Goal: Task Accomplishment & Management: Use online tool/utility

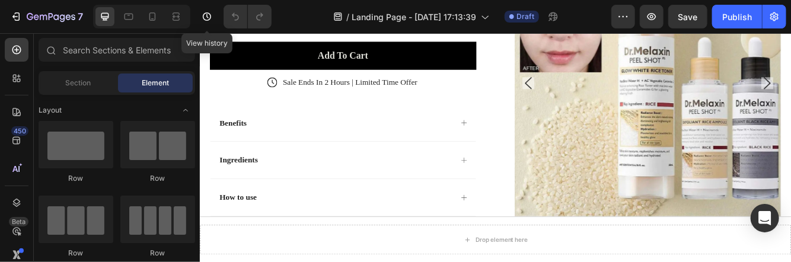
scroll to position [360, 0]
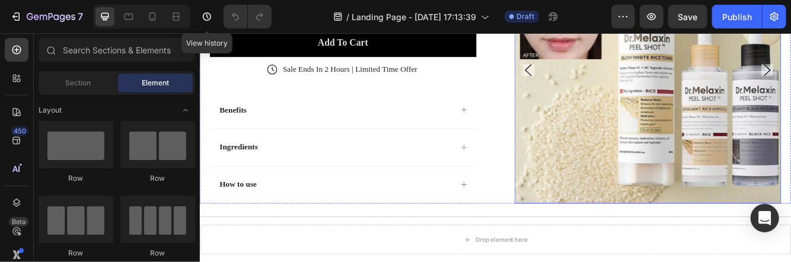
click at [779, 115] on img at bounding box center [738, 77] width 321 height 321
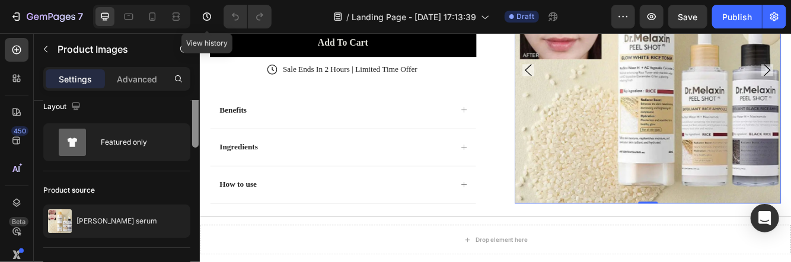
scroll to position [0, 0]
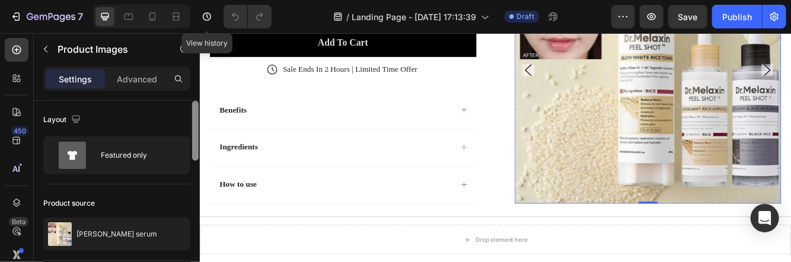
click at [192, 115] on div at bounding box center [195, 131] width 7 height 60
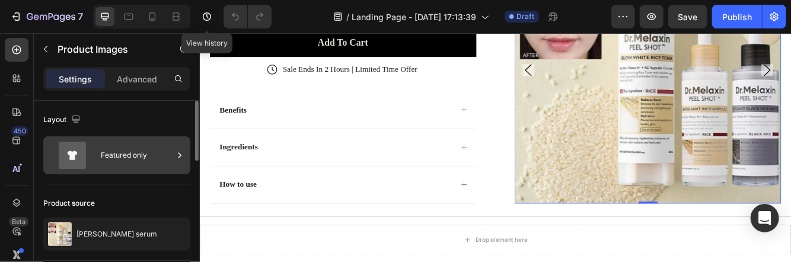
click at [125, 153] on div "Featured only" at bounding box center [137, 155] width 72 height 27
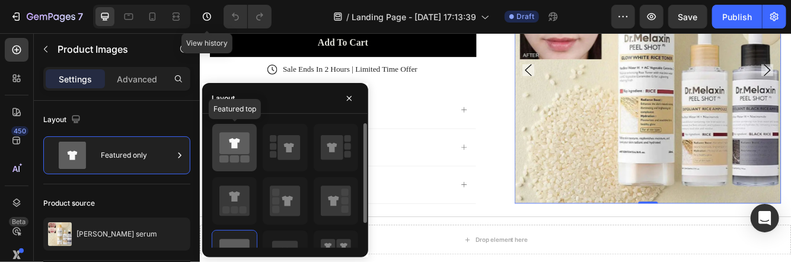
click at [250, 155] on div at bounding box center [234, 147] width 44 height 47
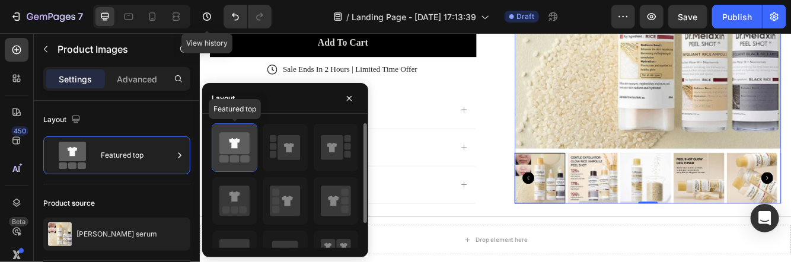
click at [237, 148] on icon at bounding box center [234, 143] width 30 height 22
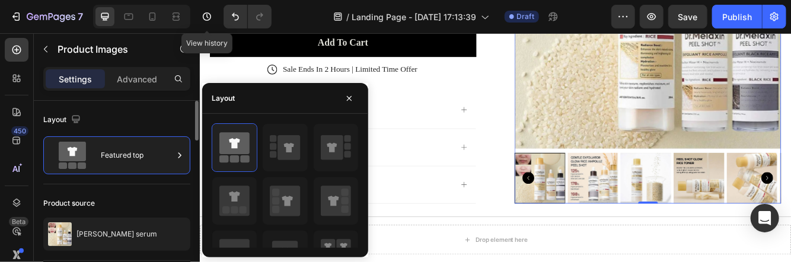
click at [167, 113] on div "Layout" at bounding box center [116, 119] width 147 height 19
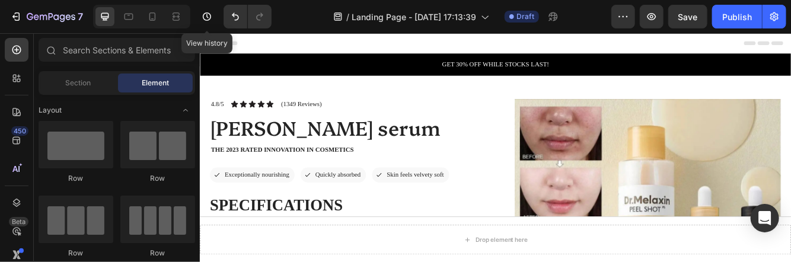
drag, startPoint x: 906, startPoint y: 101, endPoint x: 986, endPoint y: 48, distance: 96.2
click at [149, 19] on icon at bounding box center [152, 17] width 12 height 12
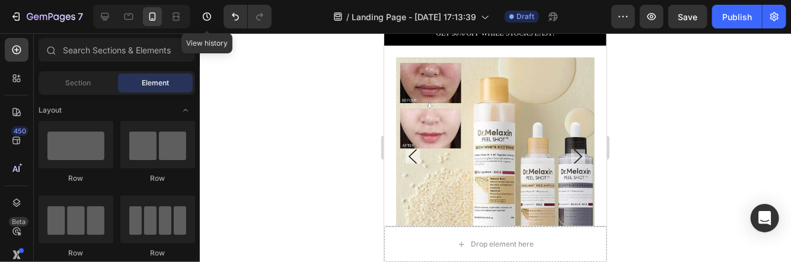
scroll to position [65, 0]
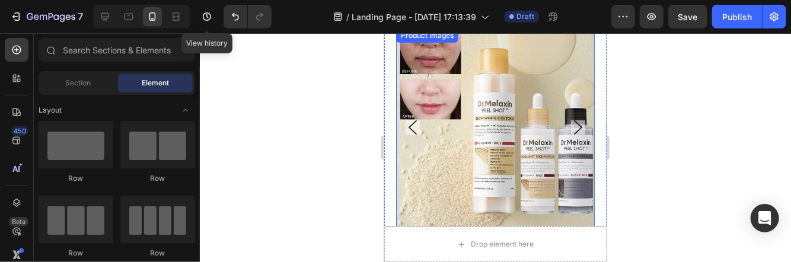
click at [412, 120] on icon "Carousel Back Arrow" at bounding box center [412, 127] width 14 height 14
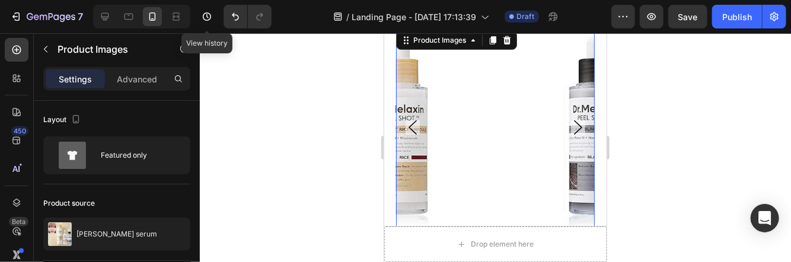
click at [412, 120] on icon "Carousel Back Arrow" at bounding box center [412, 127] width 14 height 14
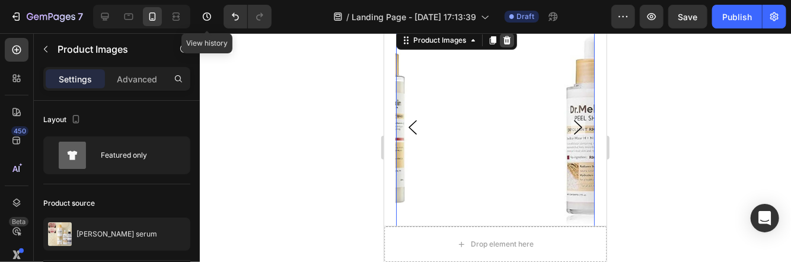
click at [503, 40] on icon at bounding box center [505, 39] width 9 height 9
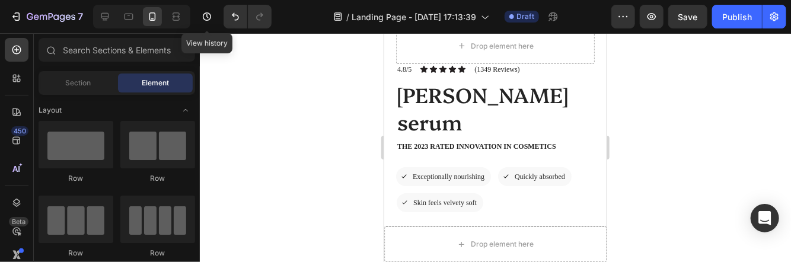
scroll to position [0, 0]
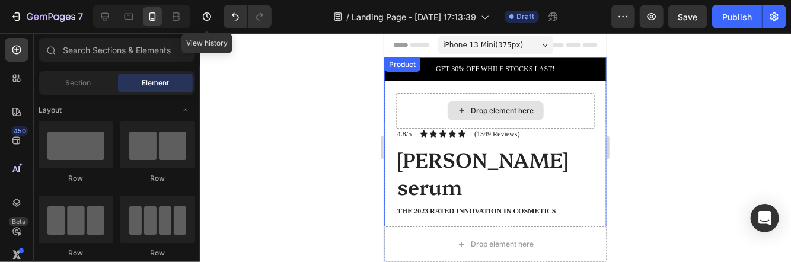
click at [462, 105] on div "Drop element here" at bounding box center [495, 110] width 96 height 19
click at [456, 112] on icon at bounding box center [460, 110] width 9 height 10
click at [473, 108] on div "Drop element here" at bounding box center [502, 109] width 63 height 9
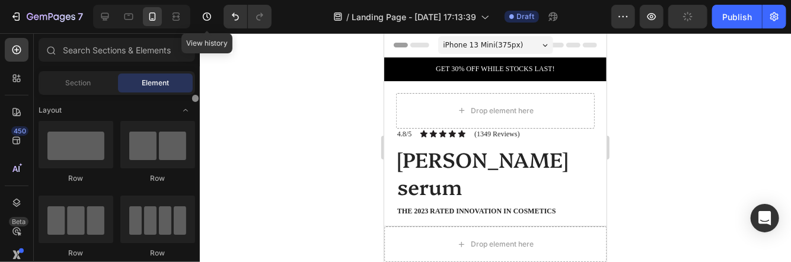
click at [197, 95] on div at bounding box center [195, 177] width 9 height 164
drag, startPoint x: 194, startPoint y: 100, endPoint x: 193, endPoint y: 93, distance: 6.8
click at [193, 93] on div "Sections(18) Elements(83) Section Element Hero Section Product Detail Brands Tr…" at bounding box center [117, 148] width 166 height 221
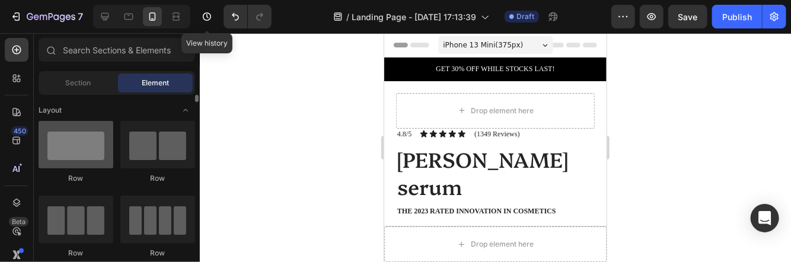
click at [76, 148] on div at bounding box center [76, 144] width 75 height 47
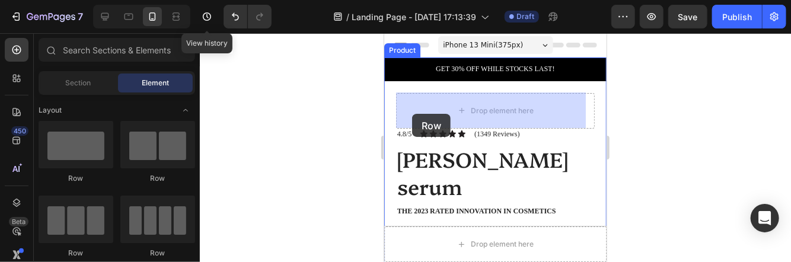
drag, startPoint x: 477, startPoint y: 186, endPoint x: 411, endPoint y: 113, distance: 97.4
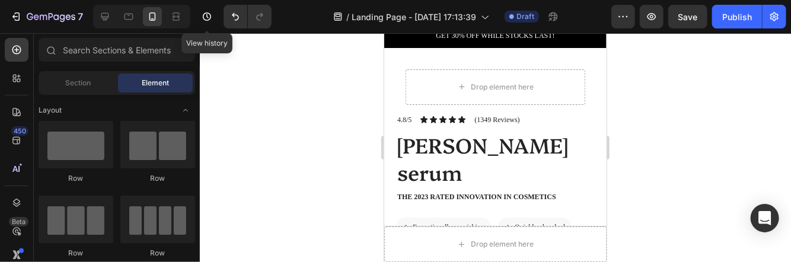
scroll to position [14, 0]
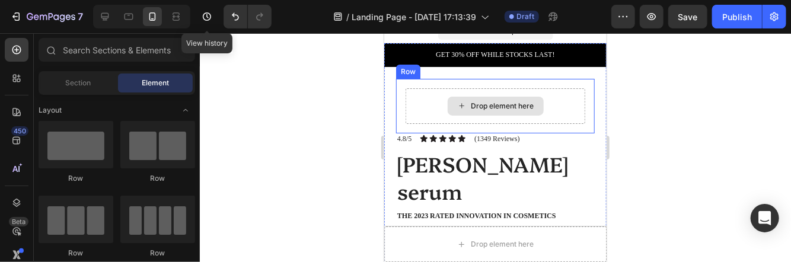
click at [478, 101] on div "Drop element here" at bounding box center [502, 105] width 63 height 9
click at [471, 105] on div "Drop element here" at bounding box center [502, 105] width 63 height 9
click at [423, 112] on div "Drop element here" at bounding box center [495, 106] width 180 height 36
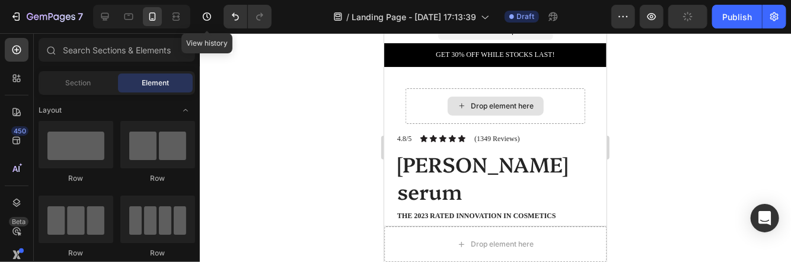
click at [462, 102] on div "Drop element here" at bounding box center [495, 105] width 96 height 19
click at [72, 87] on span "Section" at bounding box center [78, 83] width 25 height 11
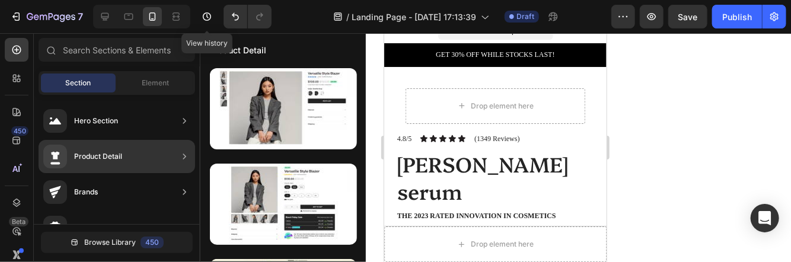
click at [126, 158] on div "Product Detail" at bounding box center [117, 156] width 156 height 33
click at [166, 140] on div "Product Detail" at bounding box center [117, 156] width 156 height 33
click at [179, 162] on div at bounding box center [184, 157] width 12 height 24
click at [183, 157] on icon at bounding box center [184, 157] width 12 height 12
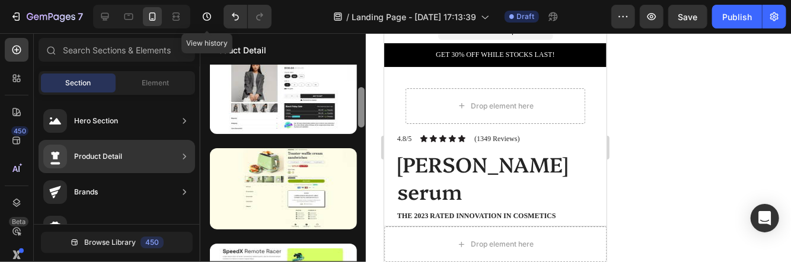
scroll to position [0, 0]
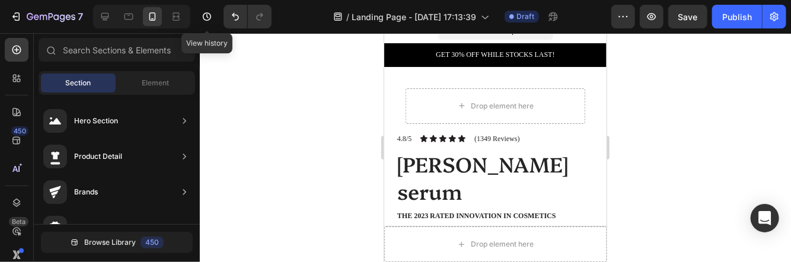
drag, startPoint x: 361, startPoint y: 96, endPoint x: 373, endPoint y: 139, distance: 44.3
click at [373, 0] on div "7 View history / Landing Page - Aug 20, 17:13:39 Draft Preview Save Publish 450…" at bounding box center [395, 0] width 791 height 0
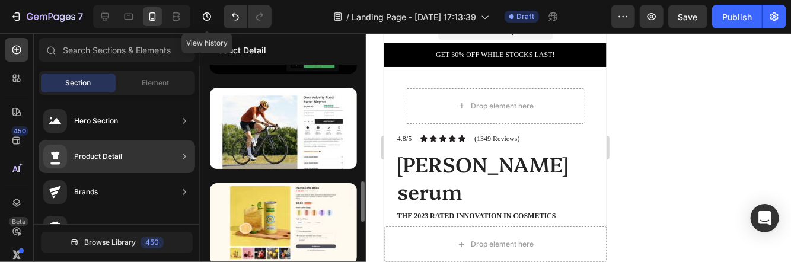
scroll to position [475, 0]
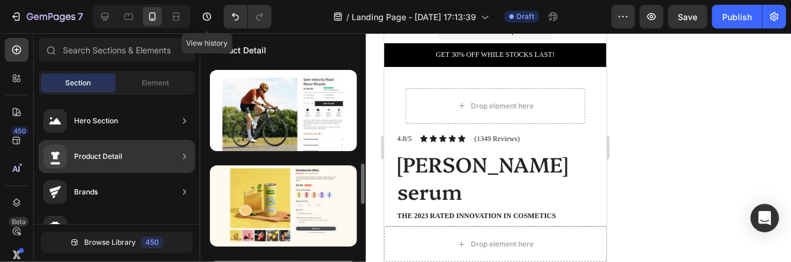
click at [328, 189] on div at bounding box center [283, 205] width 147 height 81
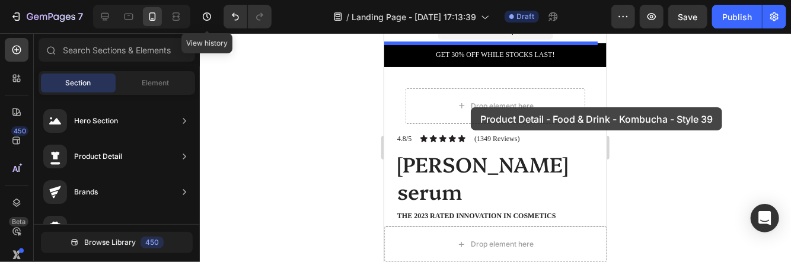
drag, startPoint x: 712, startPoint y: 222, endPoint x: 471, endPoint y: 105, distance: 268.0
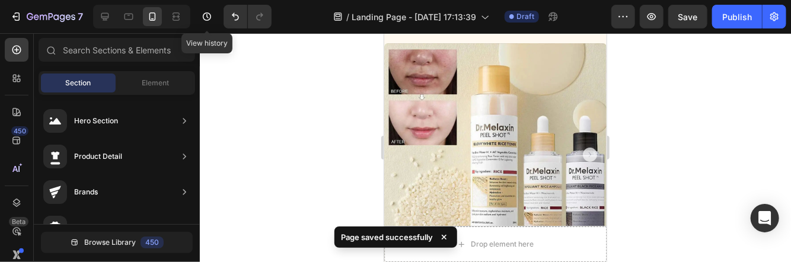
scroll to position [0, 0]
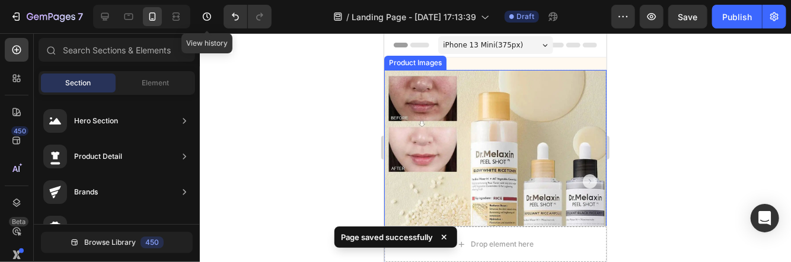
click at [545, 98] on img at bounding box center [494, 180] width 222 height 222
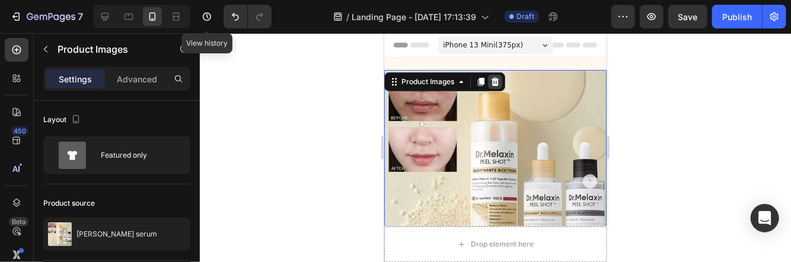
click at [496, 79] on icon at bounding box center [495, 81] width 8 height 8
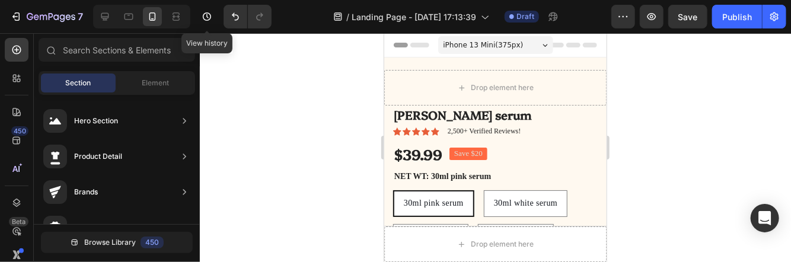
click at [574, 47] on div "Header" at bounding box center [494, 45] width 203 height 24
click at [565, 46] on icon at bounding box center [572, 44] width 14 height 5
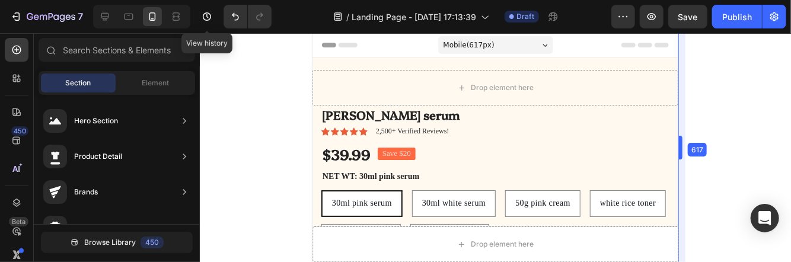
drag, startPoint x: 609, startPoint y: 139, endPoint x: 754, endPoint y: 128, distance: 145.1
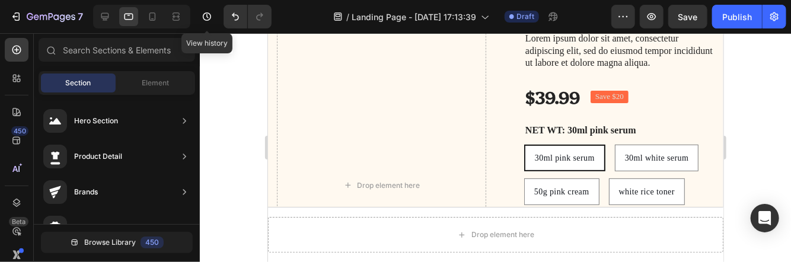
drag, startPoint x: 717, startPoint y: 49, endPoint x: 995, endPoint y: 87, distance: 280.5
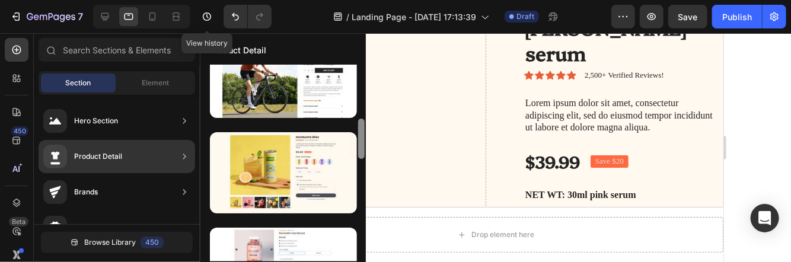
scroll to position [528, 0]
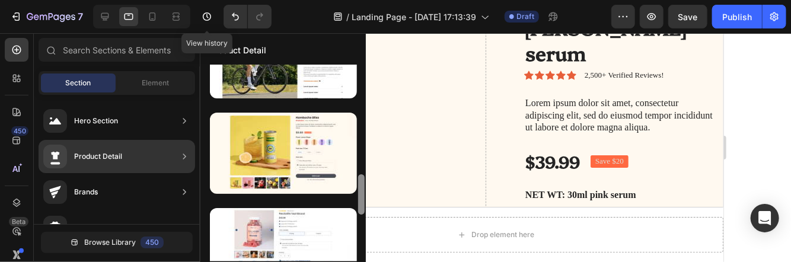
drag, startPoint x: 364, startPoint y: 146, endPoint x: 360, endPoint y: 200, distance: 53.5
click at [360, 200] on div at bounding box center [361, 194] width 7 height 40
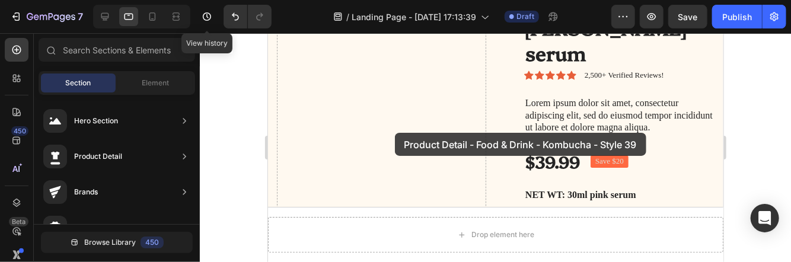
drag, startPoint x: 554, startPoint y: 195, endPoint x: 394, endPoint y: 132, distance: 172.5
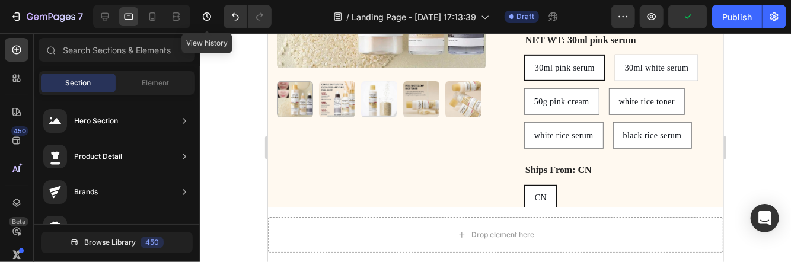
scroll to position [222, 0]
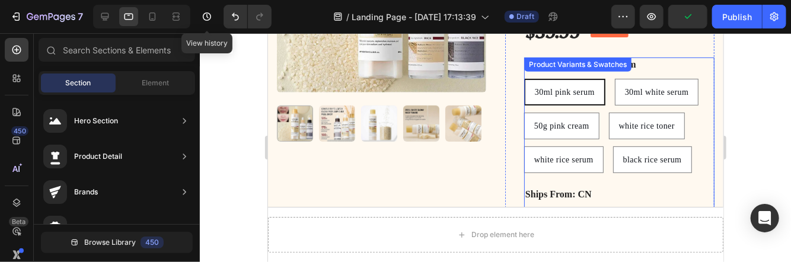
click at [626, 113] on toner "white rice toner" at bounding box center [646, 125] width 76 height 27
click at [608, 112] on input "white rice toner white rice toner white rice toner" at bounding box center [608, 111] width 1 height 1
radio input "true"
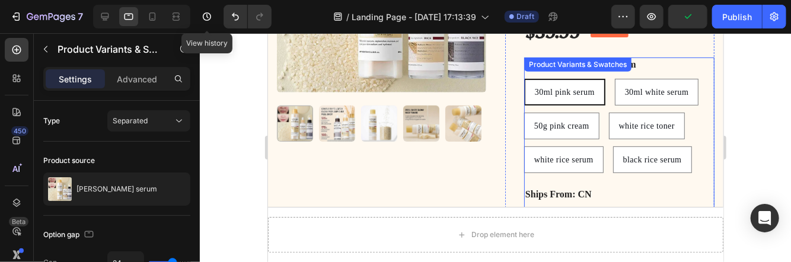
radio input "false"
radio input "true"
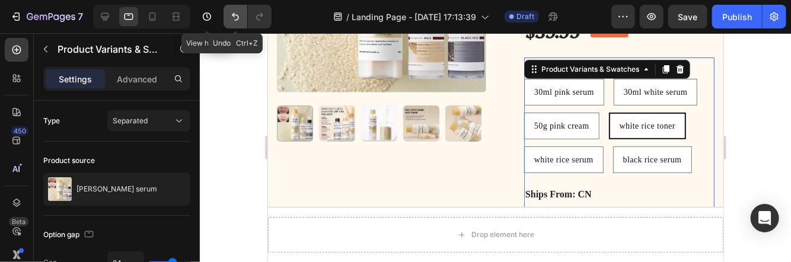
click at [238, 20] on icon "Undo/Redo" at bounding box center [235, 17] width 12 height 12
radio input "true"
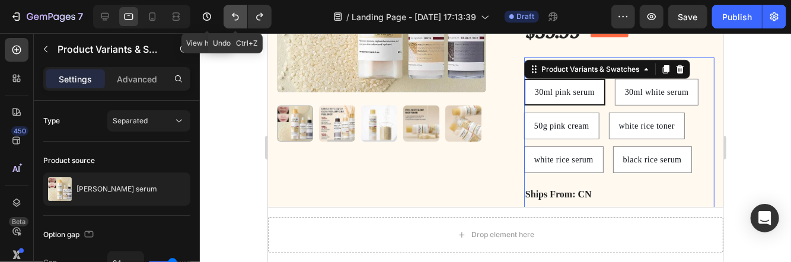
click at [236, 18] on icon "Undo/Redo" at bounding box center [235, 17] width 12 height 12
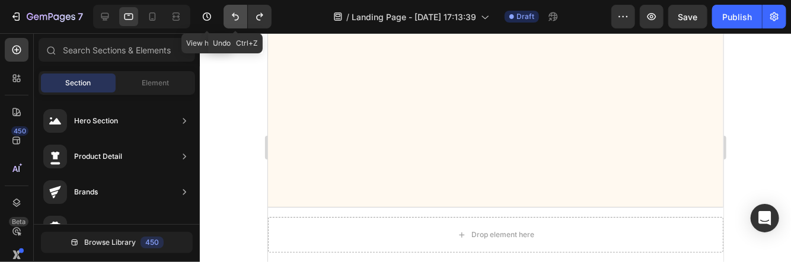
click at [236, 18] on icon "Undo/Redo" at bounding box center [235, 17] width 12 height 12
click at [235, 14] on icon "Undo/Redo" at bounding box center [235, 17] width 12 height 12
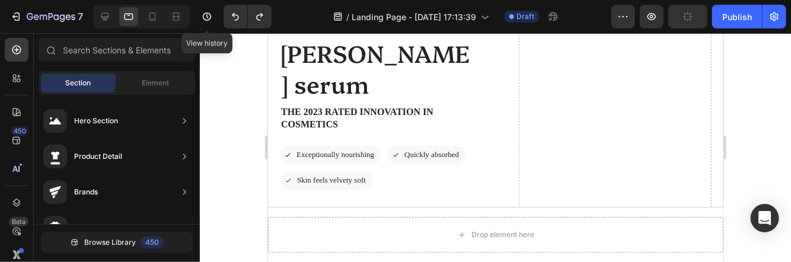
drag, startPoint x: 718, startPoint y: 56, endPoint x: 993, endPoint y: 75, distance: 275.1
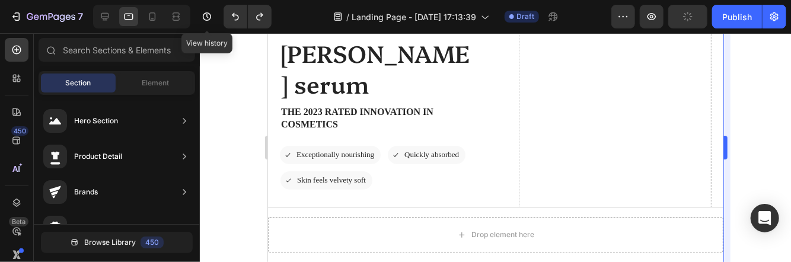
scroll to position [55, 0]
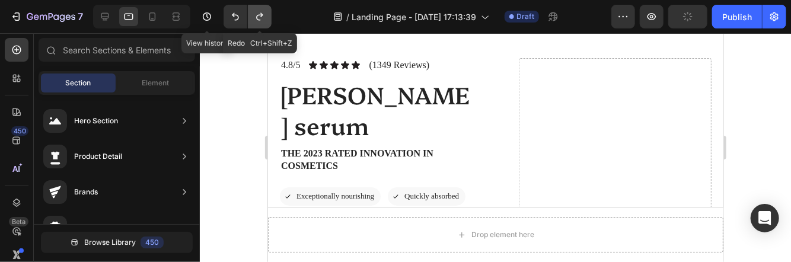
click at [266, 16] on button "Undo/Redo" at bounding box center [260, 17] width 24 height 24
click at [269, 16] on button "Undo/Redo" at bounding box center [260, 17] width 24 height 24
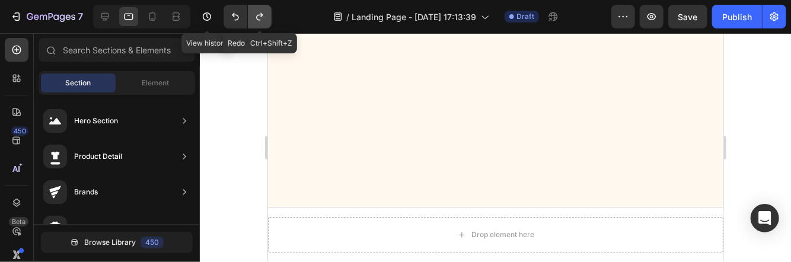
scroll to position [588, 0]
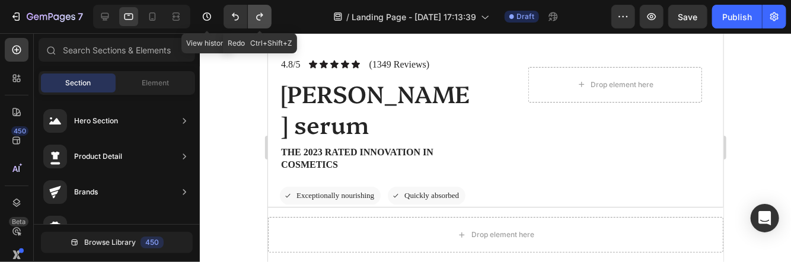
click at [258, 14] on icon "Undo/Redo" at bounding box center [260, 17] width 12 height 12
drag, startPoint x: 257, startPoint y: 13, endPoint x: 399, endPoint y: 78, distance: 156.2
click at [257, 13] on icon "Undo/Redo" at bounding box center [260, 17] width 12 height 12
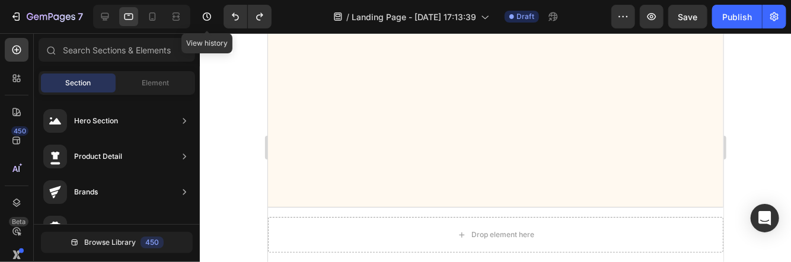
scroll to position [1120, 0]
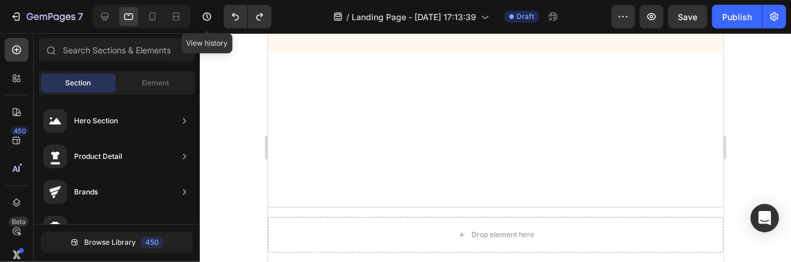
radio input "true"
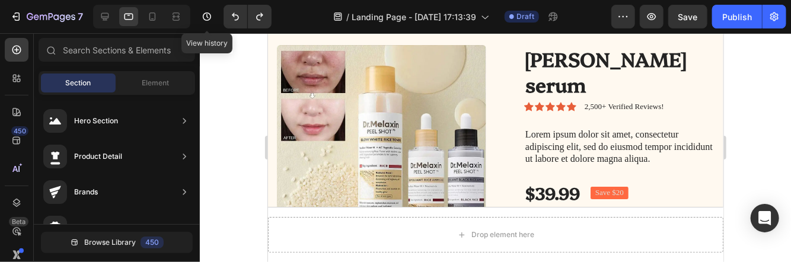
scroll to position [0, 0]
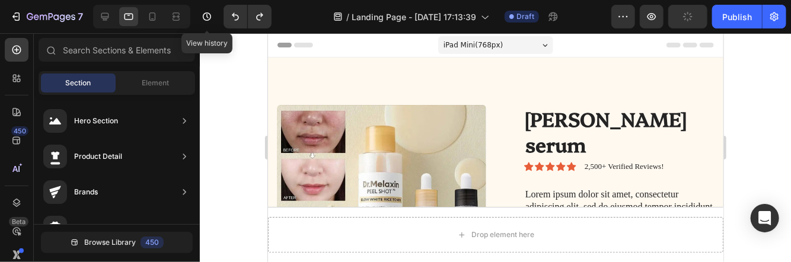
drag, startPoint x: 719, startPoint y: 98, endPoint x: 995, endPoint y: 81, distance: 276.7
click at [236, 20] on icon "Undo/Redo" at bounding box center [235, 17] width 12 height 12
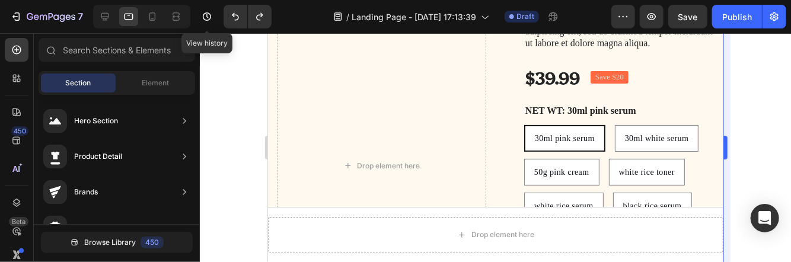
scroll to position [128, 0]
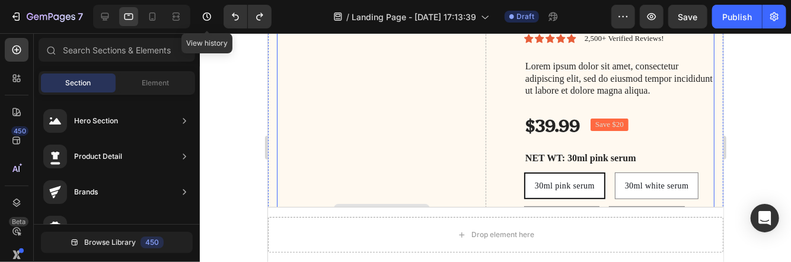
click at [376, 208] on div "Drop element here" at bounding box center [388, 212] width 63 height 9
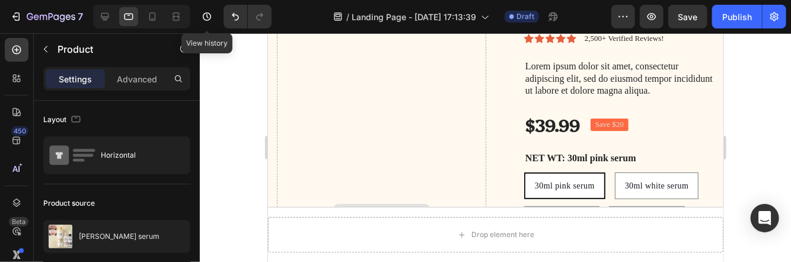
click at [360, 140] on div "Drop element here" at bounding box center [380, 212] width 209 height 473
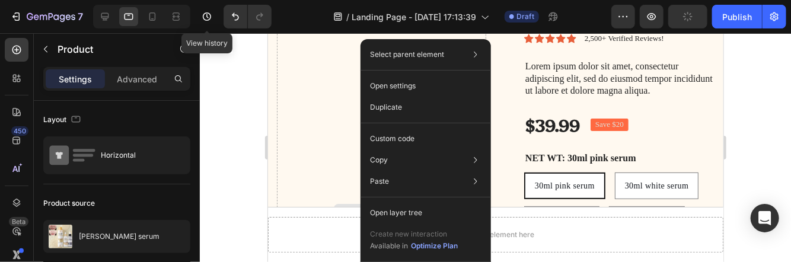
click at [341, 166] on div "Drop element here" at bounding box center [380, 212] width 209 height 473
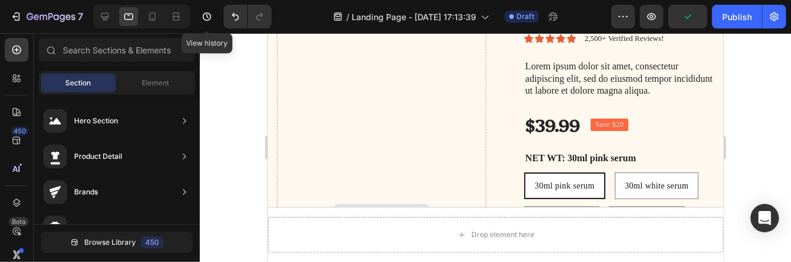
click at [388, 208] on div "Drop element here" at bounding box center [388, 212] width 63 height 9
click at [171, 83] on div "Element" at bounding box center [155, 82] width 75 height 19
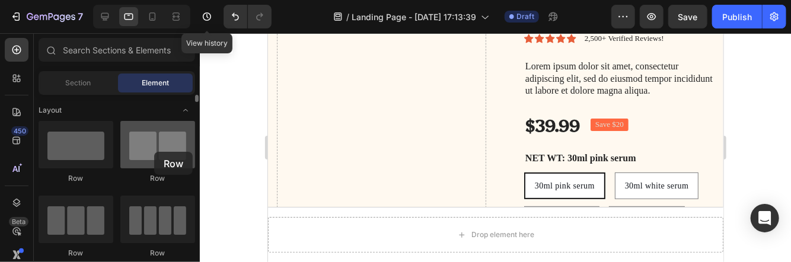
drag, startPoint x: 154, startPoint y: 152, endPoint x: 145, endPoint y: 151, distance: 9.6
click at [145, 151] on div at bounding box center [157, 144] width 75 height 47
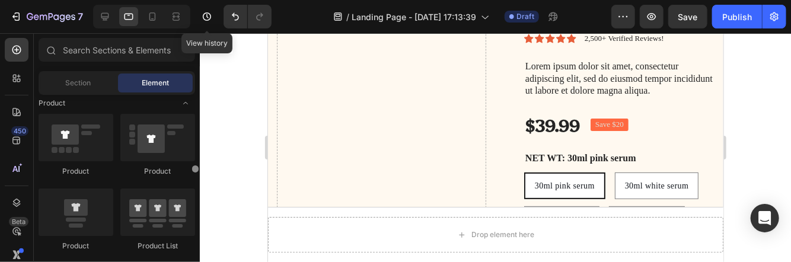
scroll to position [1491, 0]
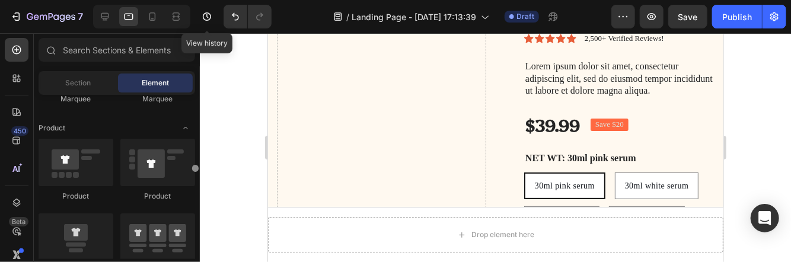
drag, startPoint x: 195, startPoint y: 96, endPoint x: 201, endPoint y: 166, distance: 70.2
click at [201, 0] on div "7 View history / Landing Page - Aug 20, 17:13:39 Draft Preview Save Publish 450…" at bounding box center [395, 0] width 791 height 0
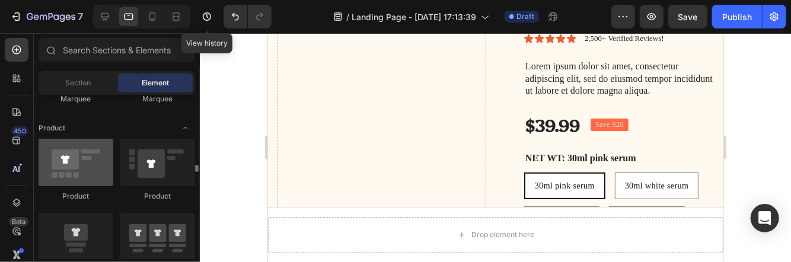
click at [85, 172] on div at bounding box center [76, 162] width 75 height 47
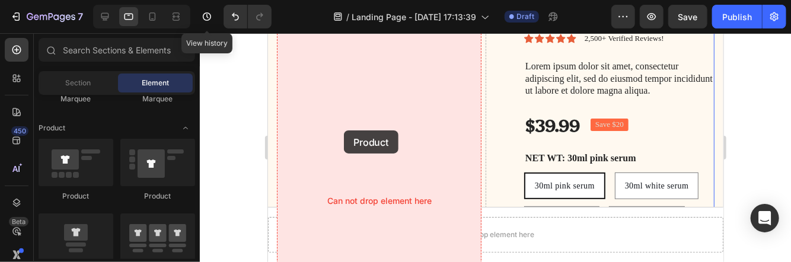
drag, startPoint x: 353, startPoint y: 204, endPoint x: 354, endPoint y: 126, distance: 78.8
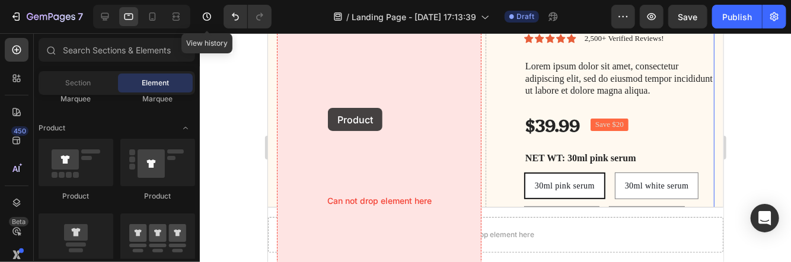
drag, startPoint x: 351, startPoint y: 190, endPoint x: 328, endPoint y: 107, distance: 86.3
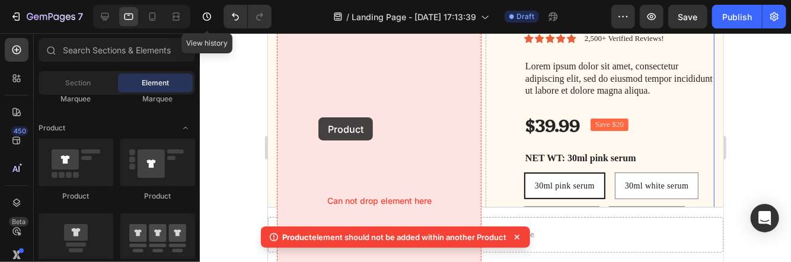
drag, startPoint x: 433, startPoint y: 202, endPoint x: 370, endPoint y: 107, distance: 113.8
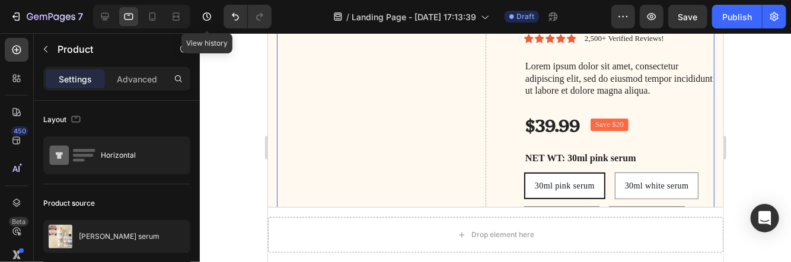
drag, startPoint x: 389, startPoint y: 259, endPoint x: 395, endPoint y: 171, distance: 88.0
click at [395, 171] on div "Drop element here" at bounding box center [380, 212] width 209 height 473
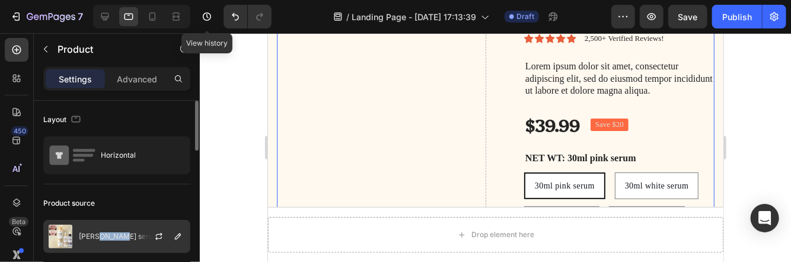
drag, startPoint x: 96, startPoint y: 236, endPoint x: 127, endPoint y: 222, distance: 33.9
click at [127, 222] on div "[PERSON_NAME] serum" at bounding box center [116, 236] width 147 height 33
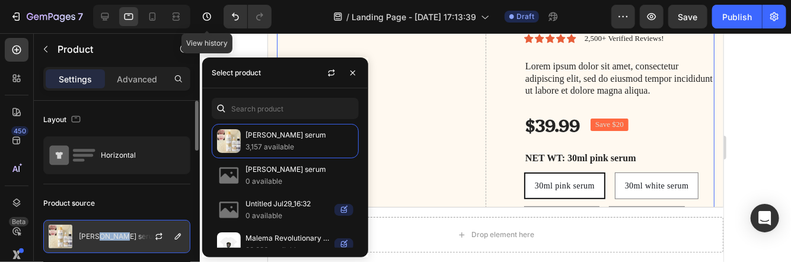
copy p "serum"
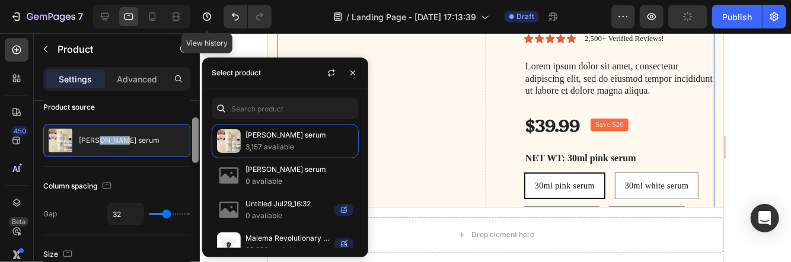
drag, startPoint x: 195, startPoint y: 141, endPoint x: 195, endPoint y: 167, distance: 25.5
click at [195, 163] on div at bounding box center [195, 140] width 7 height 46
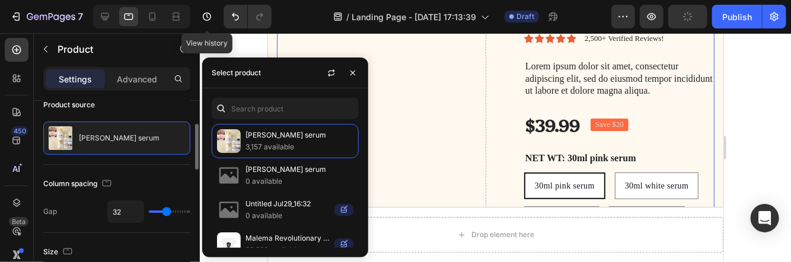
click at [161, 178] on div "Column spacing" at bounding box center [116, 183] width 147 height 19
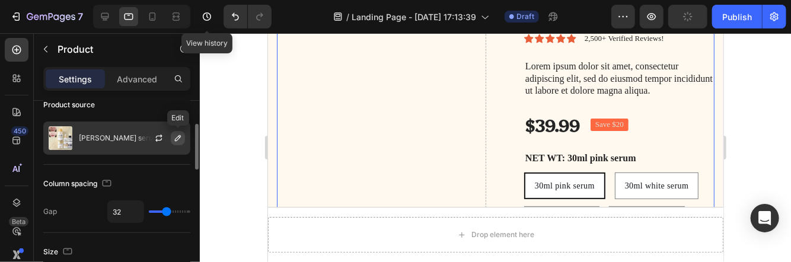
click at [171, 141] on button "button" at bounding box center [178, 138] width 14 height 14
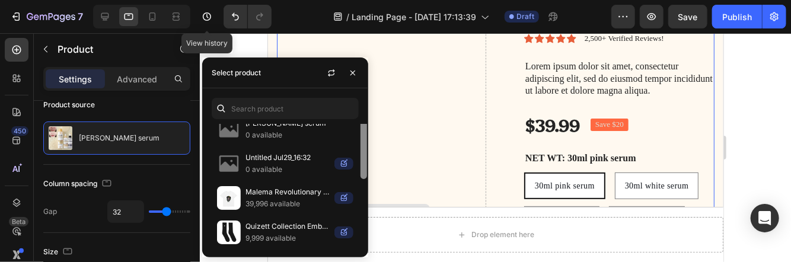
scroll to position [0, 0]
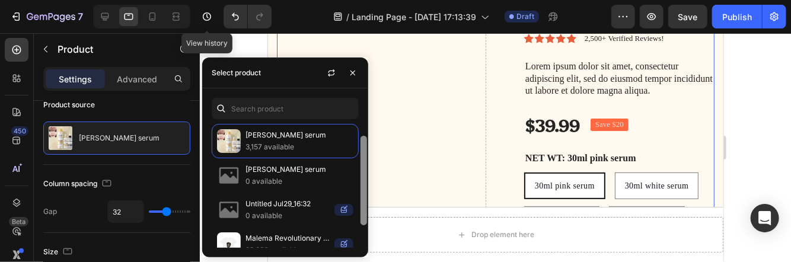
drag, startPoint x: 101, startPoint y: 98, endPoint x: 363, endPoint y: 119, distance: 262.8
click at [363, 119] on div "Élané serum 3,157 available Élané serum 0 available Untitled Jul29_16:32 0 avai…" at bounding box center [285, 172] width 166 height 169
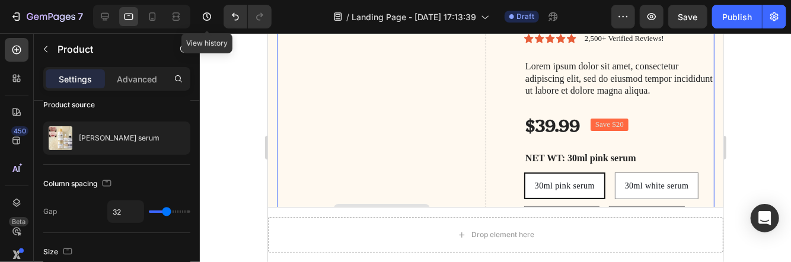
click at [399, 118] on div "Drop element here" at bounding box center [380, 212] width 209 height 473
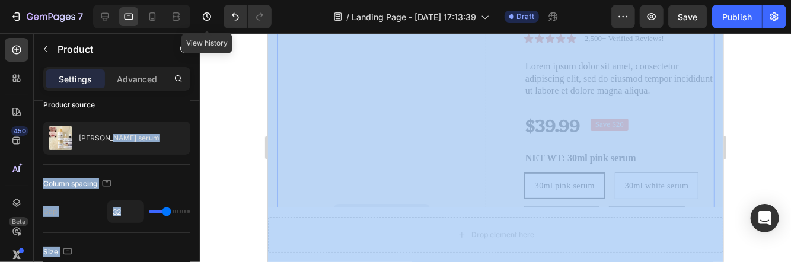
drag, startPoint x: 372, startPoint y: 172, endPoint x: 353, endPoint y: 141, distance: 36.5
click at [237, 124] on div at bounding box center [495, 147] width 591 height 229
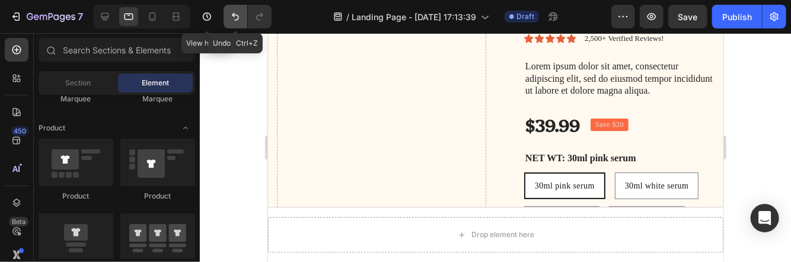
click at [240, 14] on icon "Undo/Redo" at bounding box center [235, 17] width 12 height 12
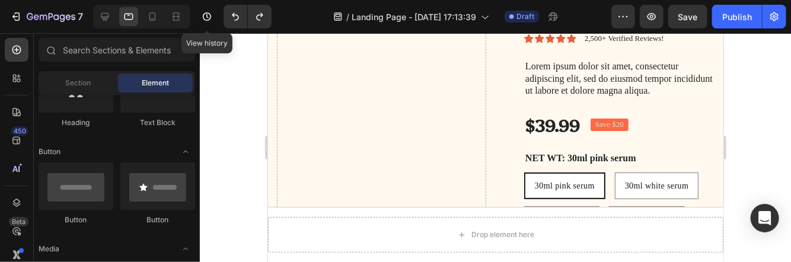
scroll to position [190, 0]
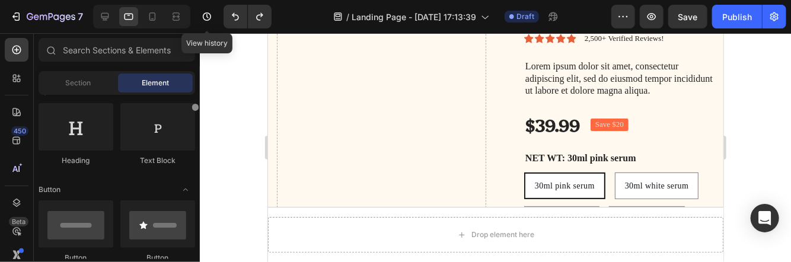
drag, startPoint x: 196, startPoint y: 165, endPoint x: 207, endPoint y: 104, distance: 62.1
click at [207, 0] on div "7 View history / Landing Page - Aug 20, 17:13:39 Draft Preview Save Publish 450…" at bounding box center [395, 0] width 791 height 0
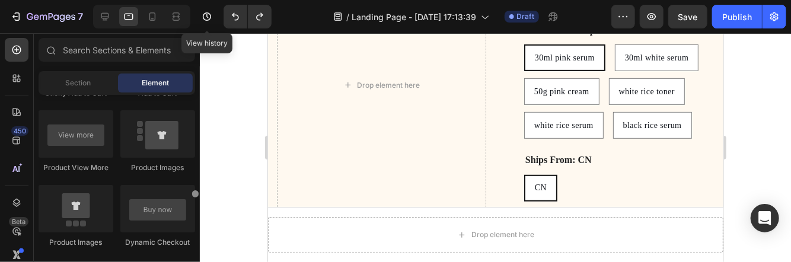
scroll to position [1757, 0]
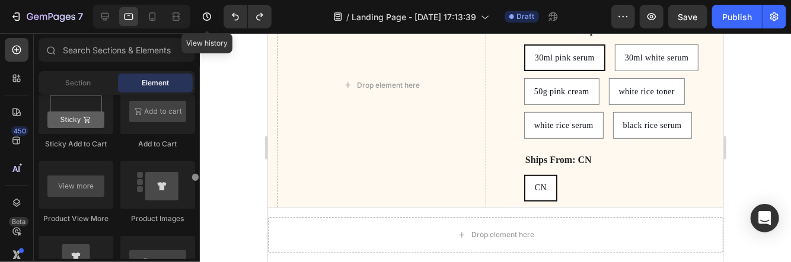
drag, startPoint x: 194, startPoint y: 110, endPoint x: 193, endPoint y: 180, distance: 69.4
click at [193, 180] on div at bounding box center [195, 177] width 9 height 164
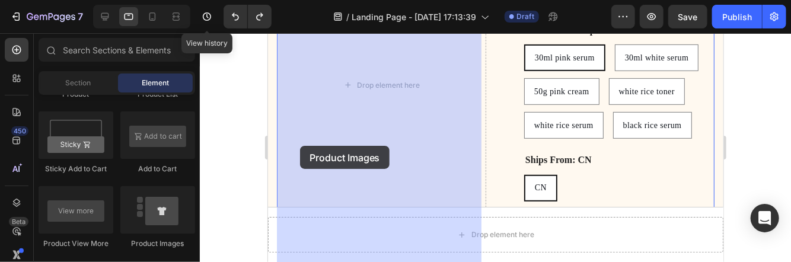
drag, startPoint x: 426, startPoint y: 246, endPoint x: 308, endPoint y: 139, distance: 158.6
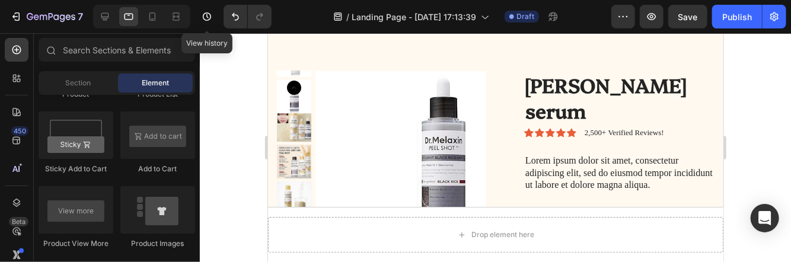
scroll to position [25, 0]
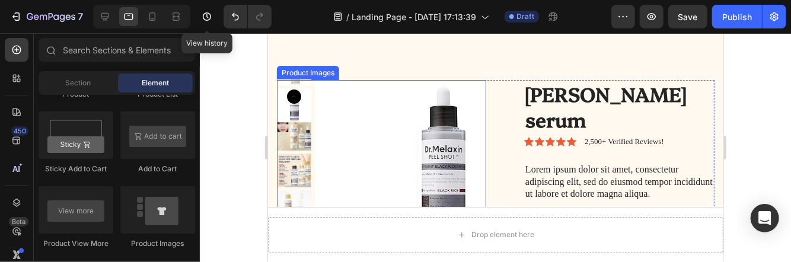
click at [356, 169] on img at bounding box center [441, 164] width 171 height 171
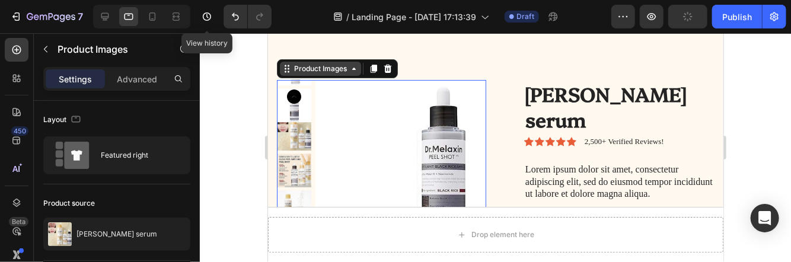
click at [344, 69] on div "Product Images" at bounding box center [319, 68] width 57 height 11
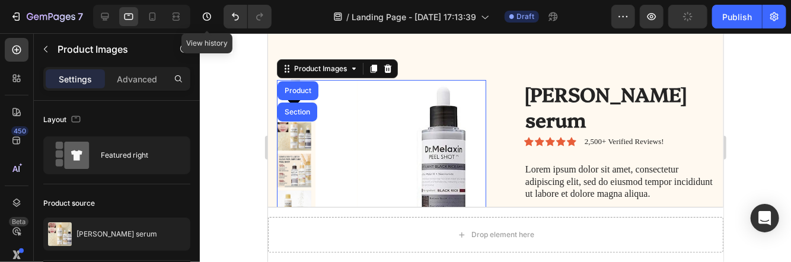
click at [389, 107] on img at bounding box center [441, 164] width 171 height 171
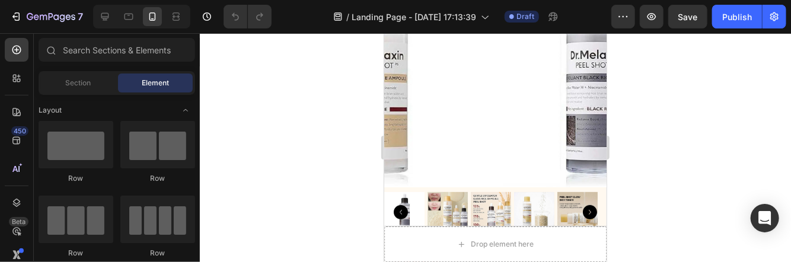
scroll to position [139, 0]
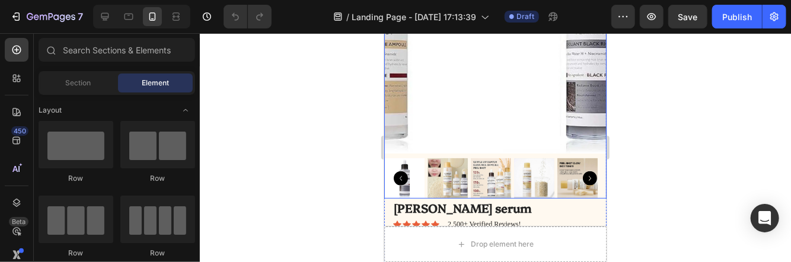
click at [582, 171] on icon "Carousel Next Arrow" at bounding box center [589, 178] width 14 height 14
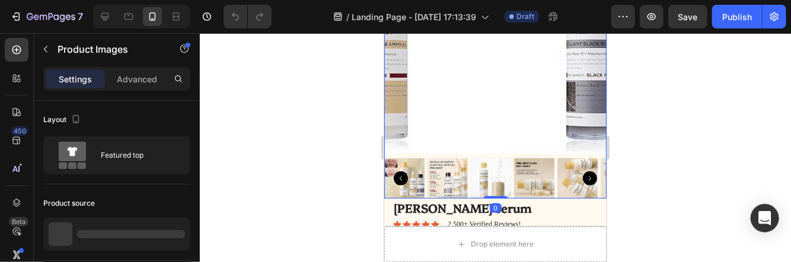
click at [582, 171] on icon "Carousel Next Arrow" at bounding box center [589, 178] width 14 height 14
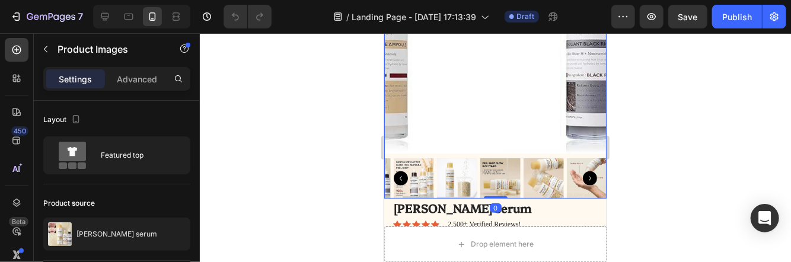
click at [582, 171] on icon "Carousel Next Arrow" at bounding box center [589, 178] width 14 height 14
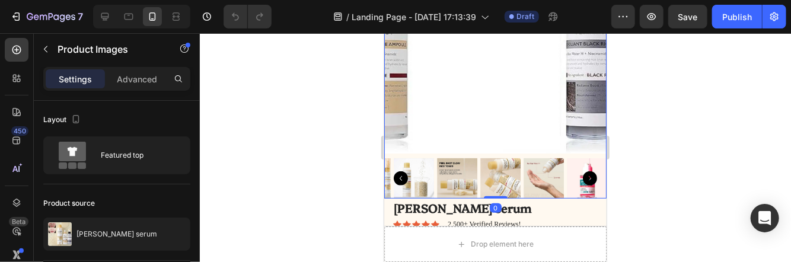
click at [582, 171] on icon "Carousel Next Arrow" at bounding box center [589, 178] width 14 height 14
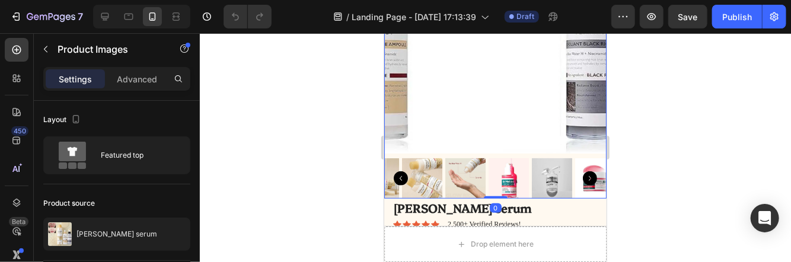
click at [582, 171] on icon "Carousel Next Arrow" at bounding box center [589, 178] width 14 height 14
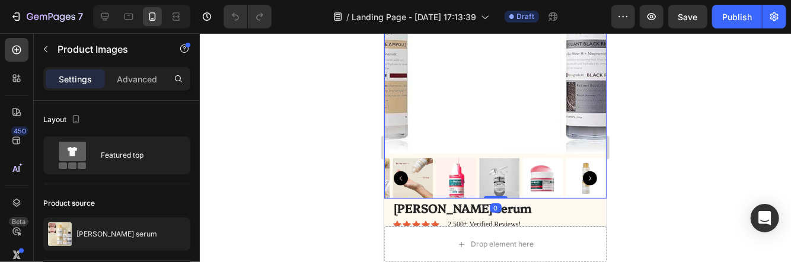
click at [582, 171] on icon "Carousel Next Arrow" at bounding box center [589, 178] width 14 height 14
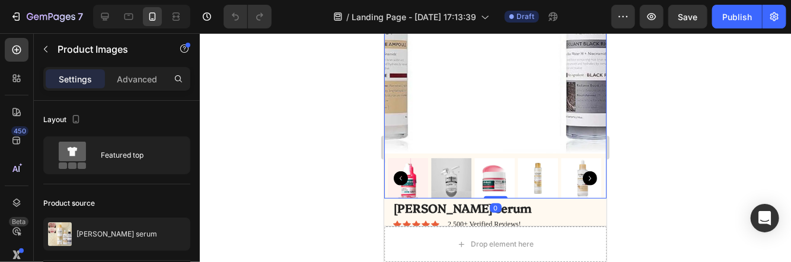
click at [582, 171] on icon "Carousel Next Arrow" at bounding box center [589, 178] width 14 height 14
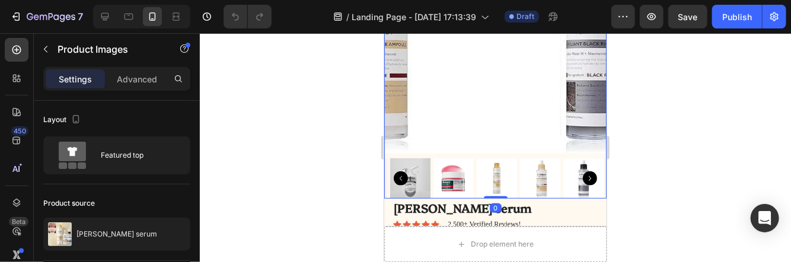
click at [582, 171] on icon "Carousel Next Arrow" at bounding box center [589, 178] width 14 height 14
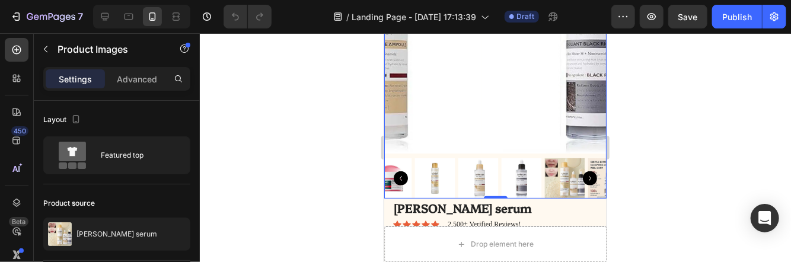
click at [582, 171] on icon "Carousel Next Arrow" at bounding box center [589, 178] width 14 height 14
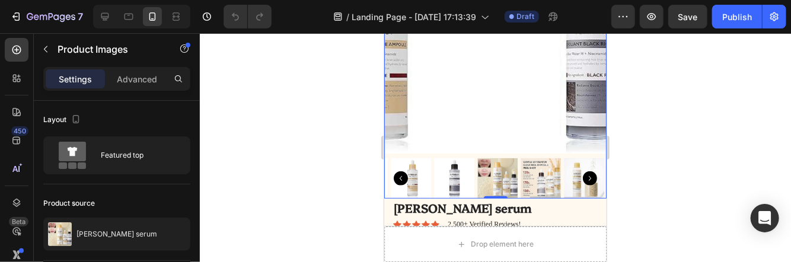
click at [582, 171] on icon "Carousel Next Arrow" at bounding box center [589, 178] width 14 height 14
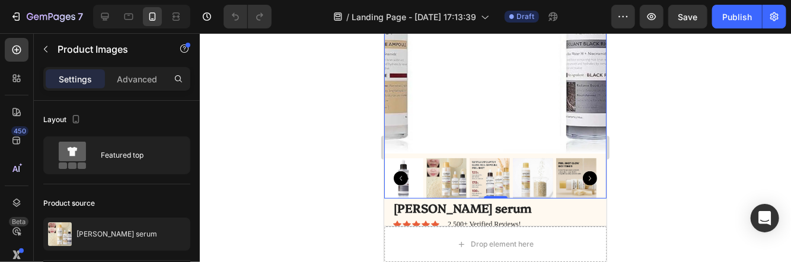
click at [582, 171] on icon "Carousel Next Arrow" at bounding box center [589, 178] width 14 height 14
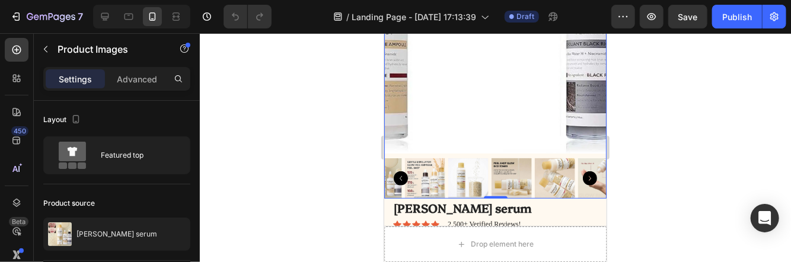
click at [582, 171] on icon "Carousel Next Arrow" at bounding box center [589, 178] width 14 height 14
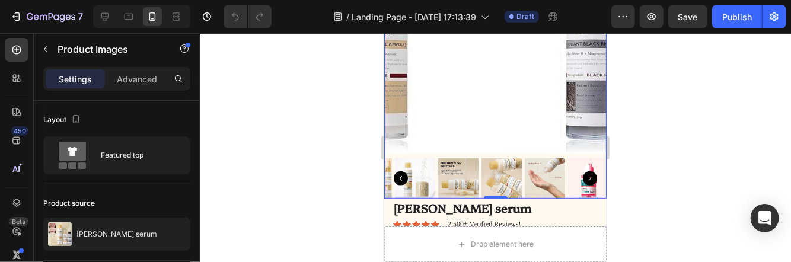
click at [582, 171] on icon "Carousel Next Arrow" at bounding box center [589, 178] width 14 height 14
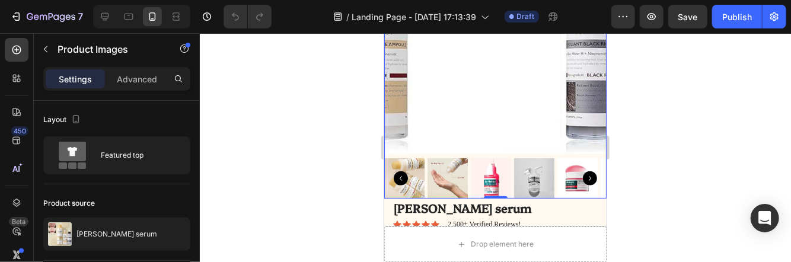
click at [582, 171] on icon "Carousel Next Arrow" at bounding box center [589, 178] width 14 height 14
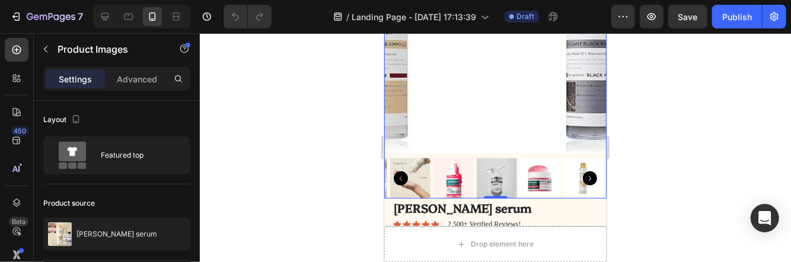
click at [582, 171] on icon "Carousel Next Arrow" at bounding box center [589, 178] width 14 height 14
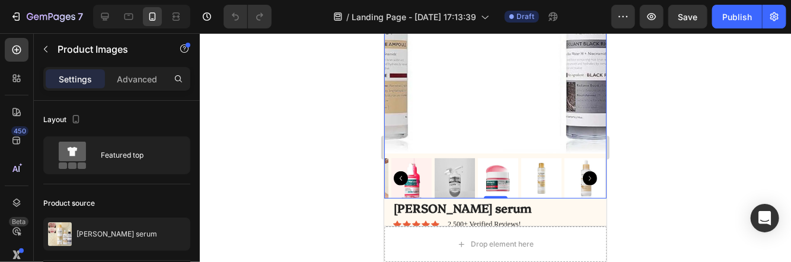
click at [582, 171] on icon "Carousel Next Arrow" at bounding box center [589, 178] width 14 height 14
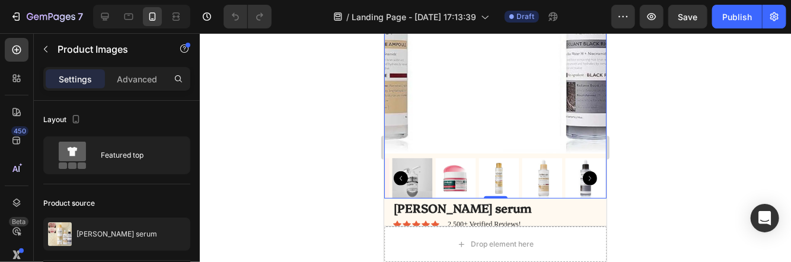
click at [582, 171] on icon "Carousel Next Arrow" at bounding box center [589, 178] width 14 height 14
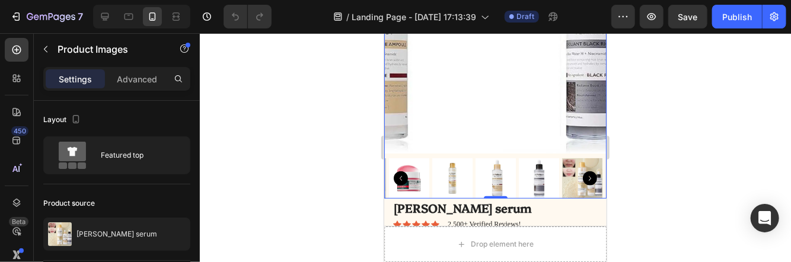
click at [582, 171] on icon "Carousel Next Arrow" at bounding box center [589, 178] width 14 height 14
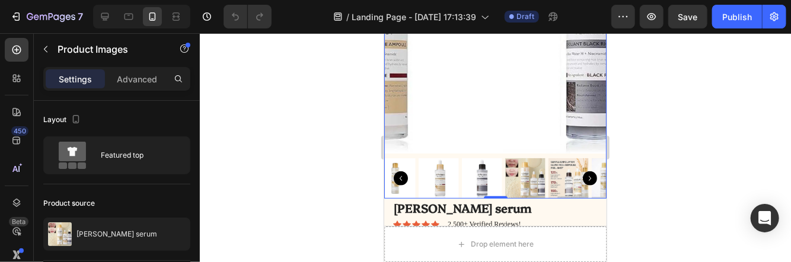
click at [582, 171] on icon "Carousel Next Arrow" at bounding box center [589, 178] width 14 height 14
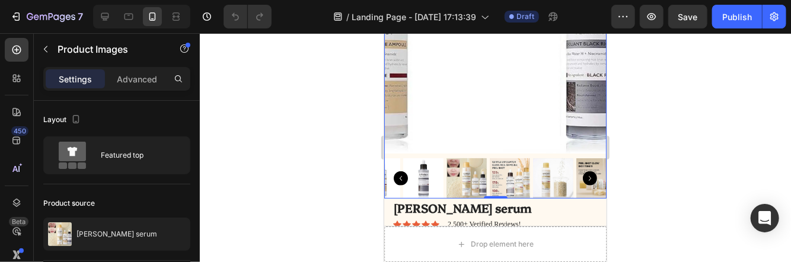
click at [582, 171] on icon "Carousel Next Arrow" at bounding box center [589, 178] width 14 height 14
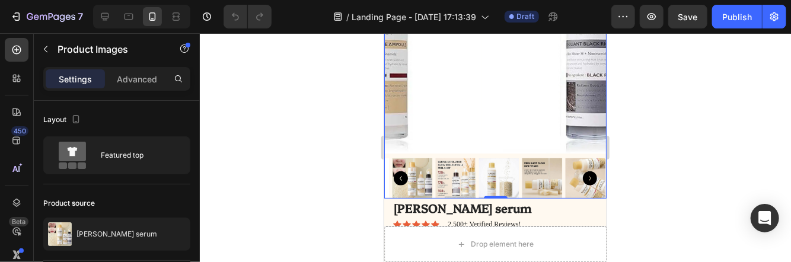
click at [582, 171] on icon "Carousel Next Arrow" at bounding box center [589, 178] width 14 height 14
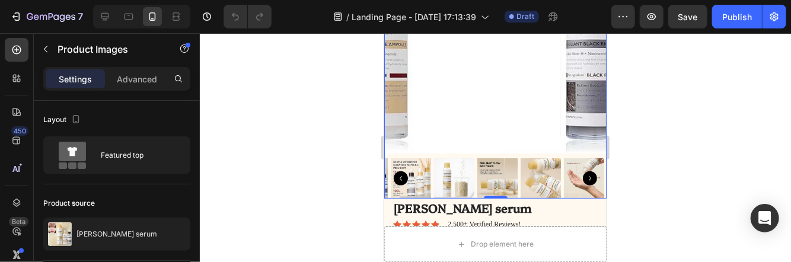
click at [582, 171] on icon "Carousel Next Arrow" at bounding box center [589, 178] width 14 height 14
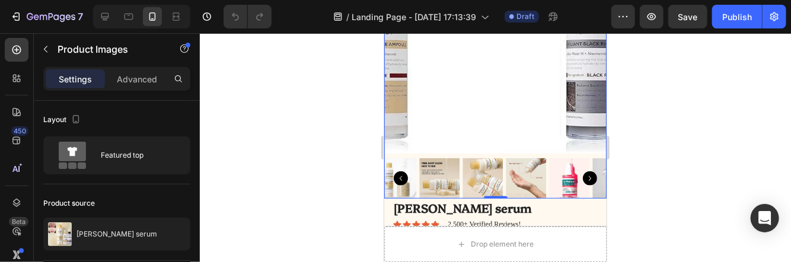
click at [582, 171] on icon "Carousel Next Arrow" at bounding box center [589, 178] width 14 height 14
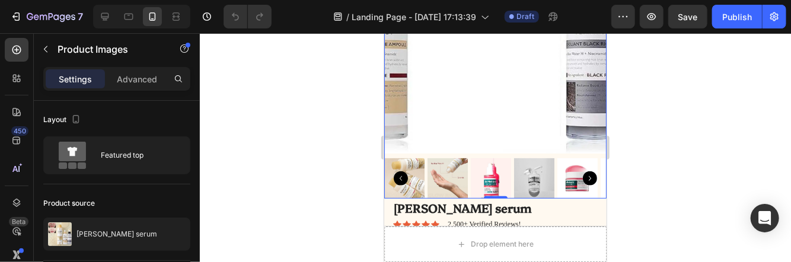
click at [582, 171] on icon "Carousel Next Arrow" at bounding box center [589, 178] width 14 height 14
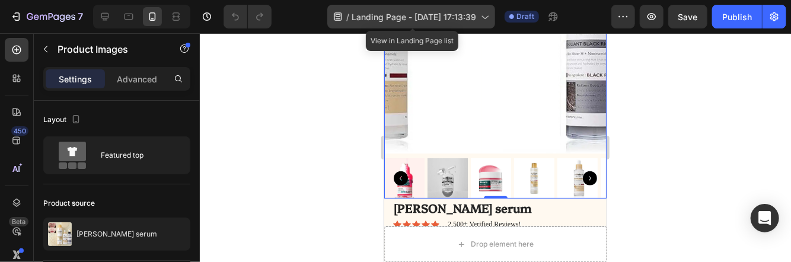
click at [482, 17] on icon at bounding box center [484, 17] width 12 height 12
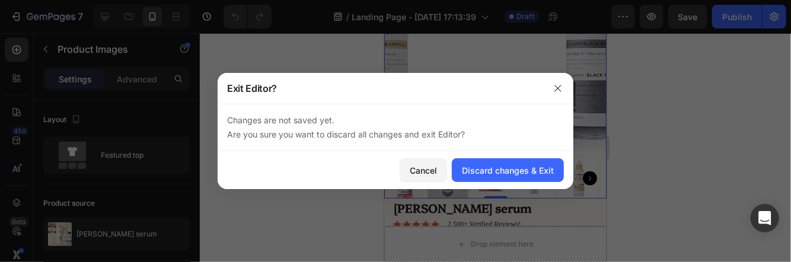
click at [629, 98] on div at bounding box center [395, 131] width 791 height 262
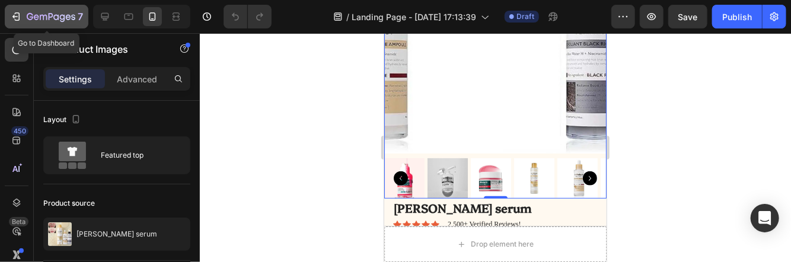
click at [30, 15] on icon "button" at bounding box center [51, 17] width 49 height 10
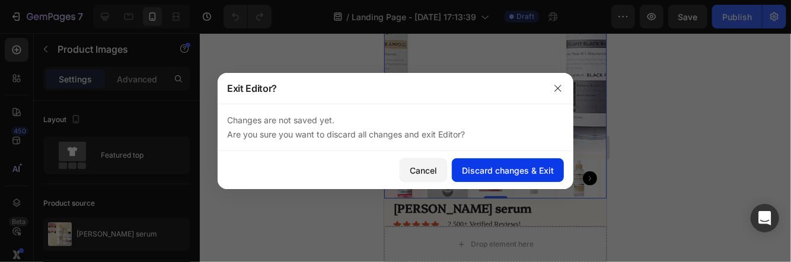
click at [481, 172] on div "Discard changes & Exit" at bounding box center [508, 170] width 92 height 12
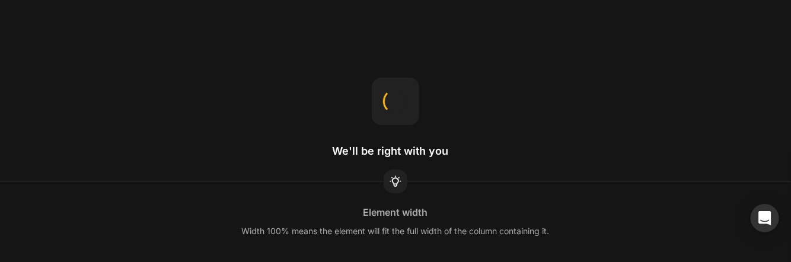
drag, startPoint x: 0, startPoint y: 0, endPoint x: 418, endPoint y: 173, distance: 452.8
click at [418, 173] on div "We'll be right with you" at bounding box center [395, 131] width 127 height 107
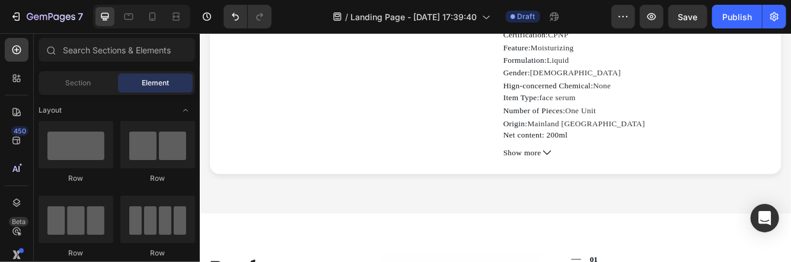
scroll to position [504, 0]
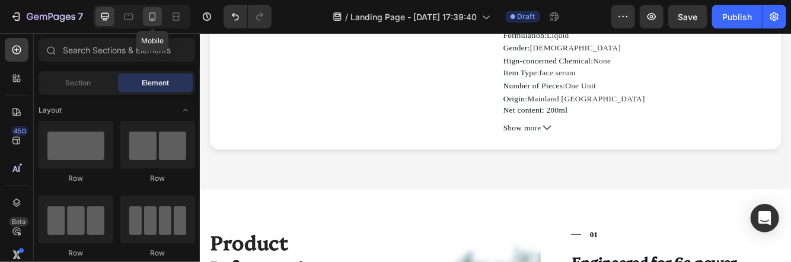
click at [154, 11] on icon at bounding box center [152, 17] width 12 height 12
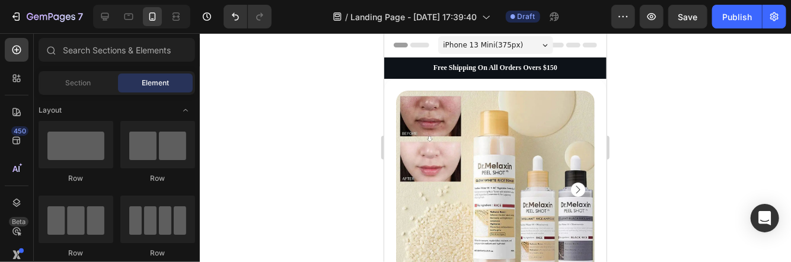
scroll to position [98, 0]
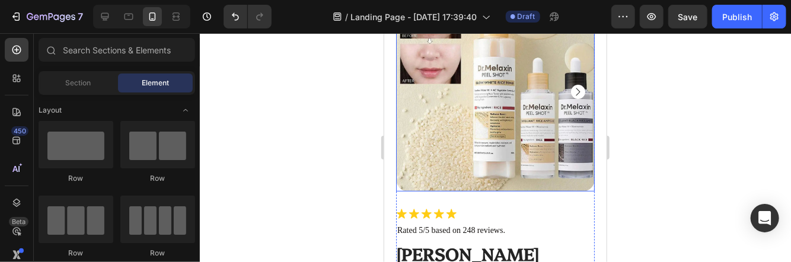
click at [573, 87] on rect "Carousel Next Arrow" at bounding box center [577, 91] width 9 height 9
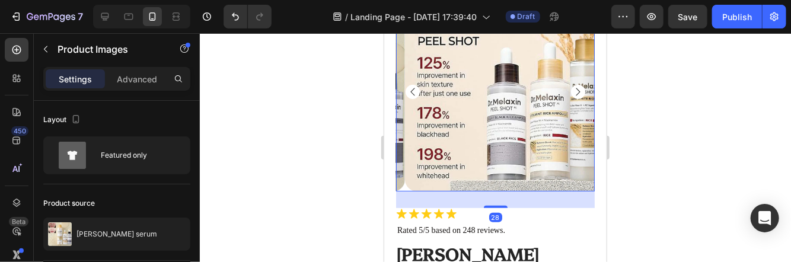
click at [573, 87] on rect "Carousel Next Arrow" at bounding box center [577, 91] width 9 height 9
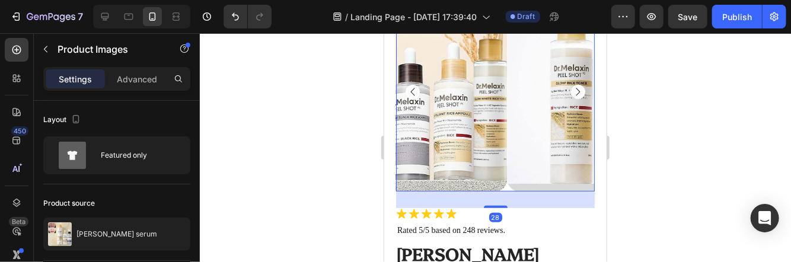
click at [573, 87] on rect "Carousel Next Arrow" at bounding box center [577, 91] width 9 height 9
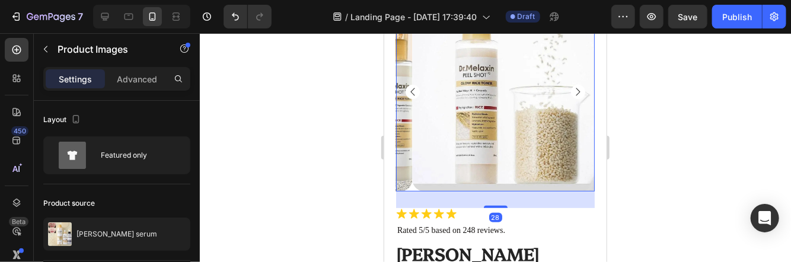
click at [573, 87] on rect "Carousel Next Arrow" at bounding box center [577, 91] width 9 height 9
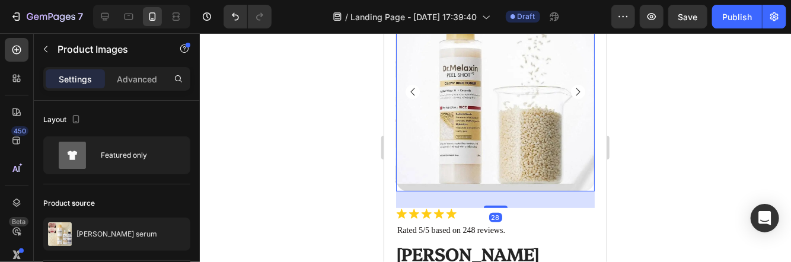
click at [573, 87] on rect "Carousel Next Arrow" at bounding box center [577, 91] width 9 height 9
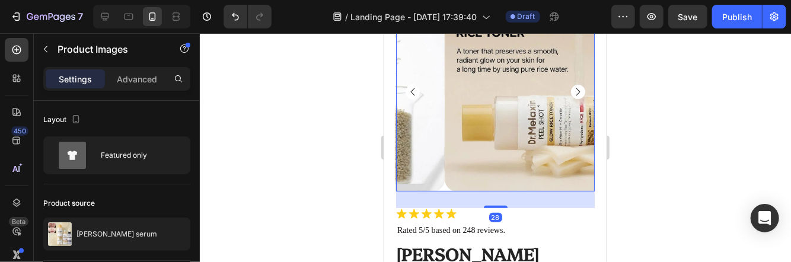
click at [573, 87] on rect "Carousel Next Arrow" at bounding box center [577, 91] width 9 height 9
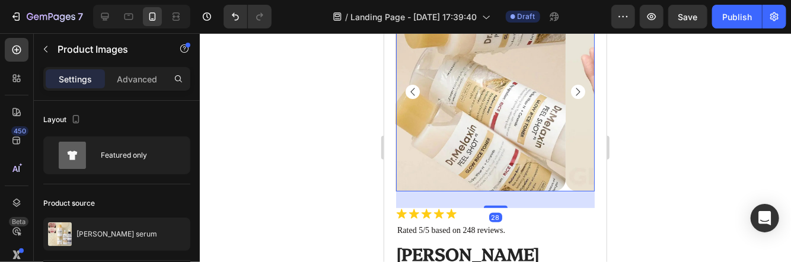
click at [573, 87] on rect "Carousel Next Arrow" at bounding box center [577, 91] width 9 height 9
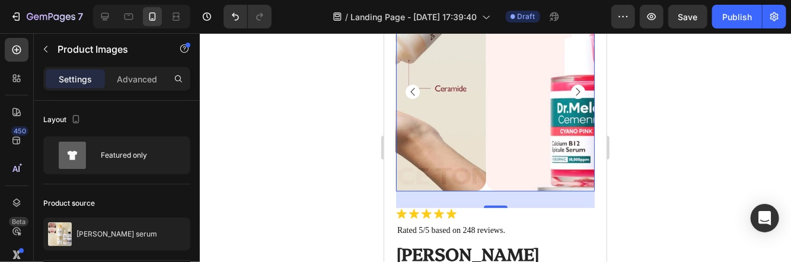
click at [573, 87] on rect "Carousel Next Arrow" at bounding box center [577, 91] width 9 height 9
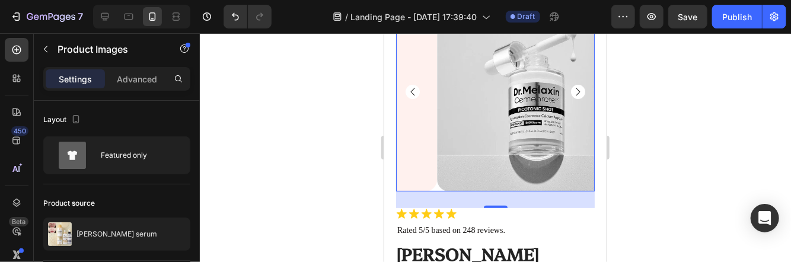
click at [573, 87] on rect "Carousel Next Arrow" at bounding box center [577, 91] width 9 height 9
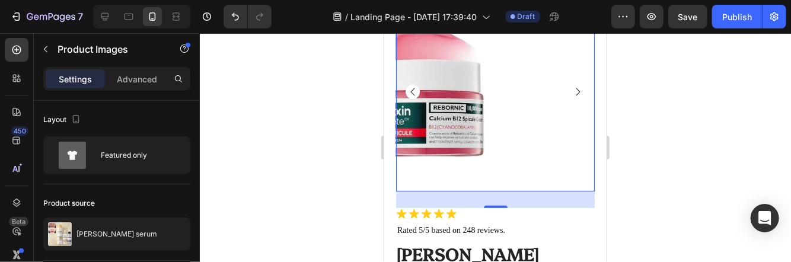
click at [573, 87] on rect "Carousel Next Arrow" at bounding box center [577, 91] width 9 height 9
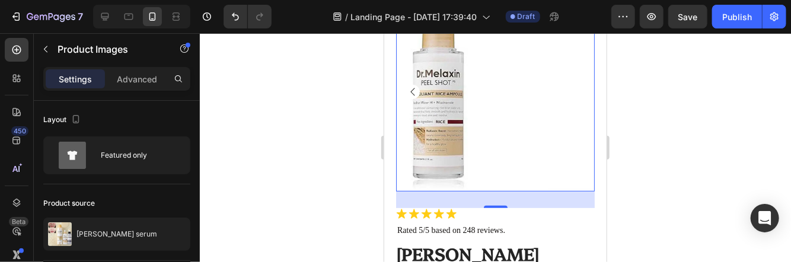
click at [568, 85] on div at bounding box center [494, 91] width 199 height 199
click at [568, 85] on img at bounding box center [628, 91] width 199 height 199
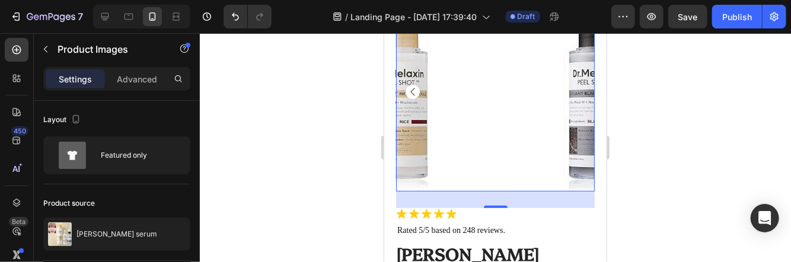
click at [568, 85] on img at bounding box center [592, 91] width 199 height 199
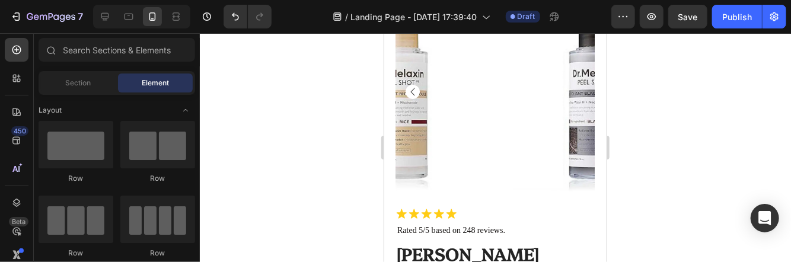
scroll to position [65, 0]
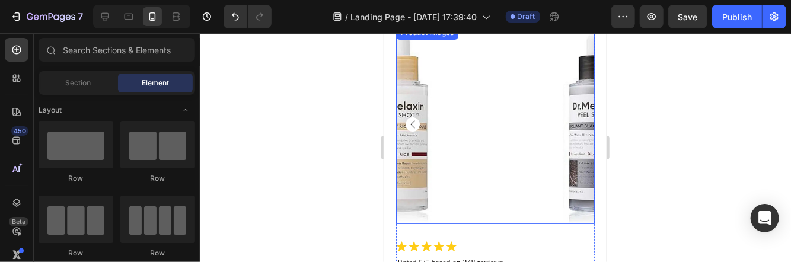
click at [493, 112] on img at bounding box center [592, 124] width 199 height 199
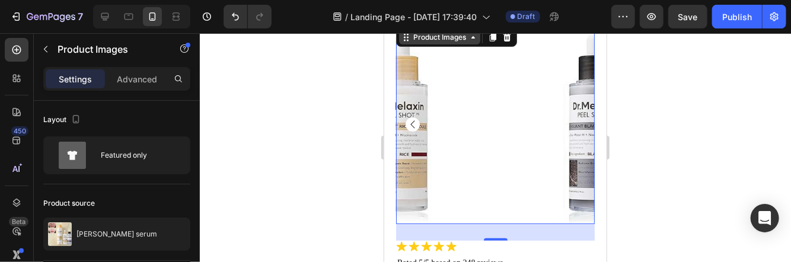
click at [457, 39] on div "Product Images" at bounding box center [438, 36] width 57 height 11
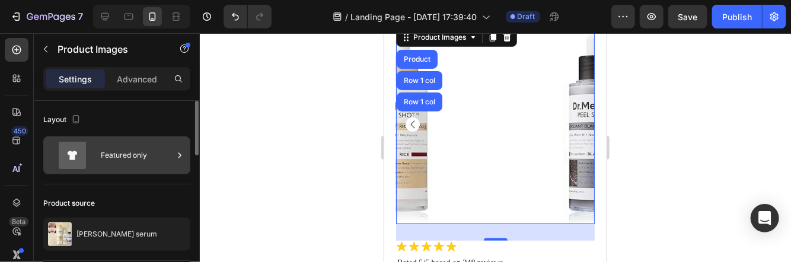
click at [174, 154] on icon at bounding box center [180, 155] width 12 height 12
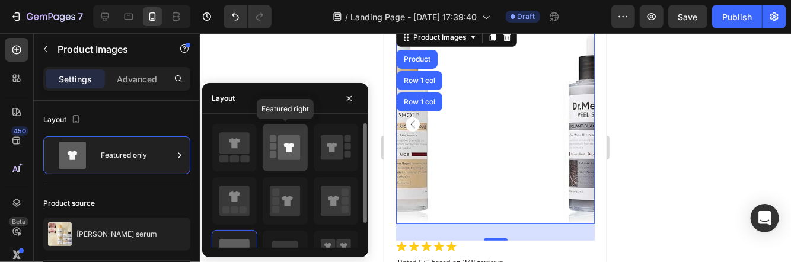
click at [280, 151] on icon at bounding box center [289, 147] width 23 height 25
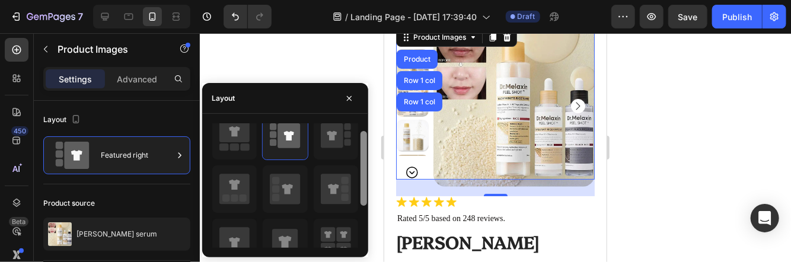
scroll to position [0, 0]
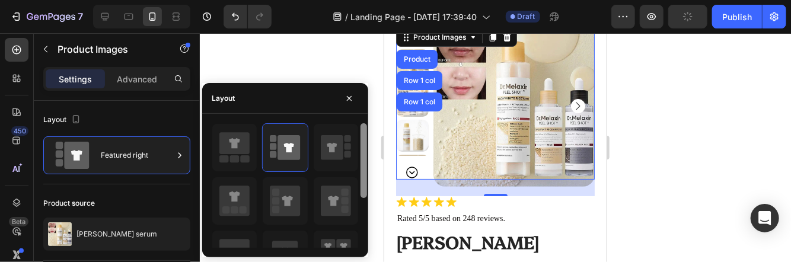
drag, startPoint x: 362, startPoint y: 160, endPoint x: 372, endPoint y: 143, distance: 19.4
click at [372, 0] on body "7 / Landing Page - Aug 26, 17:39:40 Draft Preview Publish 450 Beta Sections(18)…" at bounding box center [395, 0] width 791 height 0
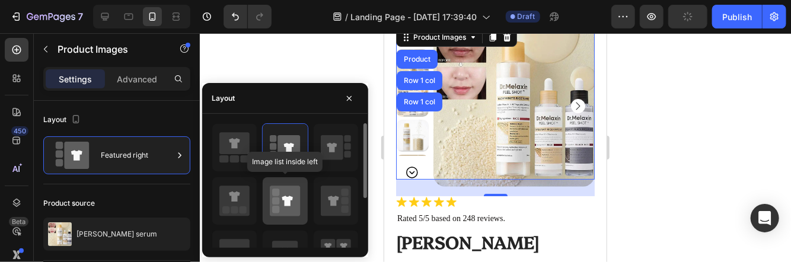
click at [296, 187] on icon at bounding box center [285, 201] width 30 height 30
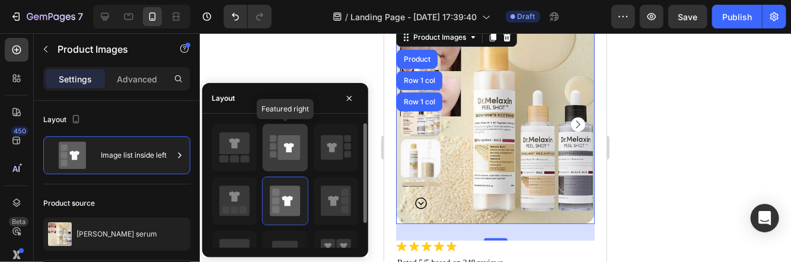
click at [286, 152] on icon at bounding box center [289, 147] width 23 height 25
type input "100"
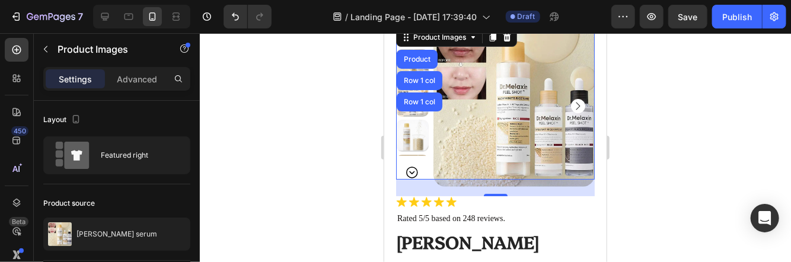
click at [662, 127] on div at bounding box center [495, 147] width 591 height 229
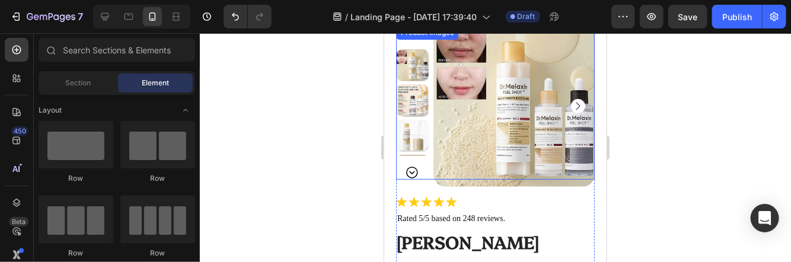
click at [522, 83] on img at bounding box center [514, 106] width 162 height 162
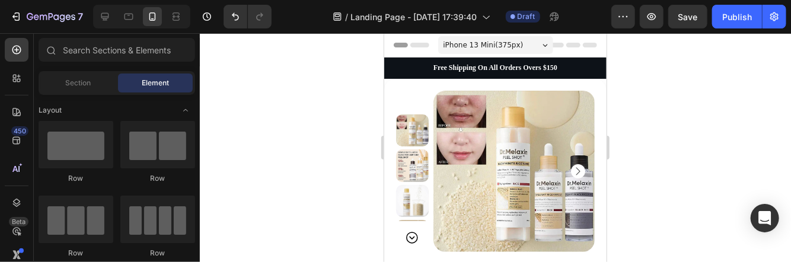
scroll to position [5, 0]
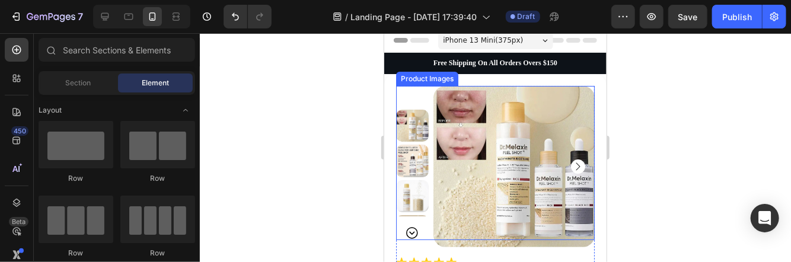
click at [501, 156] on img at bounding box center [514, 166] width 162 height 162
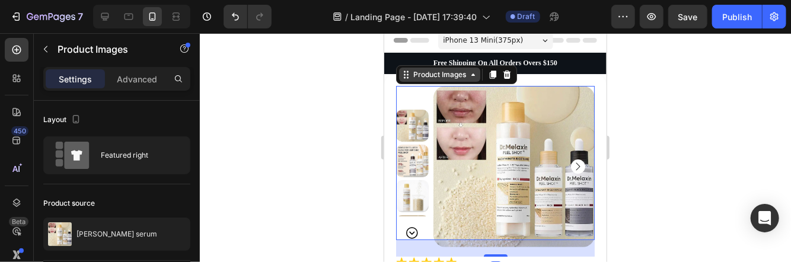
click at [463, 75] on div "Product Images" at bounding box center [438, 74] width 57 height 11
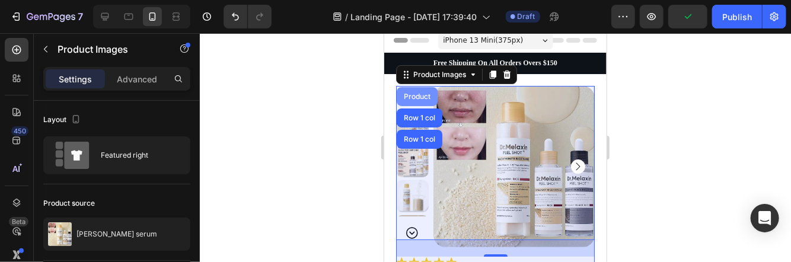
click at [426, 95] on div "Product" at bounding box center [416, 95] width 31 height 7
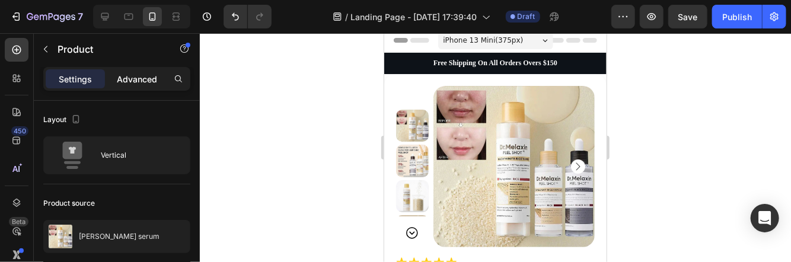
click at [119, 75] on p "Advanced" at bounding box center [137, 79] width 40 height 12
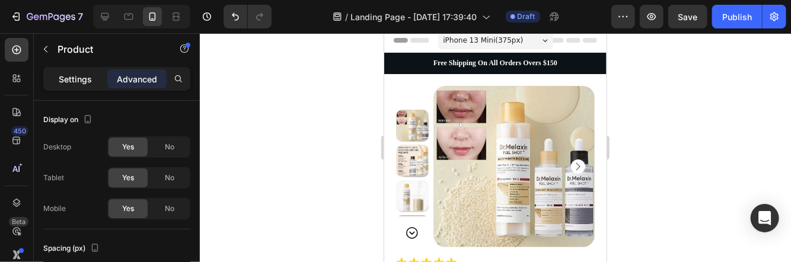
click at [69, 70] on div "Settings" at bounding box center [75, 78] width 59 height 19
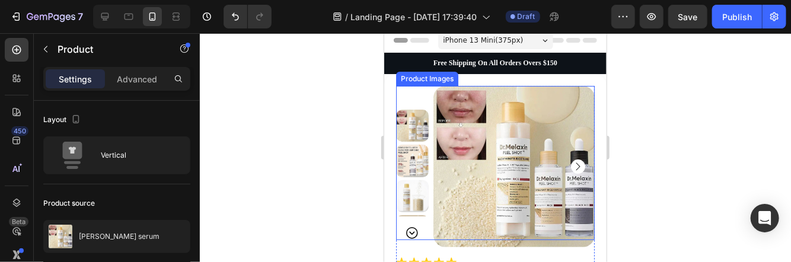
click at [486, 123] on img at bounding box center [514, 166] width 162 height 162
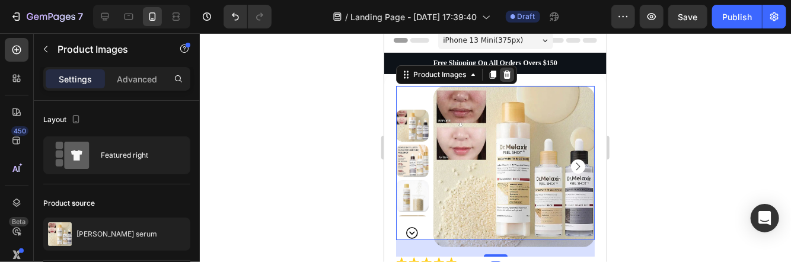
click at [500, 72] on div at bounding box center [506, 74] width 14 height 14
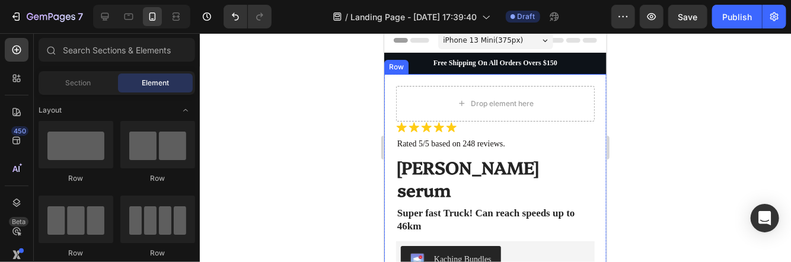
click at [341, 92] on div at bounding box center [495, 147] width 591 height 229
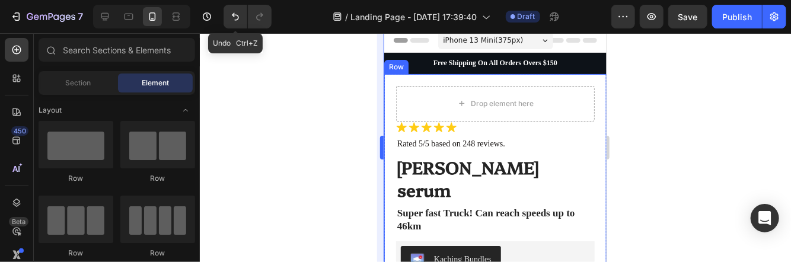
click at [235, 17] on icon "Undo/Redo" at bounding box center [235, 17] width 12 height 12
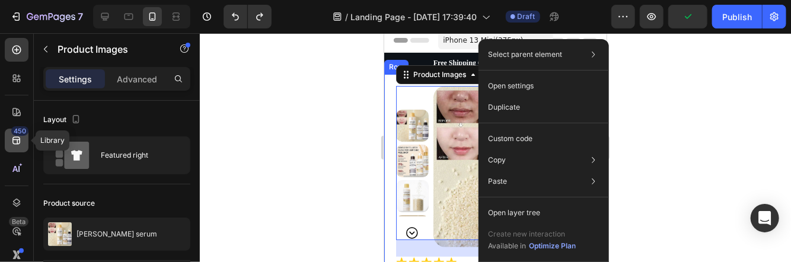
click at [18, 132] on div "450" at bounding box center [19, 130] width 17 height 9
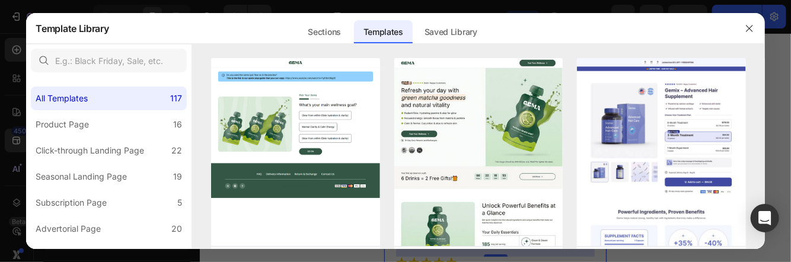
click at [12, 39] on div at bounding box center [395, 131] width 791 height 262
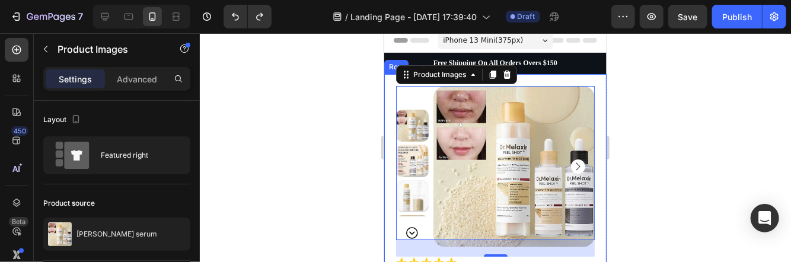
scroll to position [196, 0]
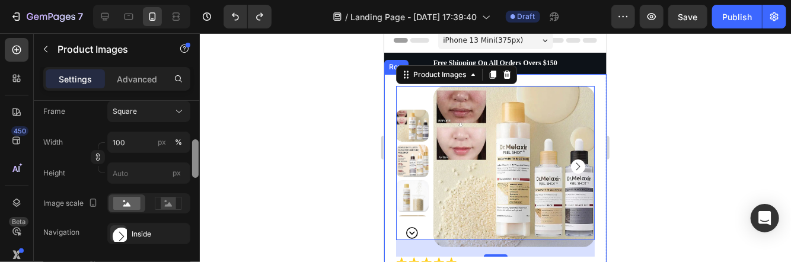
drag, startPoint x: 199, startPoint y: 105, endPoint x: 197, endPoint y: 130, distance: 25.0
click at [197, 130] on div at bounding box center [195, 199] width 9 height 196
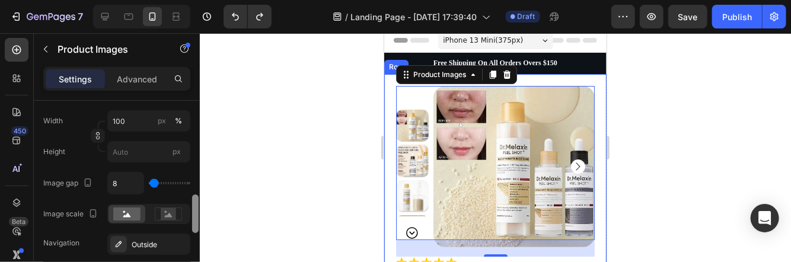
scroll to position [446, 0]
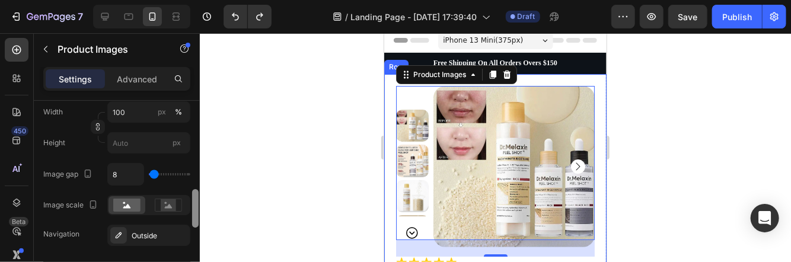
drag, startPoint x: 197, startPoint y: 148, endPoint x: 228, endPoint y: 197, distance: 58.6
click at [228, 0] on div "7 / Landing Page - Aug 26, 17:39:40 Draft Preview Save Publish 450 Beta Section…" at bounding box center [395, 0] width 791 height 0
click at [142, 202] on div at bounding box center [126, 205] width 37 height 18
drag, startPoint x: 130, startPoint y: 203, endPoint x: 122, endPoint y: 203, distance: 8.9
drag, startPoint x: 122, startPoint y: 203, endPoint x: 99, endPoint y: 188, distance: 27.3
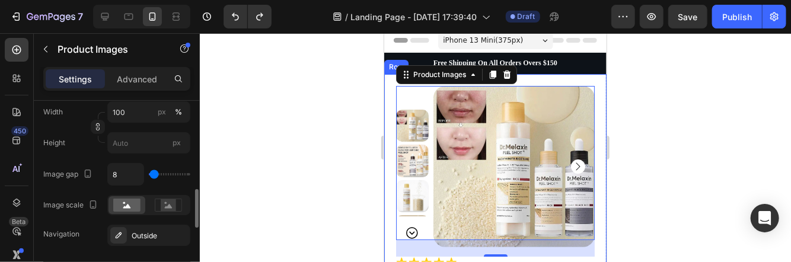
drag, startPoint x: 97, startPoint y: 188, endPoint x: 88, endPoint y: 188, distance: 8.9
click at [88, 188] on div "Frame Square Width 100 px % Height px Image gap 8 Image scale Navigation Outside" at bounding box center [116, 158] width 147 height 175
click at [132, 200] on rect at bounding box center [126, 205] width 27 height 13
click at [163, 204] on rect at bounding box center [168, 205] width 15 height 12
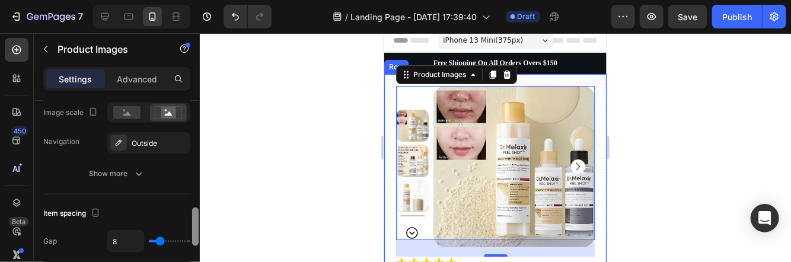
scroll to position [541, 0]
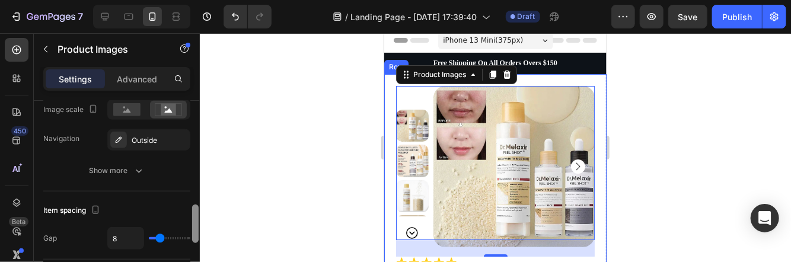
drag, startPoint x: 193, startPoint y: 191, endPoint x: 196, endPoint y: 210, distance: 19.2
click at [196, 210] on div at bounding box center [195, 223] width 7 height 39
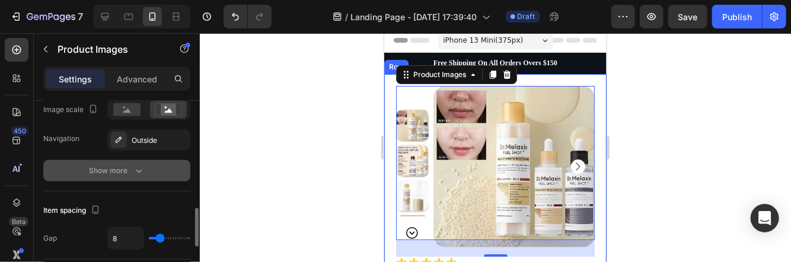
click at [149, 175] on button "Show more" at bounding box center [116, 170] width 147 height 21
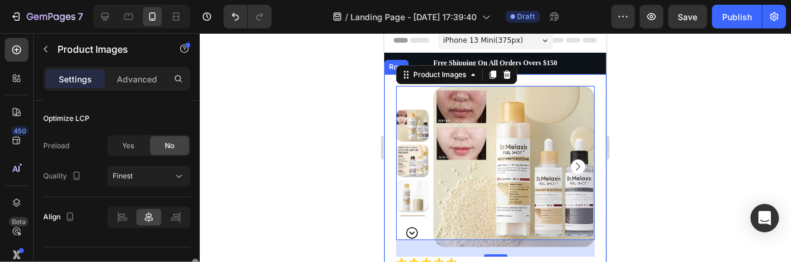
drag, startPoint x: 194, startPoint y: 218, endPoint x: 190, endPoint y: 292, distance: 74.2
click at [190, 0] on html "7 / Landing Page - Aug 26, 17:39:40 Draft Preview Save Publish 450 Beta Section…" at bounding box center [395, 0] width 791 height 0
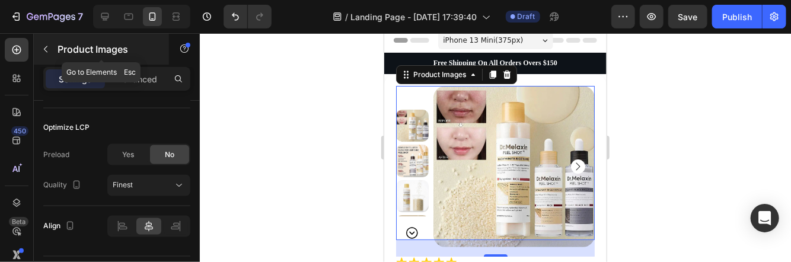
click at [47, 43] on button "button" at bounding box center [45, 49] width 19 height 19
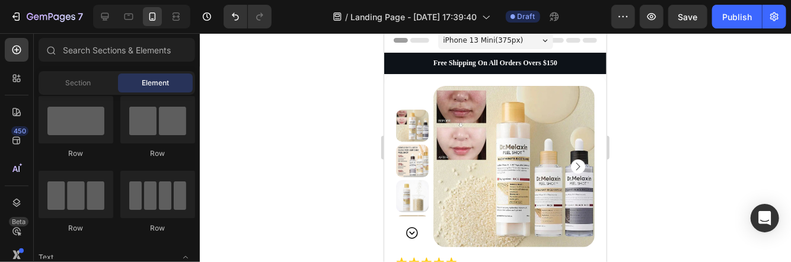
scroll to position [0, 0]
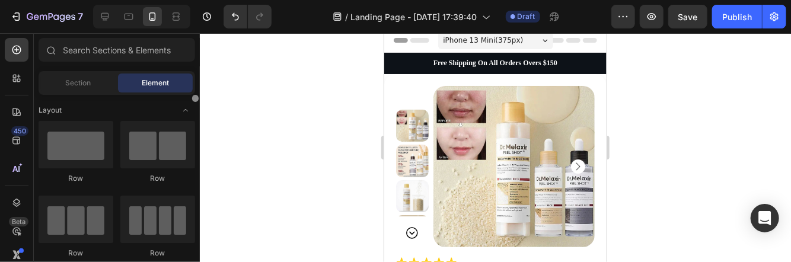
drag, startPoint x: 194, startPoint y: 97, endPoint x: 203, endPoint y: 94, distance: 9.4
click at [203, 0] on div "7 / Landing Page - Aug 26, 17:39:40 Draft Preview Save Publish 450 Beta Section…" at bounding box center [395, 0] width 791 height 0
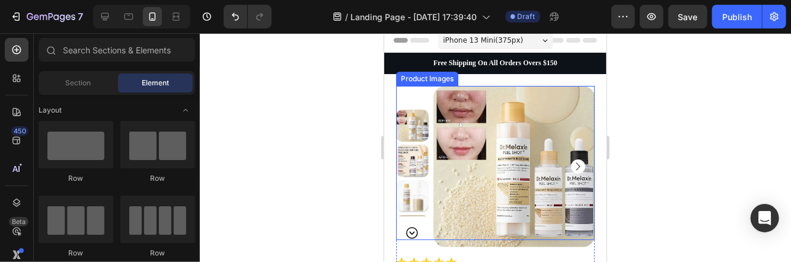
click at [497, 130] on img at bounding box center [514, 166] width 162 height 162
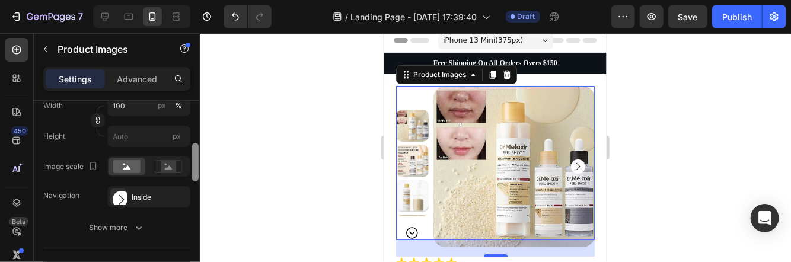
scroll to position [241, 0]
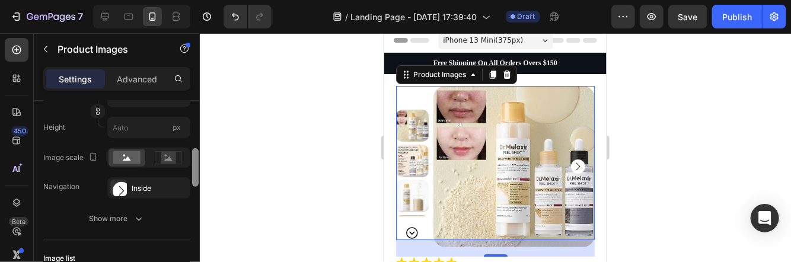
drag, startPoint x: 196, startPoint y: 110, endPoint x: 194, endPoint y: 158, distance: 48.0
click at [194, 158] on div at bounding box center [195, 167] width 7 height 39
click at [153, 186] on div "Inside" at bounding box center [149, 188] width 34 height 11
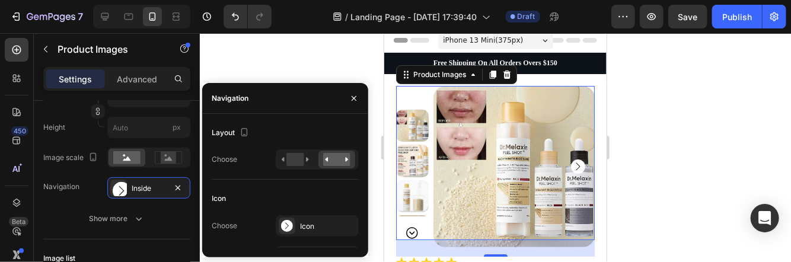
click at [342, 96] on div at bounding box center [354, 98] width 28 height 30
click at [349, 94] on button "button" at bounding box center [353, 98] width 19 height 19
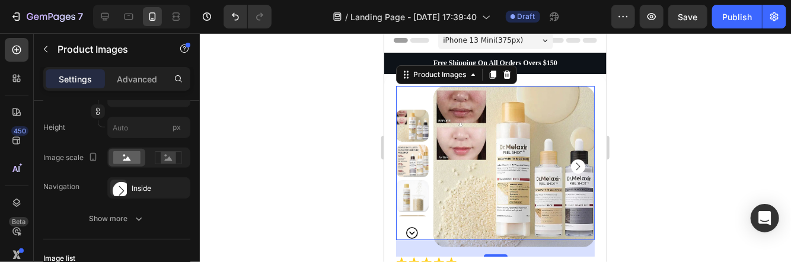
click at [415, 123] on img at bounding box center [411, 125] width 33 height 33
click at [409, 229] on icon "Carousel Next Arrow" at bounding box center [411, 232] width 14 height 14
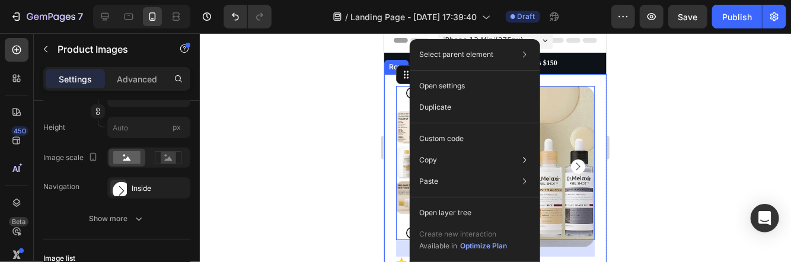
click at [325, 148] on div at bounding box center [495, 147] width 591 height 229
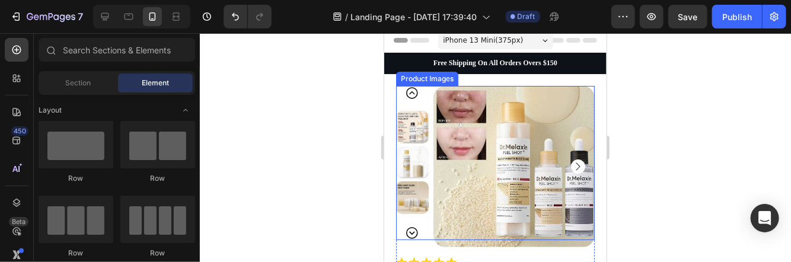
click at [539, 100] on img at bounding box center [514, 166] width 162 height 162
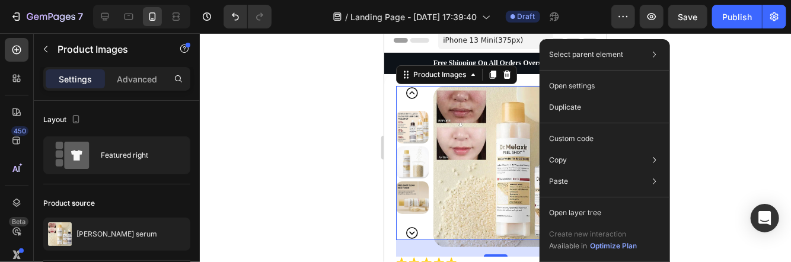
click at [455, 143] on img at bounding box center [514, 166] width 162 height 162
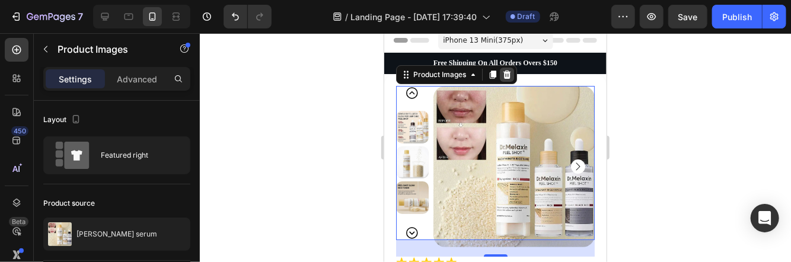
click at [509, 79] on div at bounding box center [506, 74] width 14 height 14
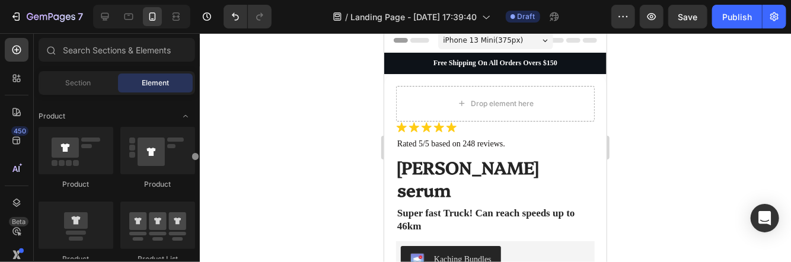
scroll to position [1491, 0]
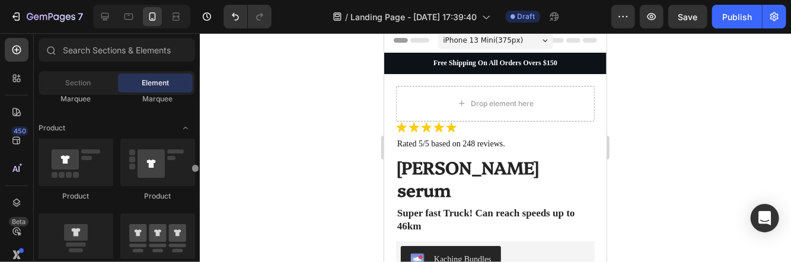
drag, startPoint x: 193, startPoint y: 98, endPoint x: 194, endPoint y: 168, distance: 70.0
click at [194, 168] on div at bounding box center [195, 168] width 7 height 7
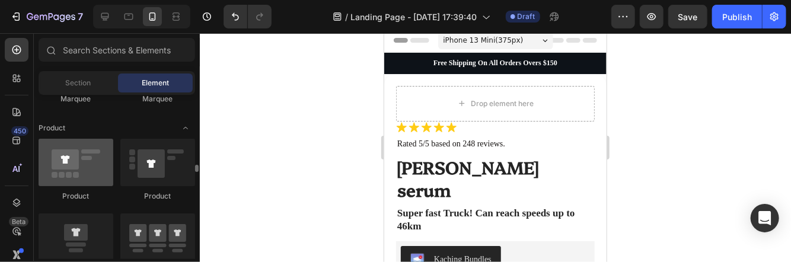
click at [100, 168] on div at bounding box center [76, 162] width 75 height 47
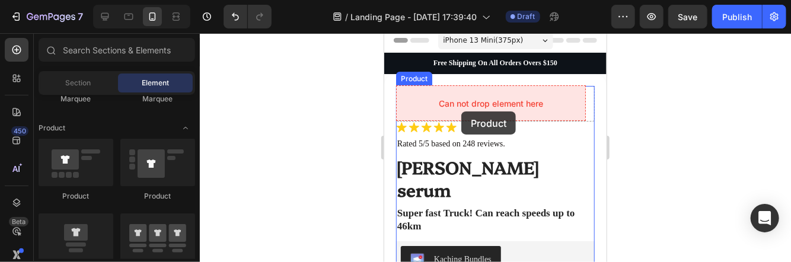
drag, startPoint x: 475, startPoint y: 199, endPoint x: 461, endPoint y: 110, distance: 90.0
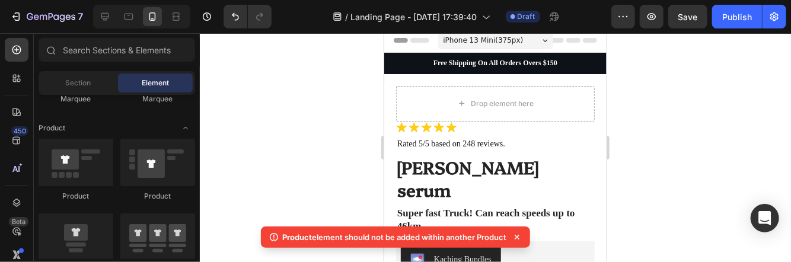
click at [328, 153] on div at bounding box center [495, 147] width 591 height 229
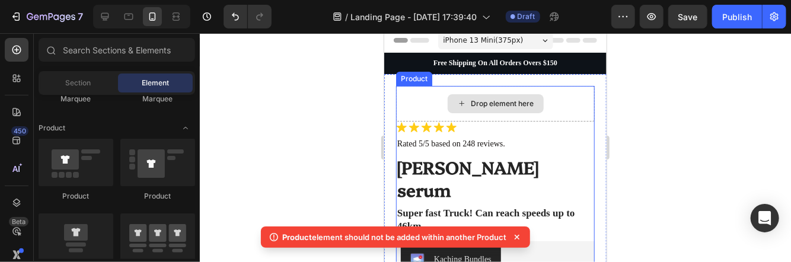
click at [456, 101] on icon at bounding box center [460, 103] width 9 height 10
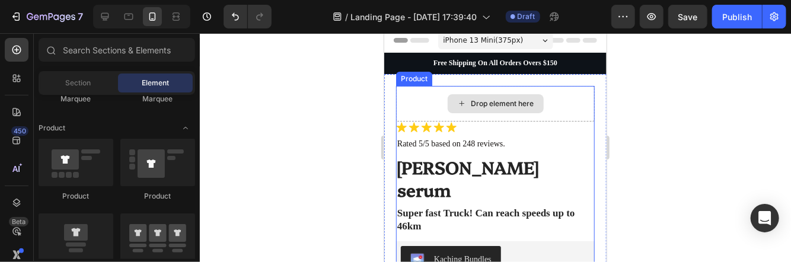
click at [456, 102] on icon at bounding box center [460, 103] width 9 height 10
click at [414, 76] on div "Product" at bounding box center [413, 78] width 31 height 11
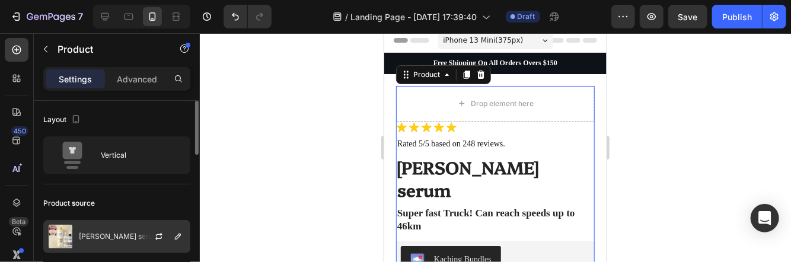
click at [146, 226] on div at bounding box center [164, 236] width 52 height 32
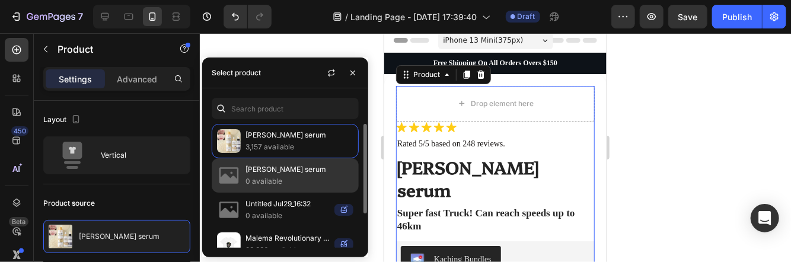
click at [271, 178] on p "0 available" at bounding box center [299, 181] width 108 height 12
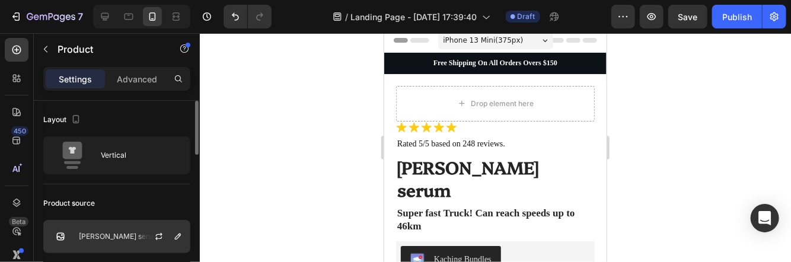
click at [140, 231] on div at bounding box center [164, 236] width 52 height 32
click at [154, 233] on icon "button" at bounding box center [158, 236] width 9 height 9
click at [127, 235] on div "[PERSON_NAME] serum" at bounding box center [116, 236] width 147 height 33
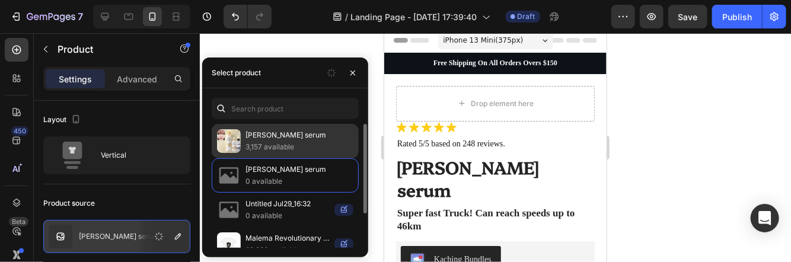
click at [250, 145] on p "3,157 available" at bounding box center [299, 147] width 108 height 12
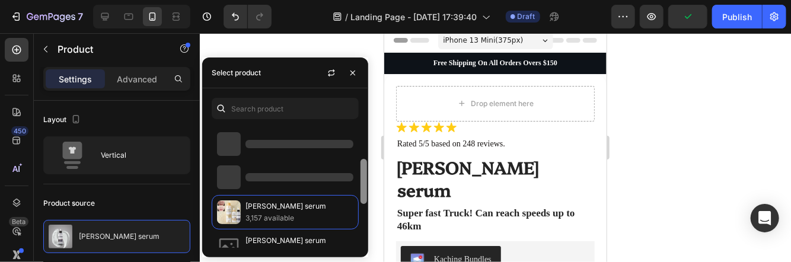
scroll to position [46, 0]
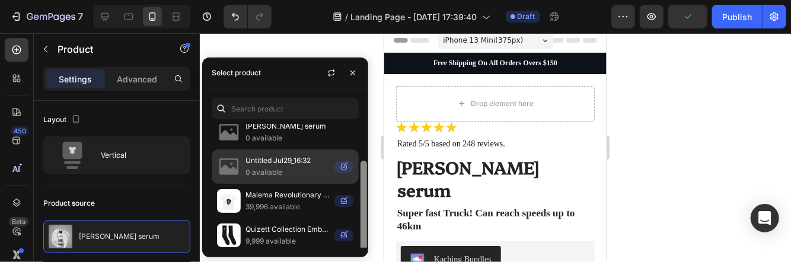
drag, startPoint x: 363, startPoint y: 139, endPoint x: 357, endPoint y: 171, distance: 33.0
click at [357, 171] on div "Élané serum 3,157 available Élané serum 0 available Untitled Jul29_16:32 0 avai…" at bounding box center [285, 186] width 166 height 124
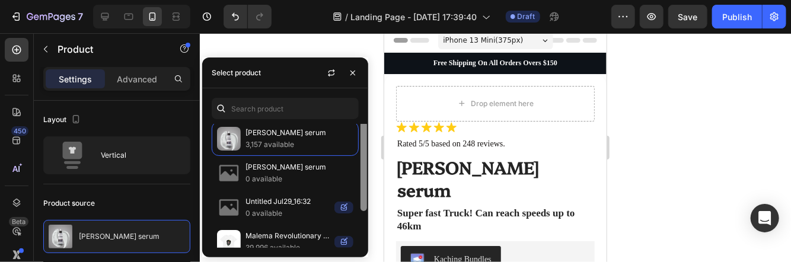
scroll to position [0, 0]
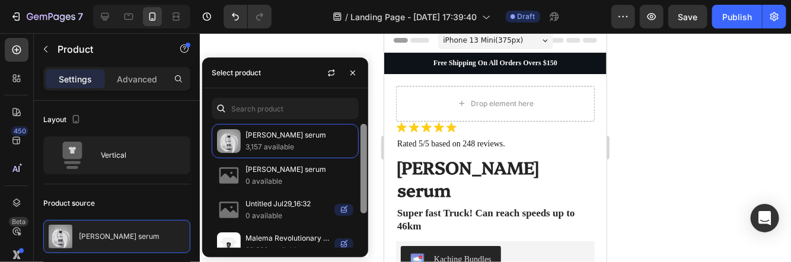
drag, startPoint x: 362, startPoint y: 191, endPoint x: 367, endPoint y: 146, distance: 45.3
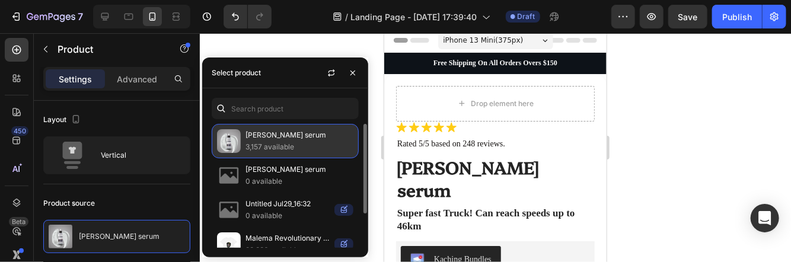
drag, startPoint x: 367, startPoint y: 146, endPoint x: 251, endPoint y: 143, distance: 115.6
click at [251, 143] on p "3,157 available" at bounding box center [299, 147] width 108 height 12
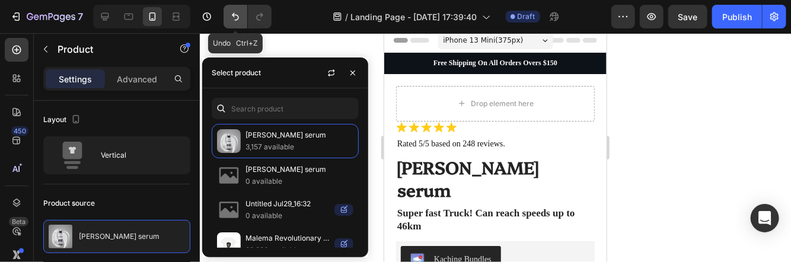
click at [235, 17] on icon "Undo/Redo" at bounding box center [235, 17] width 12 height 12
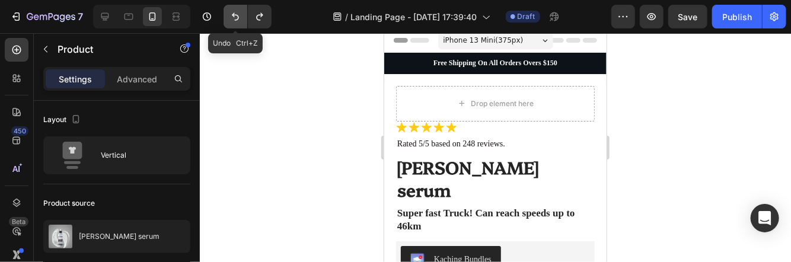
click at [235, 17] on icon "Undo/Redo" at bounding box center [235, 17] width 12 height 12
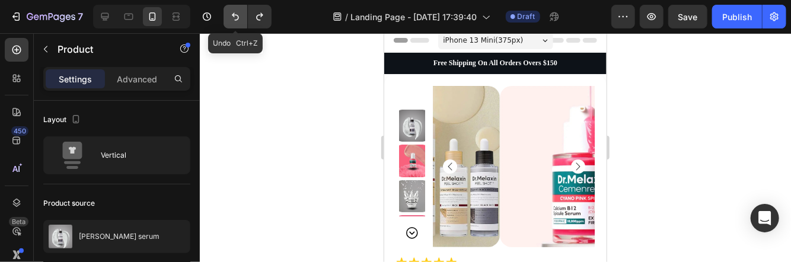
click at [235, 17] on icon "Undo/Redo" at bounding box center [235, 17] width 12 height 12
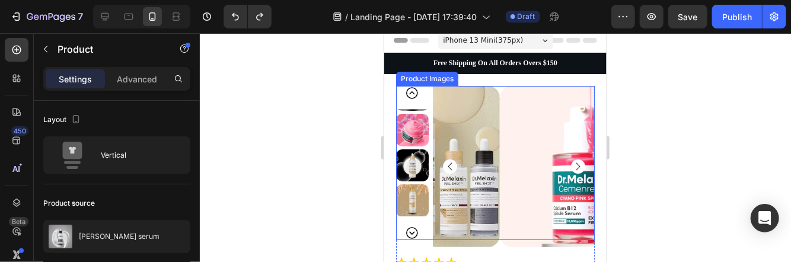
click at [413, 93] on icon "Carousel Back Arrow" at bounding box center [412, 93] width 12 height 12
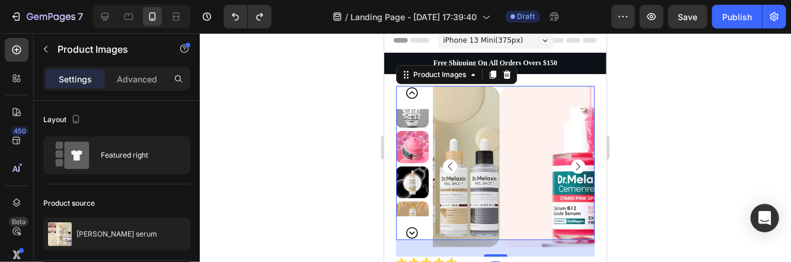
click at [413, 93] on icon "Carousel Back Arrow" at bounding box center [412, 93] width 12 height 12
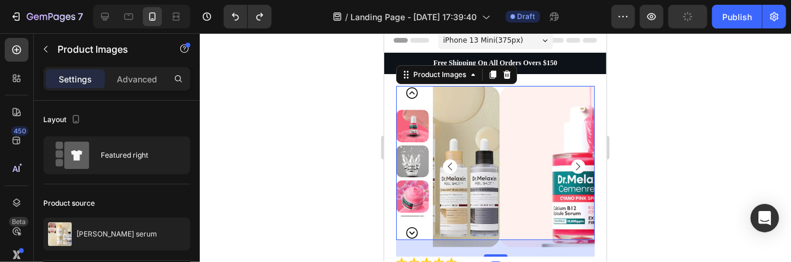
click at [413, 93] on icon "Carousel Back Arrow" at bounding box center [412, 93] width 12 height 12
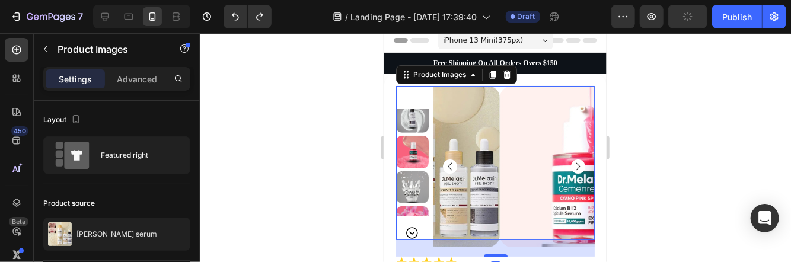
click at [413, 93] on div at bounding box center [411, 162] width 33 height 154
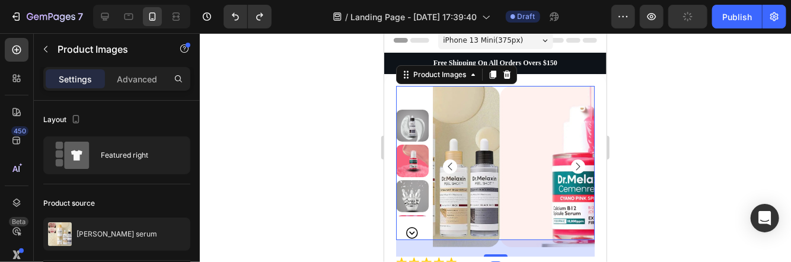
click at [413, 93] on div at bounding box center [411, 162] width 33 height 154
click at [407, 117] on img at bounding box center [411, 125] width 33 height 33
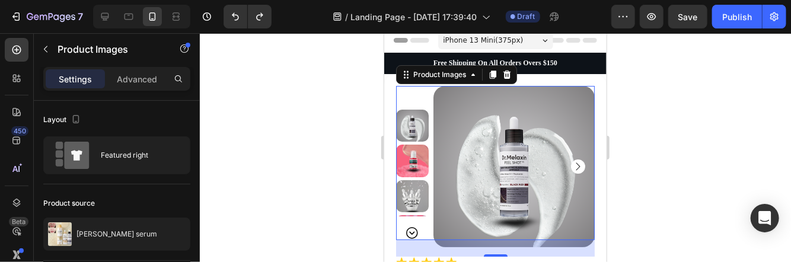
click at [411, 156] on img at bounding box center [411, 160] width 33 height 33
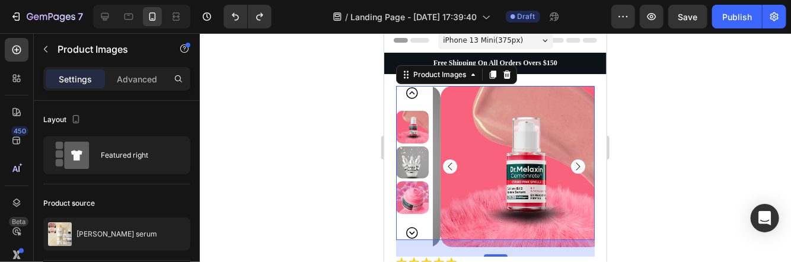
click at [413, 184] on img at bounding box center [411, 197] width 33 height 33
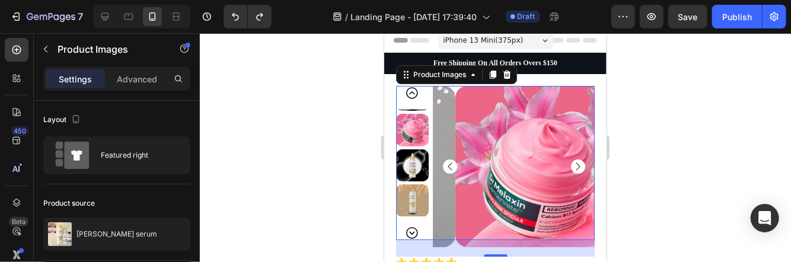
click at [411, 196] on img at bounding box center [411, 200] width 33 height 33
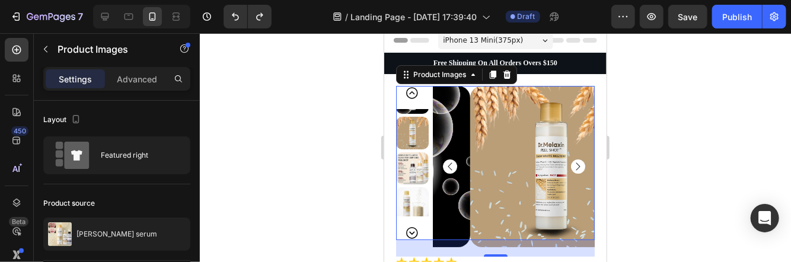
click at [409, 160] on img at bounding box center [411, 168] width 33 height 33
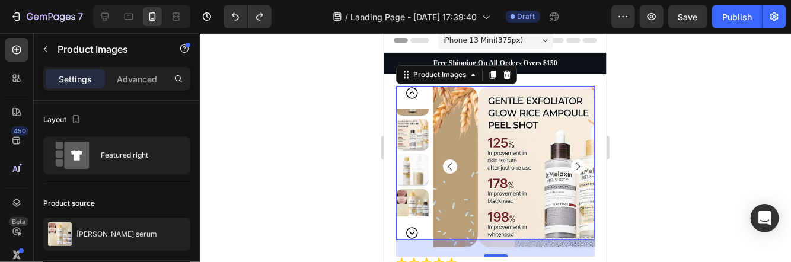
click at [404, 158] on img at bounding box center [411, 169] width 33 height 33
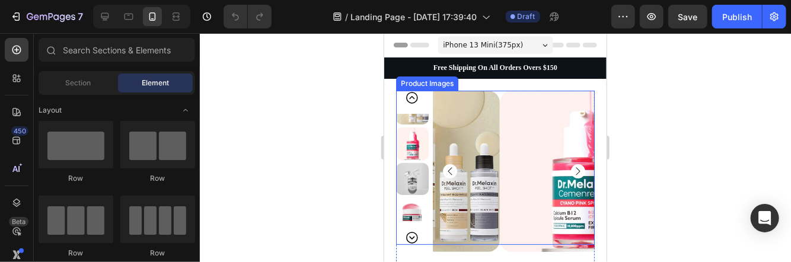
click at [411, 233] on icon "Carousel Next Arrow" at bounding box center [411, 237] width 14 height 14
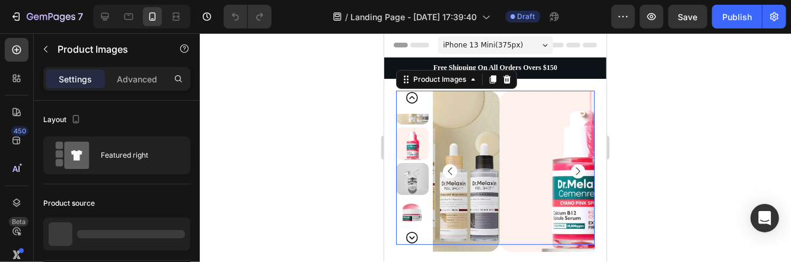
click at [411, 233] on icon "Carousel Next Arrow" at bounding box center [411, 237] width 14 height 14
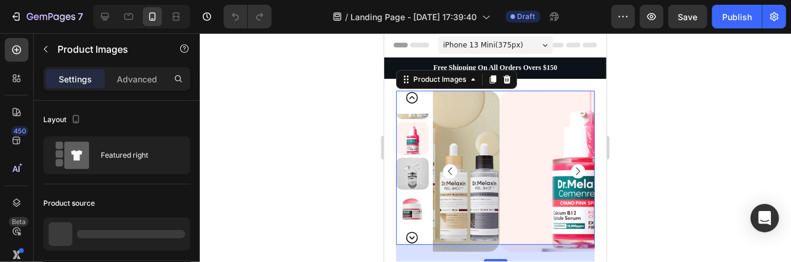
click at [411, 233] on icon "Carousel Next Arrow" at bounding box center [411, 237] width 14 height 14
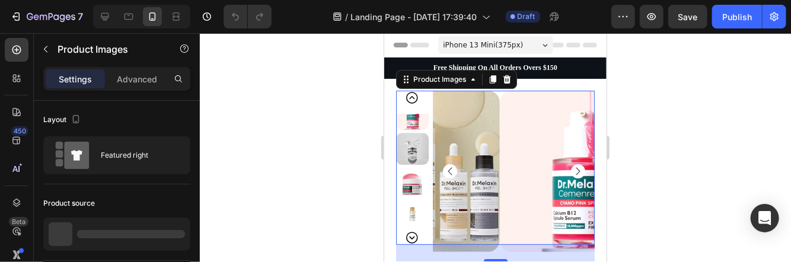
click at [411, 233] on icon "Carousel Next Arrow" at bounding box center [411, 237] width 14 height 14
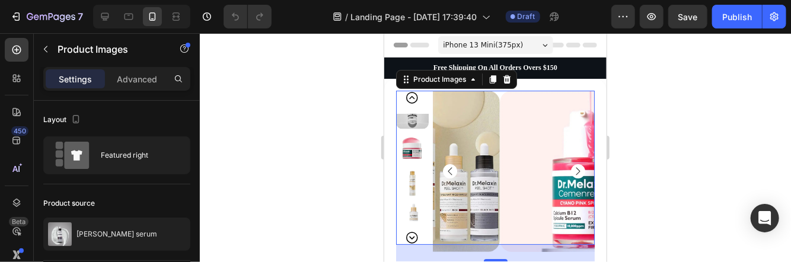
click at [411, 233] on div at bounding box center [411, 167] width 33 height 154
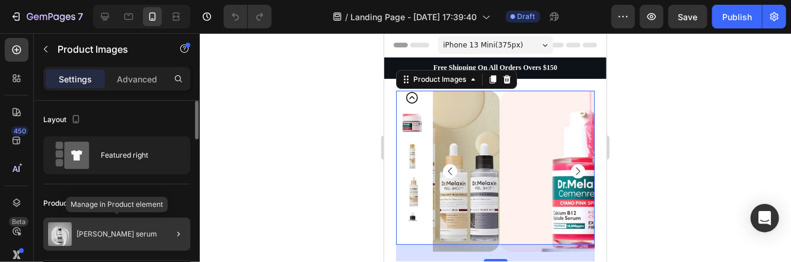
click at [112, 223] on div "[PERSON_NAME] serum" at bounding box center [116, 234] width 147 height 33
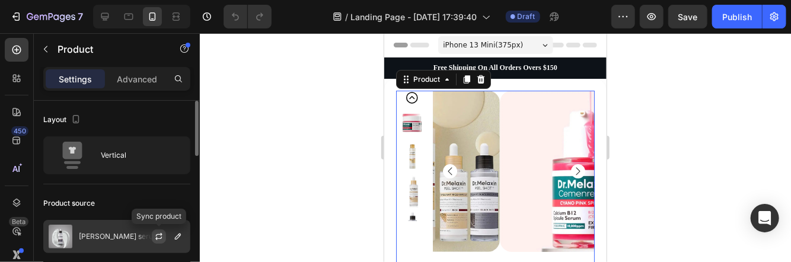
click at [164, 236] on button "button" at bounding box center [159, 236] width 14 height 14
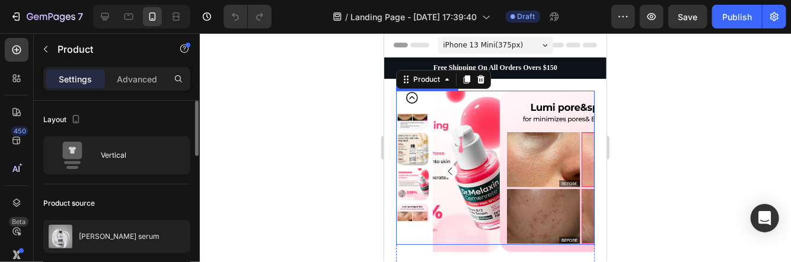
click at [413, 97] on icon "Carousel Back Arrow" at bounding box center [411, 97] width 14 height 14
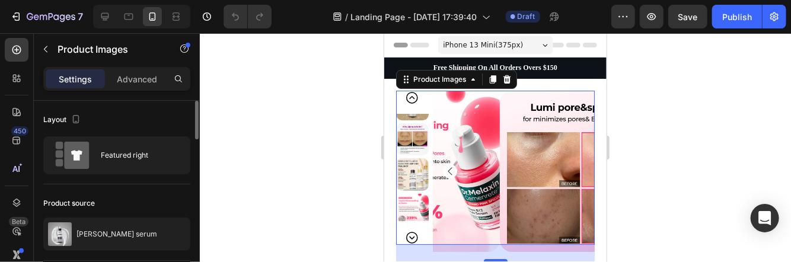
click at [413, 97] on icon "Carousel Back Arrow" at bounding box center [411, 97] width 14 height 14
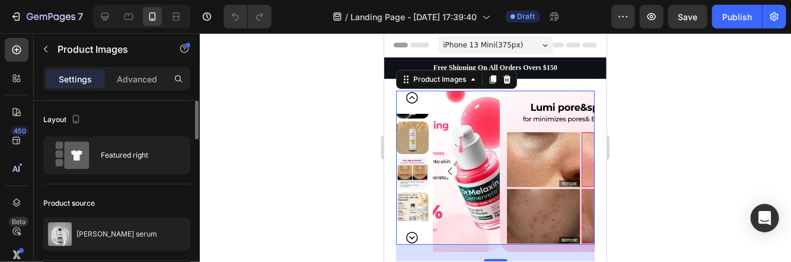
click at [414, 97] on icon "Carousel Back Arrow" at bounding box center [411, 97] width 14 height 14
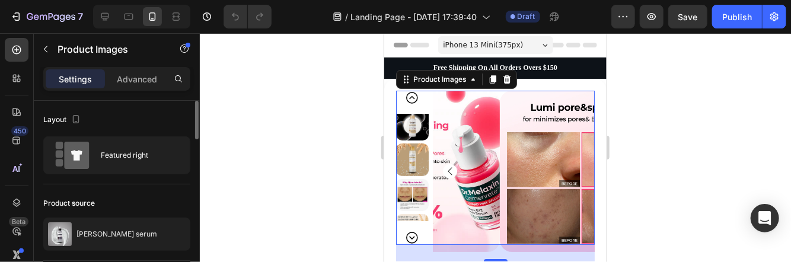
click at [414, 97] on icon "Carousel Back Arrow" at bounding box center [411, 97] width 14 height 14
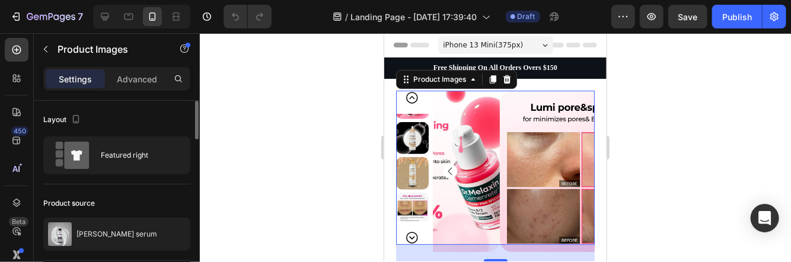
click at [414, 97] on icon "Carousel Back Arrow" at bounding box center [411, 97] width 14 height 14
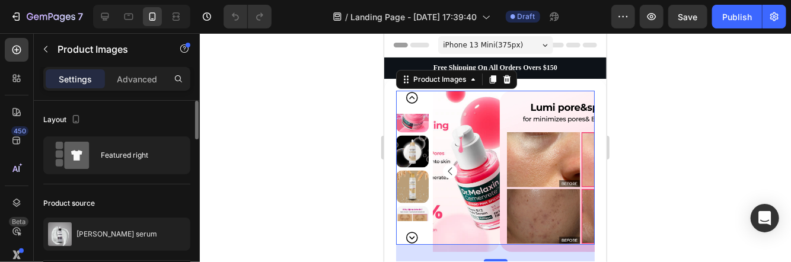
click at [414, 97] on icon "Carousel Back Arrow" at bounding box center [411, 97] width 14 height 14
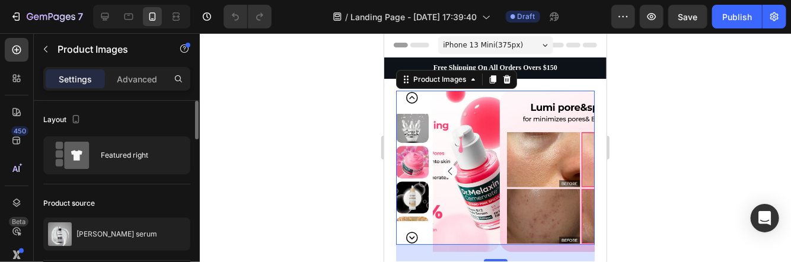
click at [414, 97] on icon "Carousel Back Arrow" at bounding box center [411, 97] width 14 height 14
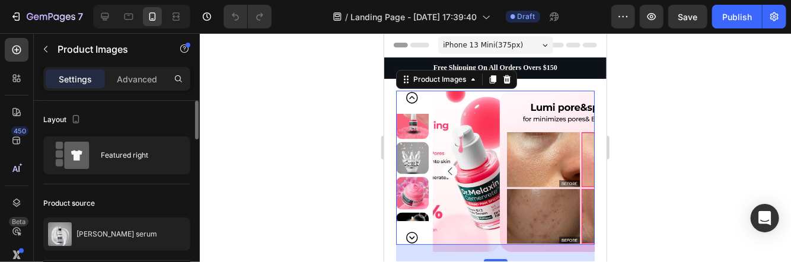
click at [414, 97] on icon "Carousel Back Arrow" at bounding box center [411, 97] width 14 height 14
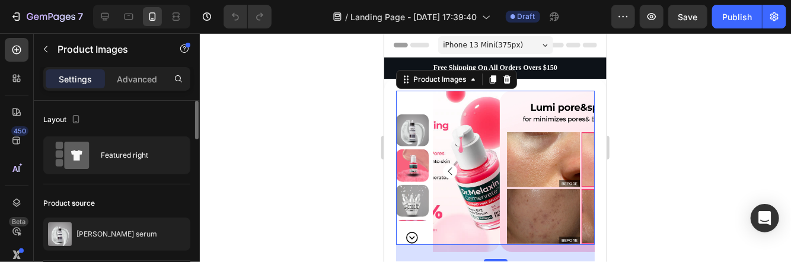
click at [414, 97] on div at bounding box center [411, 167] width 33 height 154
click at [415, 126] on img at bounding box center [411, 130] width 33 height 33
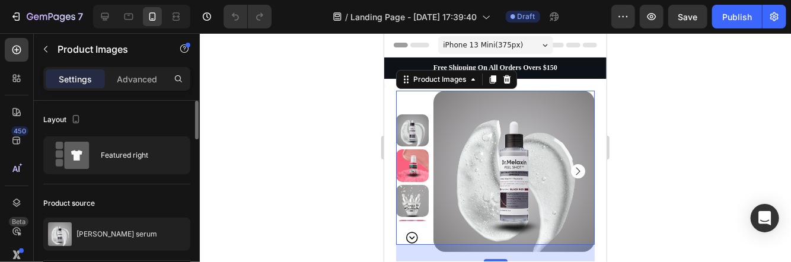
click at [415, 161] on img at bounding box center [411, 165] width 33 height 33
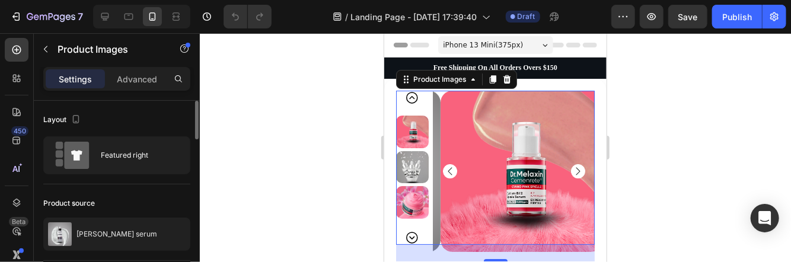
click at [414, 186] on img at bounding box center [411, 202] width 33 height 33
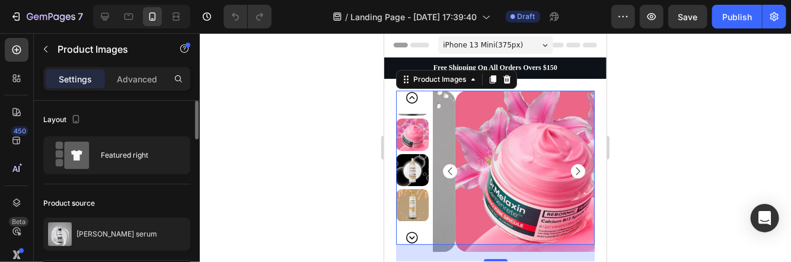
click at [413, 201] on img at bounding box center [411, 204] width 33 height 33
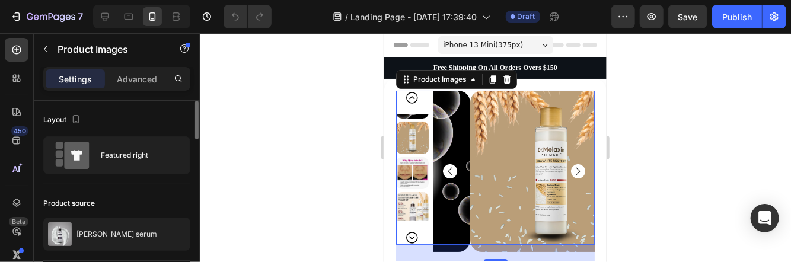
click at [411, 202] on img at bounding box center [411, 207] width 33 height 33
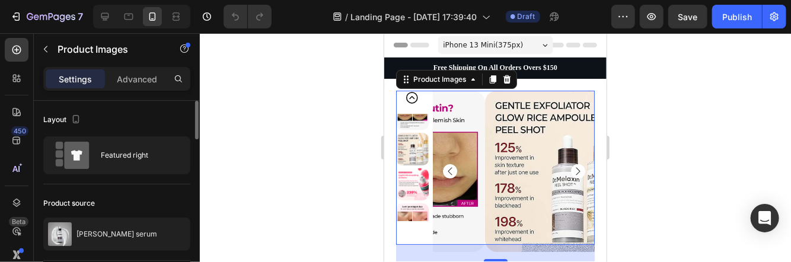
click at [410, 203] on img at bounding box center [411, 219] width 33 height 33
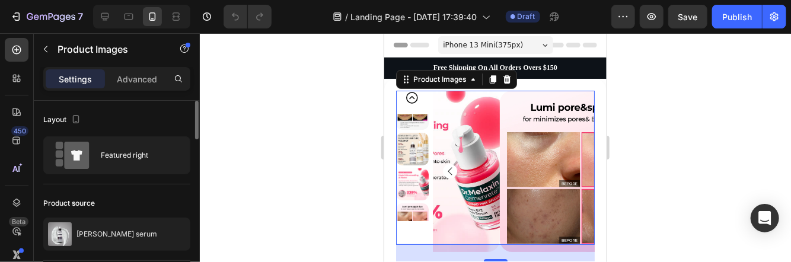
click at [674, 138] on div at bounding box center [495, 147] width 591 height 229
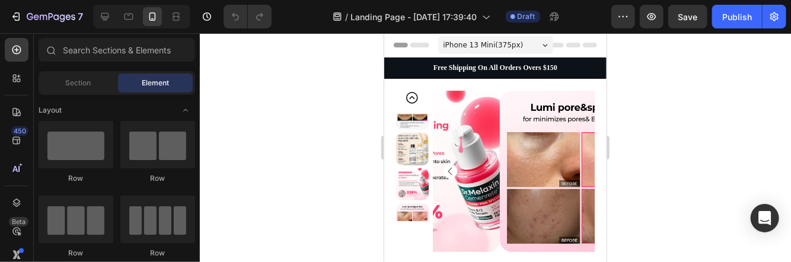
click at [671, 116] on div at bounding box center [495, 147] width 591 height 229
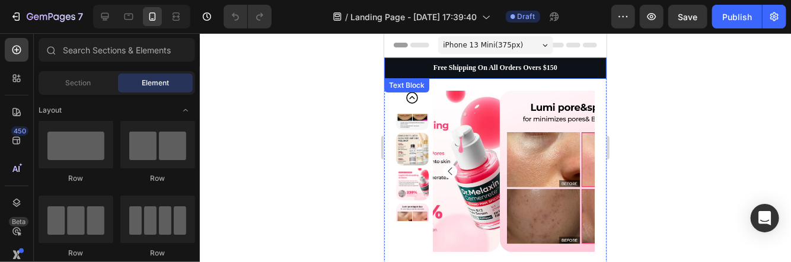
click at [577, 71] on p "Free Shipping On All Orders Overs $150" at bounding box center [495, 67] width 220 height 9
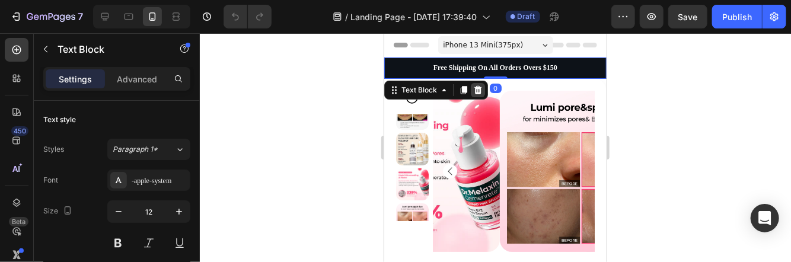
click at [478, 88] on icon at bounding box center [476, 89] width 9 height 9
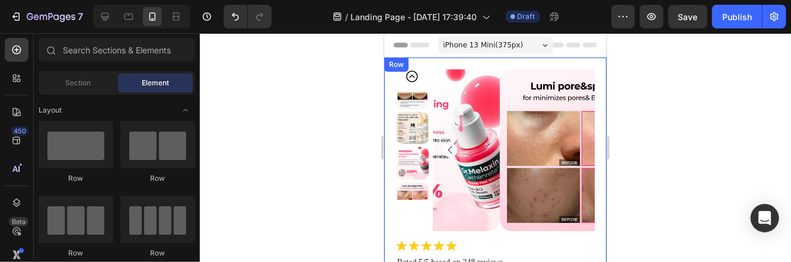
click at [671, 94] on div at bounding box center [495, 147] width 591 height 229
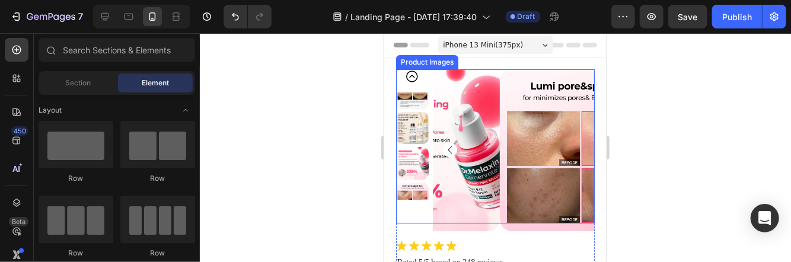
click at [406, 72] on div "Product Images" at bounding box center [494, 146] width 199 height 154
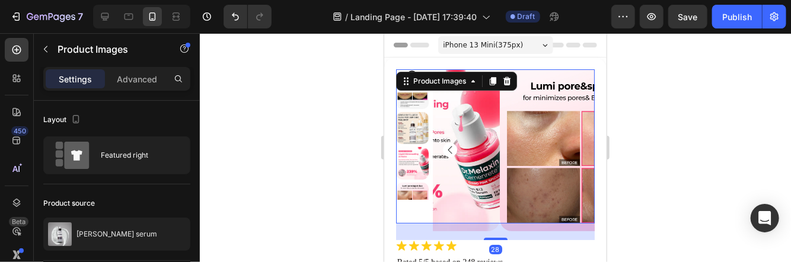
click at [406, 72] on div "Product Images" at bounding box center [455, 80] width 121 height 19
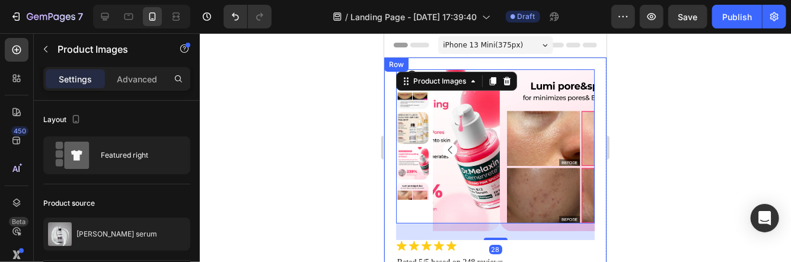
click at [369, 91] on div at bounding box center [495, 147] width 591 height 229
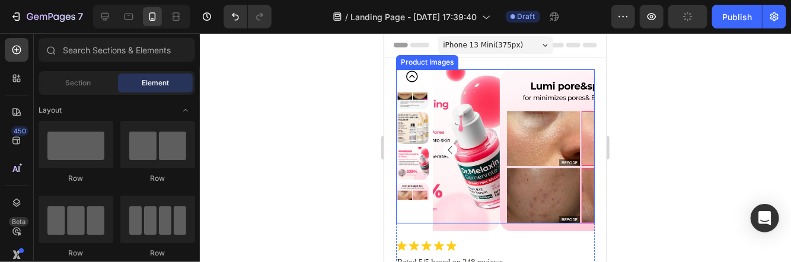
click at [409, 76] on div "Product Images" at bounding box center [494, 146] width 199 height 154
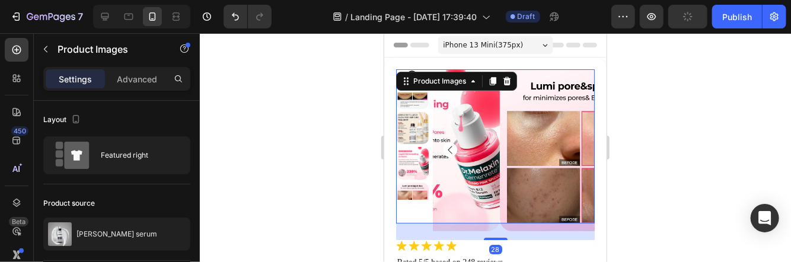
click at [409, 76] on icon at bounding box center [405, 80] width 9 height 9
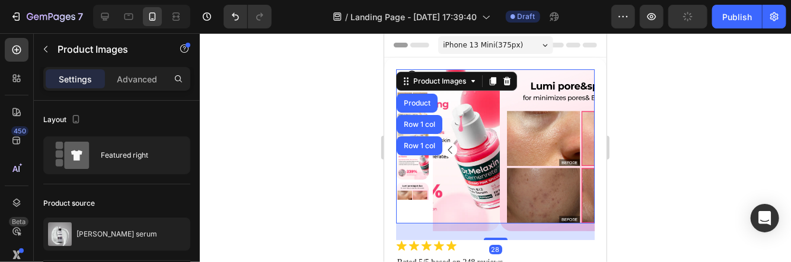
click at [375, 89] on div at bounding box center [495, 147] width 591 height 229
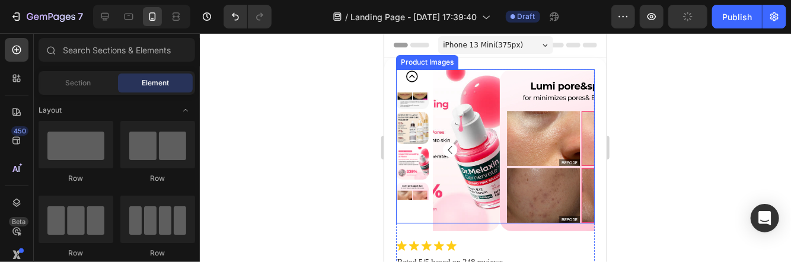
click at [411, 76] on div "Product Images" at bounding box center [494, 146] width 199 height 154
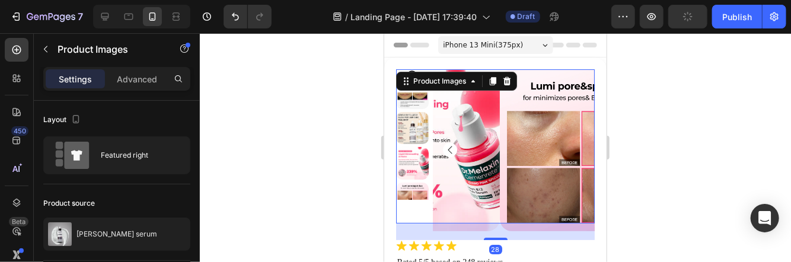
click at [367, 104] on div at bounding box center [495, 147] width 591 height 229
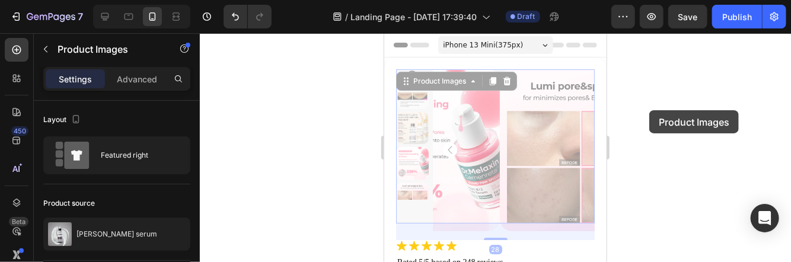
click at [649, 110] on div at bounding box center [495, 147] width 591 height 229
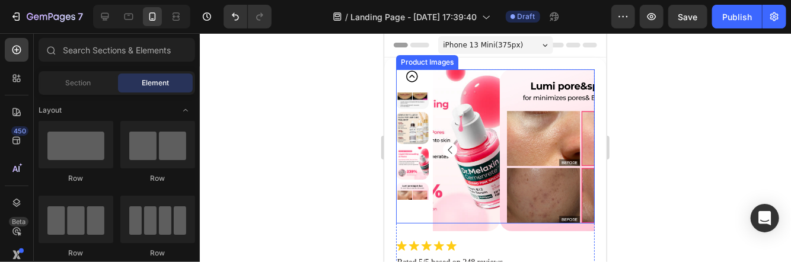
click at [412, 182] on img at bounding box center [411, 198] width 33 height 33
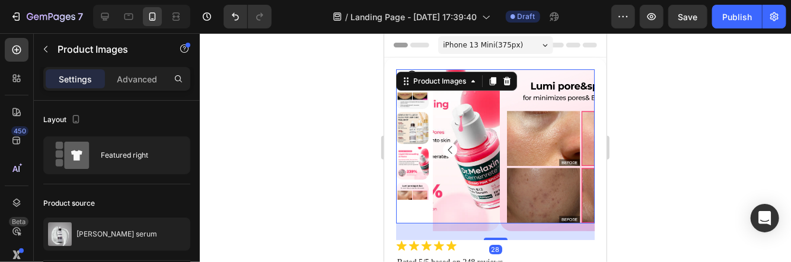
click at [414, 151] on img at bounding box center [411, 162] width 33 height 33
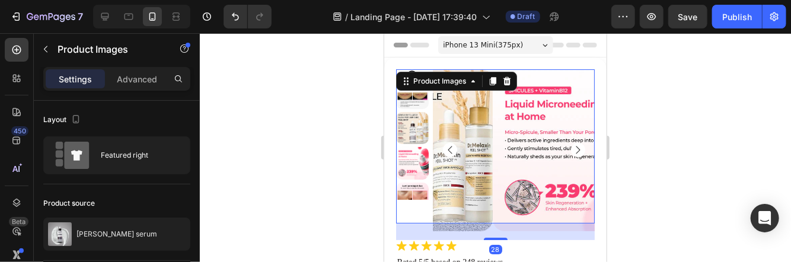
click at [414, 117] on img at bounding box center [411, 127] width 33 height 33
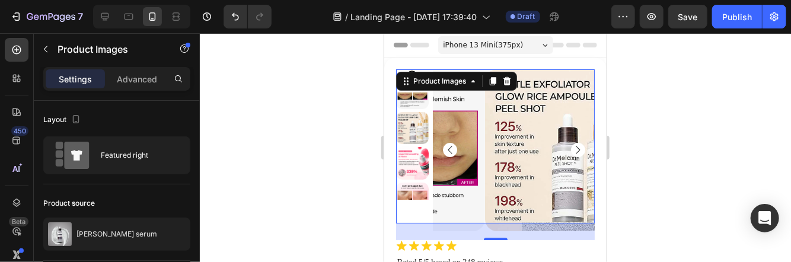
click at [446, 145] on rect "Carousel Back Arrow" at bounding box center [449, 149] width 9 height 9
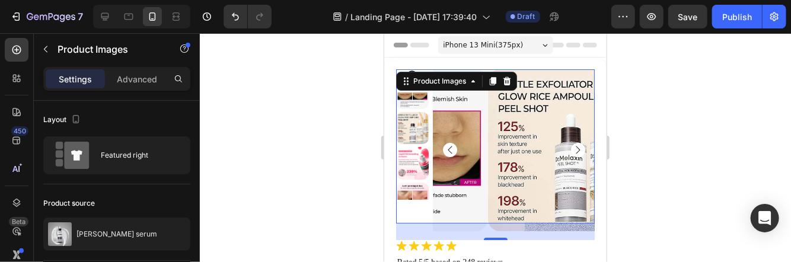
click at [446, 145] on rect "Carousel Back Arrow" at bounding box center [449, 149] width 9 height 9
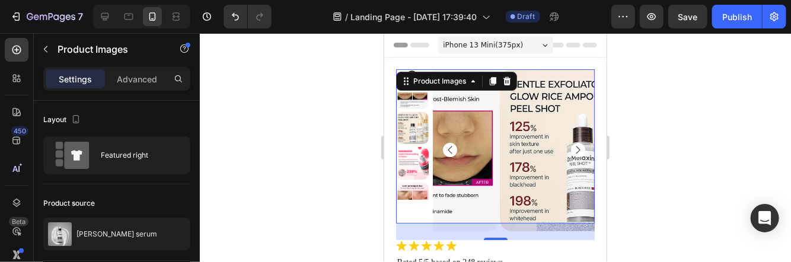
click at [446, 145] on rect "Carousel Back Arrow" at bounding box center [449, 149] width 9 height 9
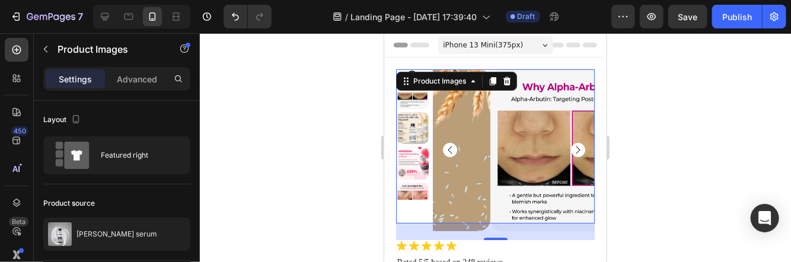
click at [446, 145] on rect "Carousel Back Arrow" at bounding box center [449, 149] width 9 height 9
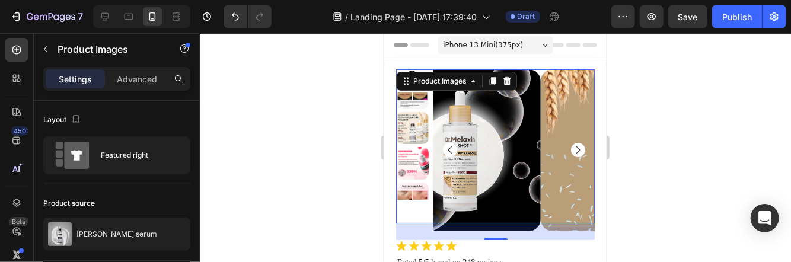
click at [446, 145] on rect "Carousel Back Arrow" at bounding box center [449, 149] width 9 height 9
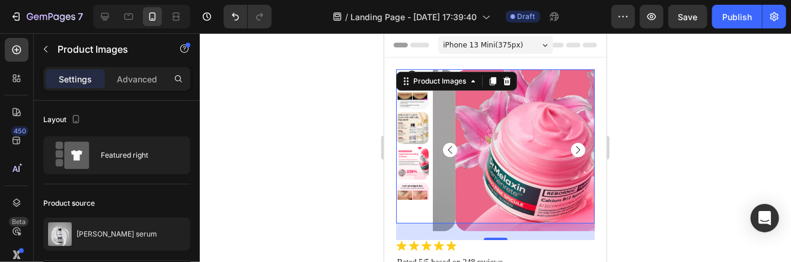
click at [446, 145] on rect "Carousel Back Arrow" at bounding box center [449, 149] width 9 height 9
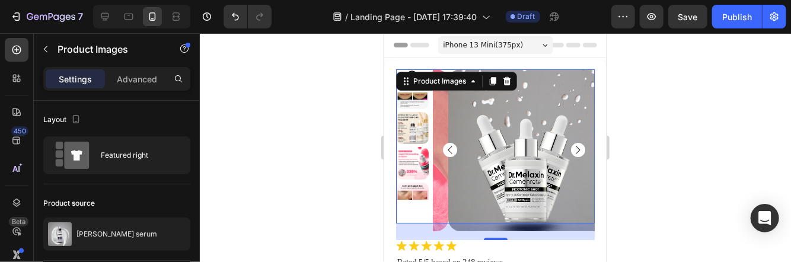
click at [446, 145] on rect "Carousel Back Arrow" at bounding box center [449, 149] width 9 height 9
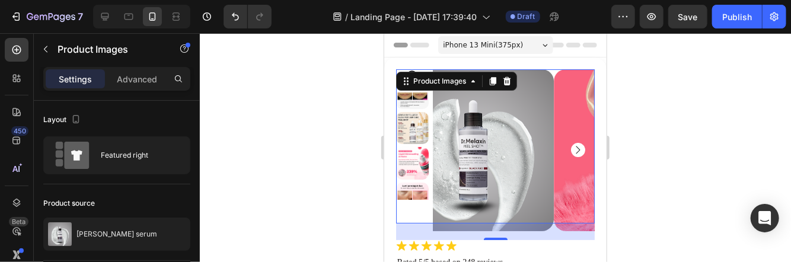
click at [446, 142] on img at bounding box center [473, 150] width 162 height 162
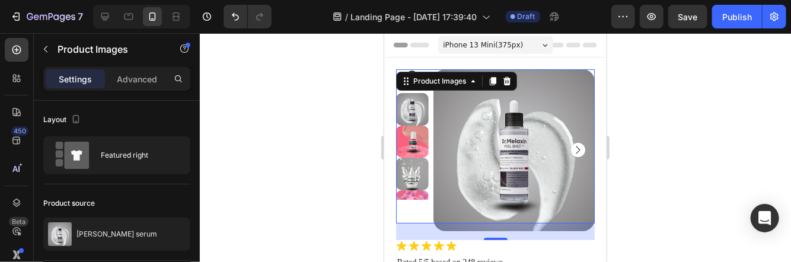
click at [446, 142] on img at bounding box center [514, 150] width 162 height 162
click at [498, 143] on img at bounding box center [514, 150] width 162 height 162
click at [416, 105] on img at bounding box center [411, 108] width 33 height 33
click at [356, 108] on div at bounding box center [495, 147] width 591 height 229
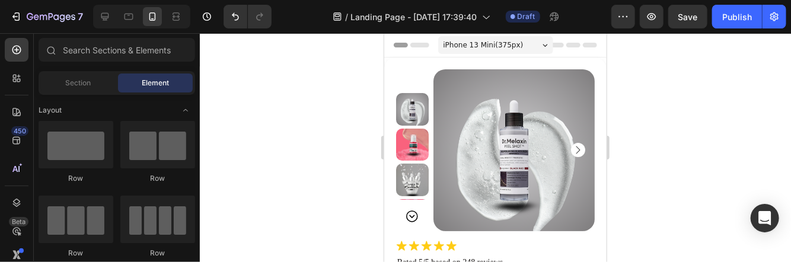
click at [686, 122] on div at bounding box center [495, 147] width 591 height 229
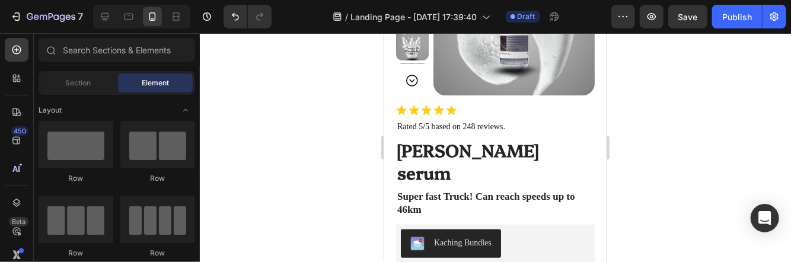
scroll to position [180, 0]
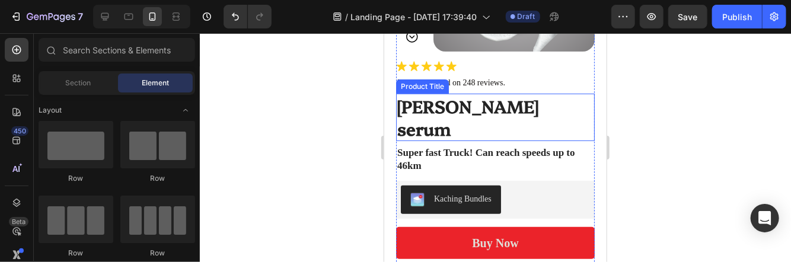
click at [493, 99] on h1 "[PERSON_NAME] serum" at bounding box center [494, 116] width 199 height 47
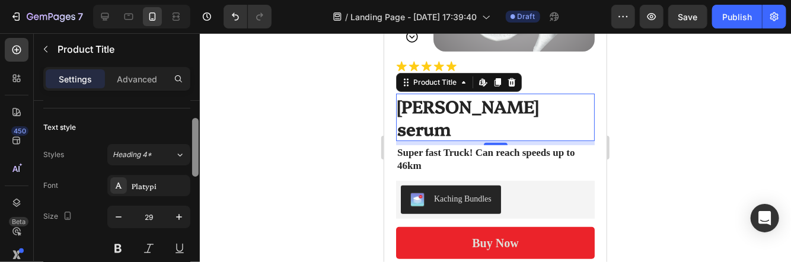
scroll to position [82, 0]
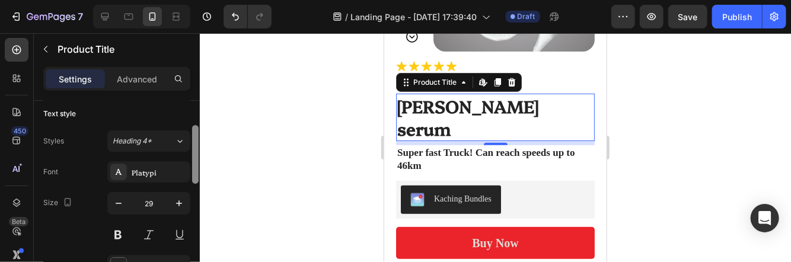
drag, startPoint x: 196, startPoint y: 152, endPoint x: 199, endPoint y: 177, distance: 25.0
click at [199, 177] on div at bounding box center [195, 199] width 9 height 196
click at [165, 172] on div "Platypi" at bounding box center [160, 172] width 56 height 11
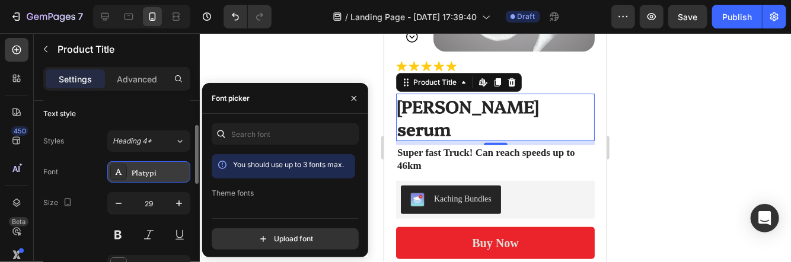
click at [123, 168] on icon at bounding box center [118, 171] width 9 height 9
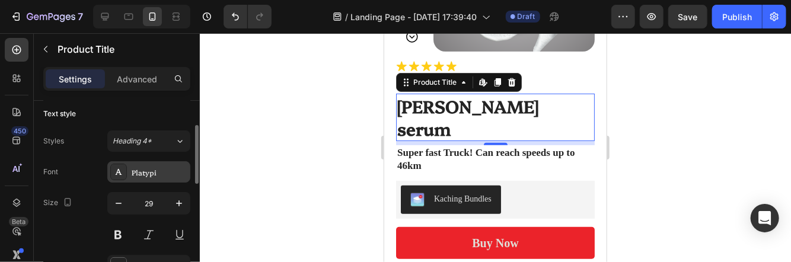
click at [119, 172] on icon at bounding box center [119, 172] width 7 height 6
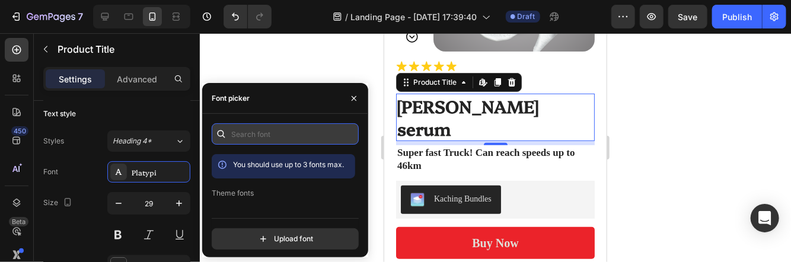
click at [277, 135] on input "text" at bounding box center [285, 133] width 147 height 21
type input "s"
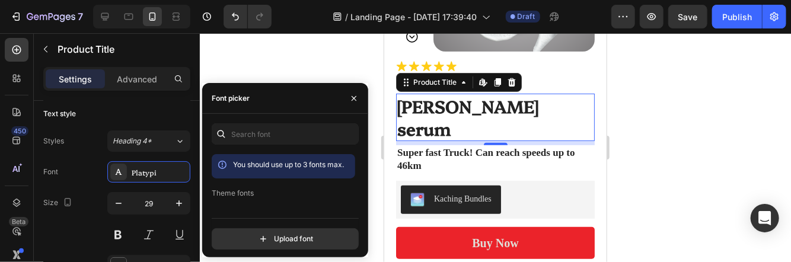
drag, startPoint x: 292, startPoint y: 237, endPoint x: 321, endPoint y: 187, distance: 57.9
click at [321, 187] on div "You should use up to 3 fonts max. Theme fonts -apple-system Platypi Google font…" at bounding box center [285, 186] width 147 height 126
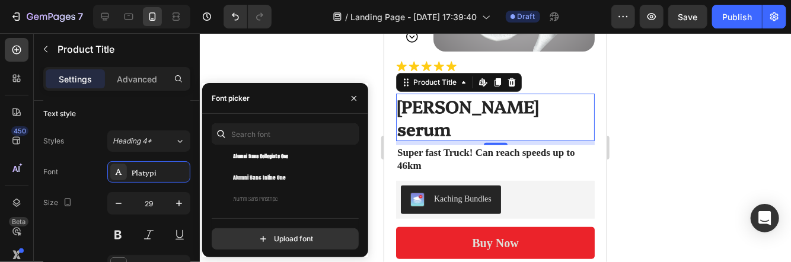
scroll to position [2081, 0]
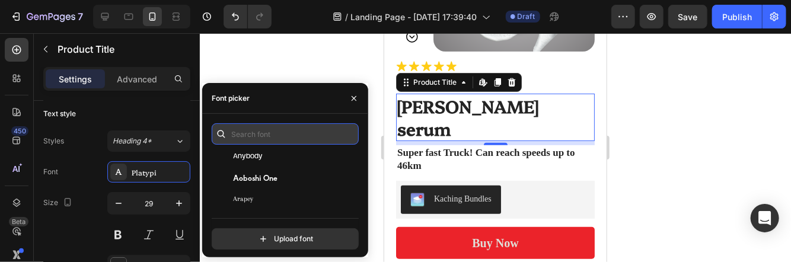
click at [311, 136] on input "text" at bounding box center [285, 133] width 147 height 21
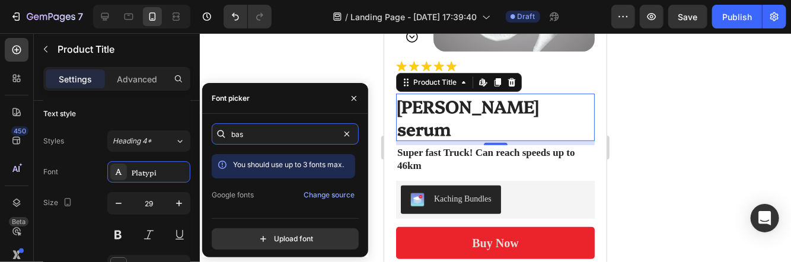
type input "bas"
click at [359, 161] on div "bas You should use up to 3 fonts max. Google fonts Change source Basic Baskervv…" at bounding box center [285, 186] width 166 height 126
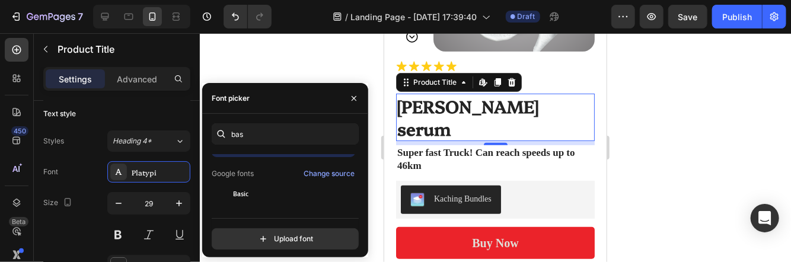
scroll to position [25, 0]
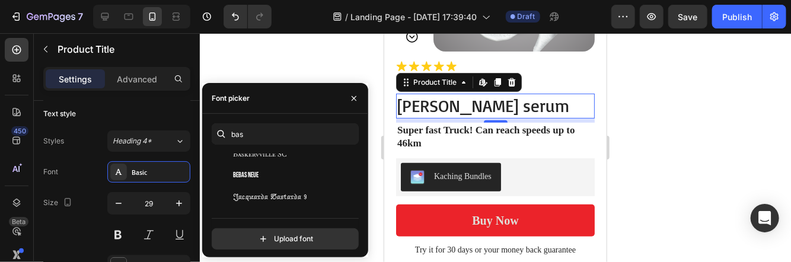
scroll to position [123, 0]
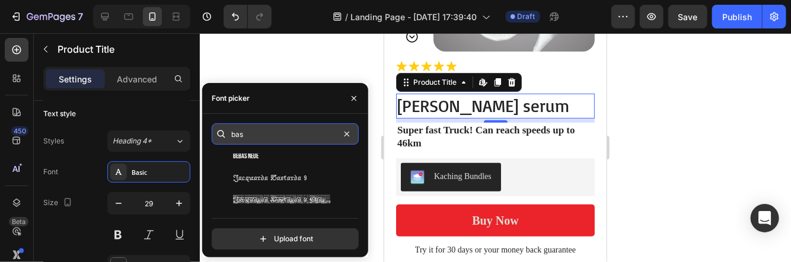
click at [316, 139] on input "bas" at bounding box center [285, 133] width 147 height 21
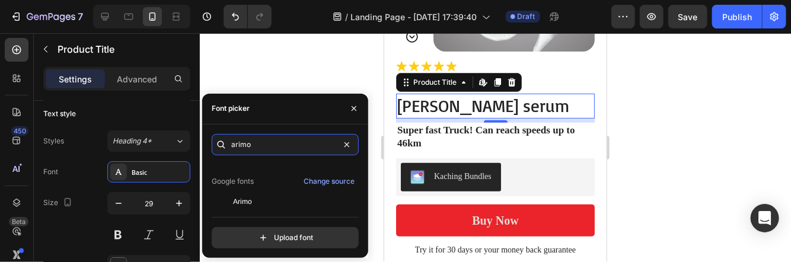
scroll to position [27, 0]
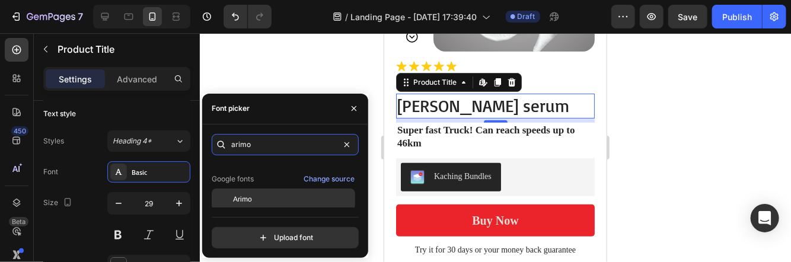
type input "arimo"
click at [298, 191] on div "Arimo" at bounding box center [283, 198] width 143 height 21
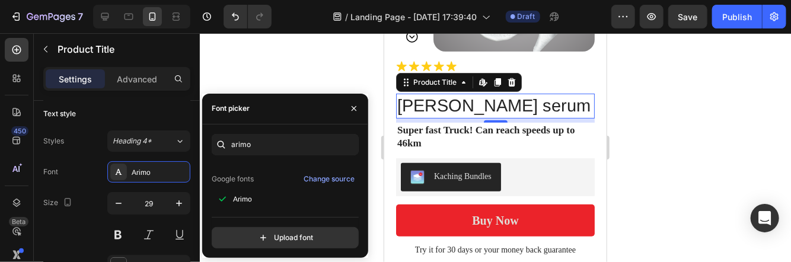
click at [315, 50] on div at bounding box center [495, 147] width 591 height 229
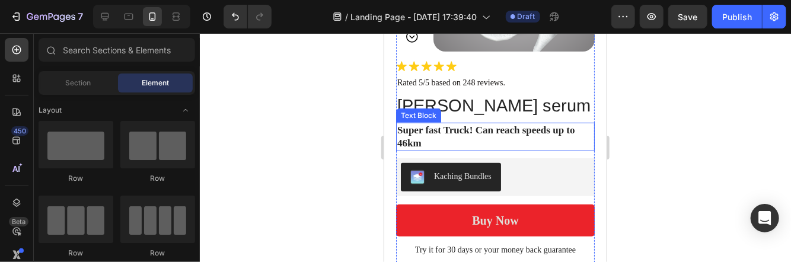
click at [527, 130] on p "Super fast Truck! Can reach speeds up to 46km" at bounding box center [495, 136] width 196 height 26
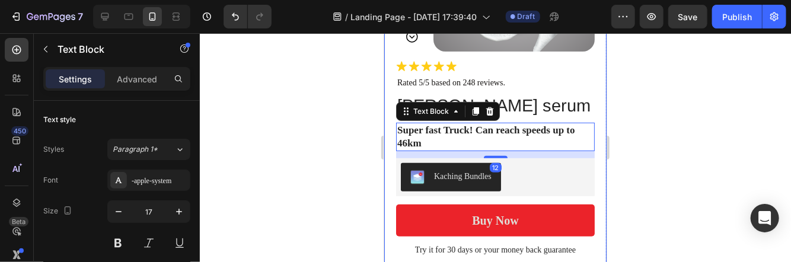
click at [353, 116] on div at bounding box center [495, 147] width 591 height 229
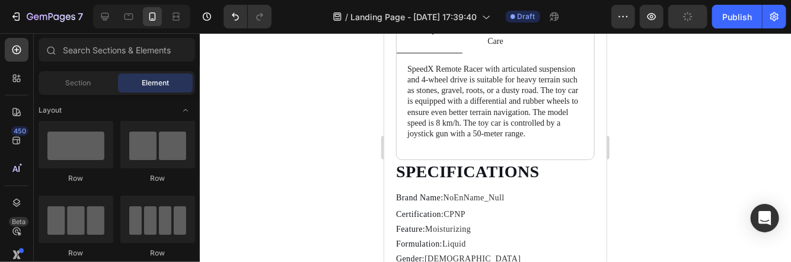
scroll to position [283, 0]
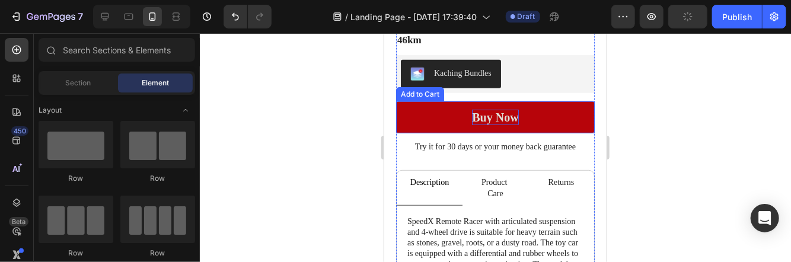
click at [497, 110] on div "Buy now" at bounding box center [494, 116] width 46 height 15
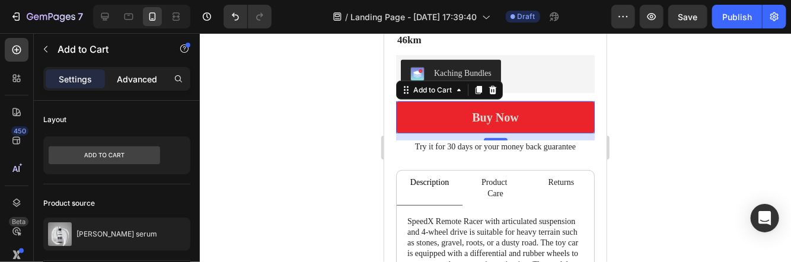
click at [149, 78] on p "Advanced" at bounding box center [137, 79] width 40 height 12
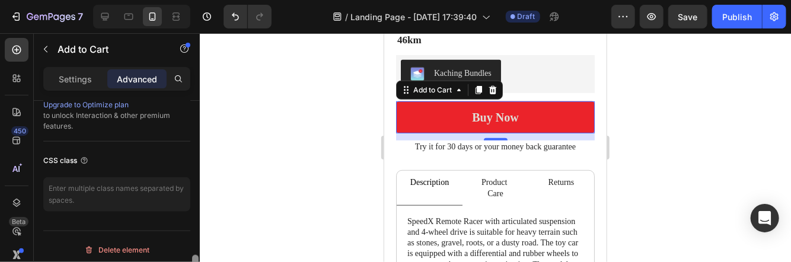
scroll to position [626, 0]
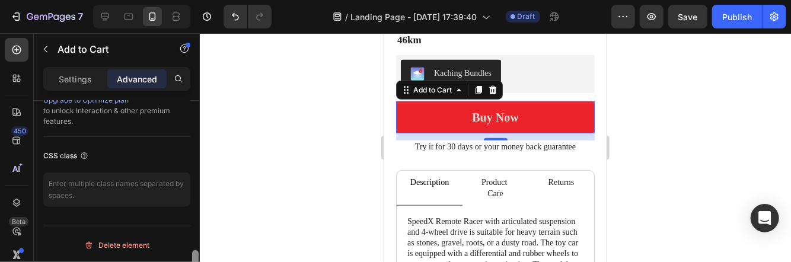
drag, startPoint x: 196, startPoint y: 107, endPoint x: 202, endPoint y: 261, distance: 154.8
click at [202, 0] on div "7 / Landing Page - Aug 26, 17:39:40 Draft Preview Save Publish 450 Beta Section…" at bounding box center [395, 0] width 791 height 0
click at [85, 84] on p "Settings" at bounding box center [75, 79] width 33 height 12
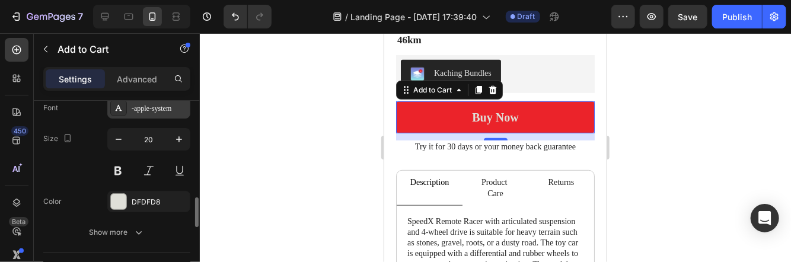
click at [143, 107] on div "-apple-system" at bounding box center [160, 108] width 56 height 11
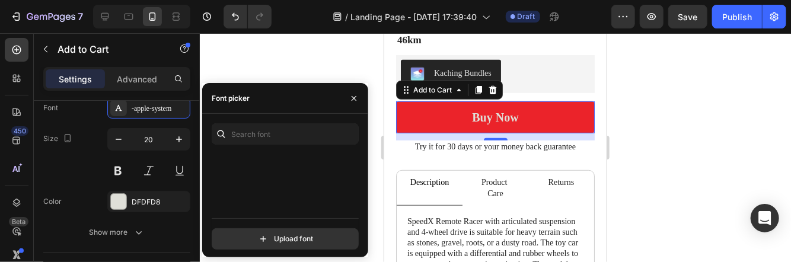
scroll to position [0, 0]
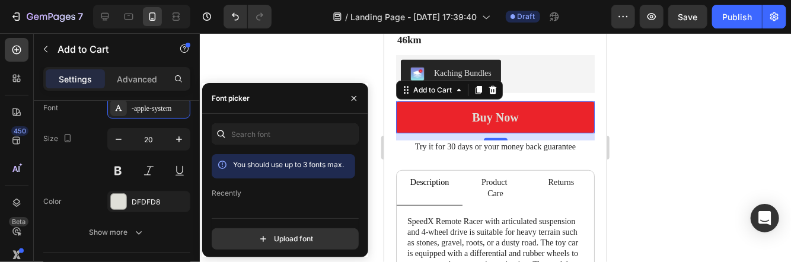
click at [360, 155] on div "You should use up to 3 fonts max. Recently Arimo Basic Theme fonts -apple-syste…" at bounding box center [285, 186] width 166 height 126
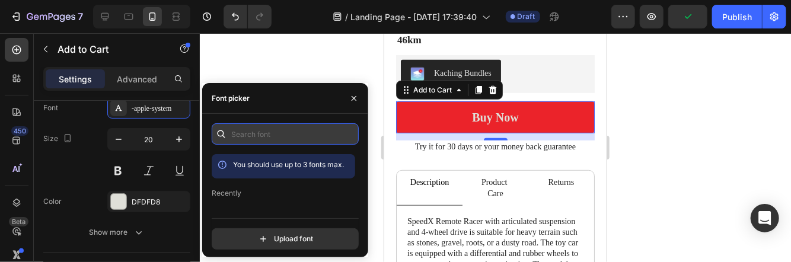
click at [320, 135] on input "text" at bounding box center [285, 133] width 147 height 21
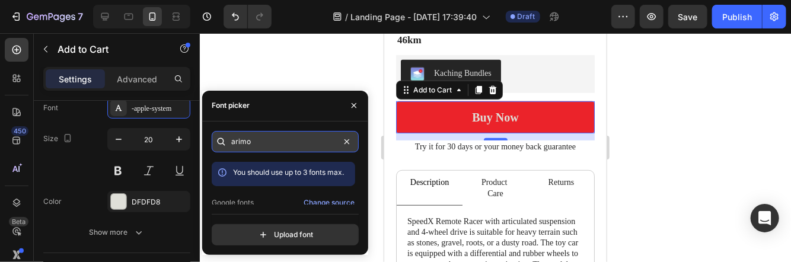
type input "arimo"
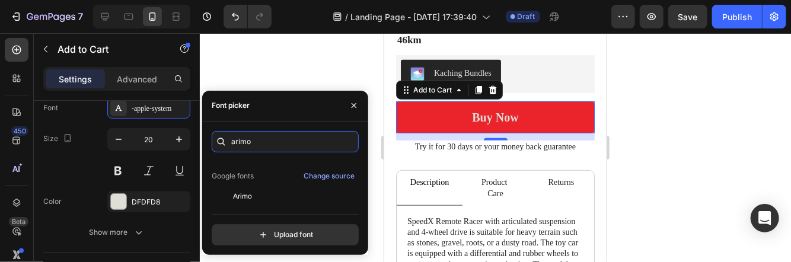
scroll to position [29, 0]
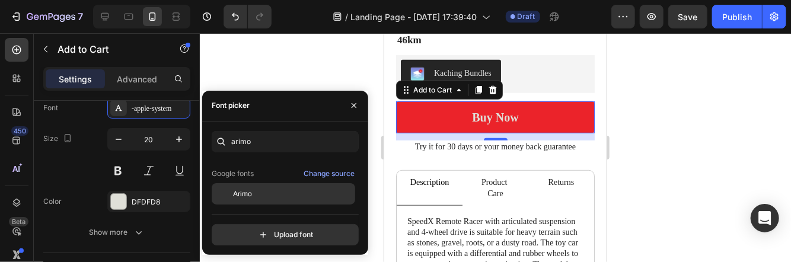
click at [287, 188] on div "Arimo" at bounding box center [293, 193] width 120 height 11
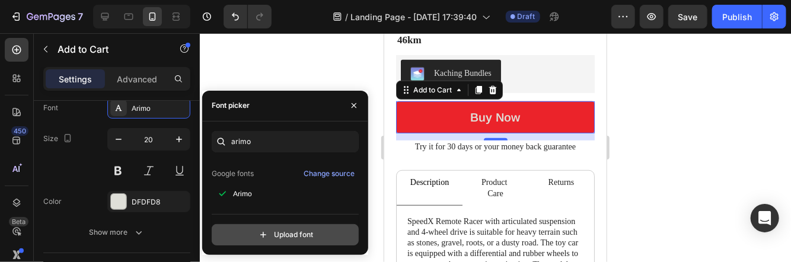
click at [287, 232] on input "file" at bounding box center [310, 235] width 296 height 20
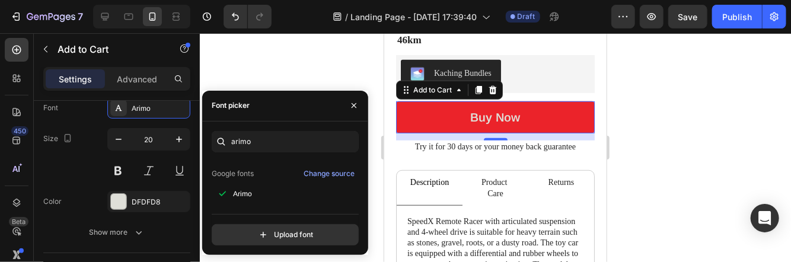
click at [370, 65] on div at bounding box center [495, 147] width 591 height 229
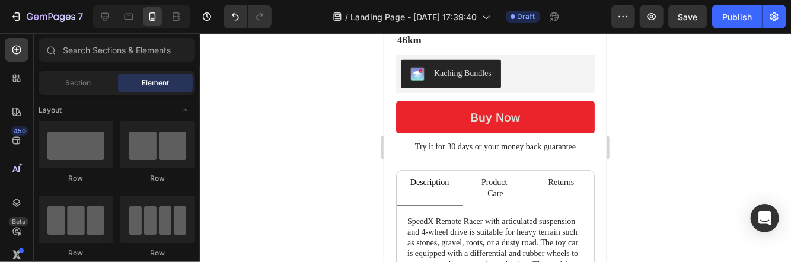
click at [705, 143] on div at bounding box center [495, 147] width 591 height 229
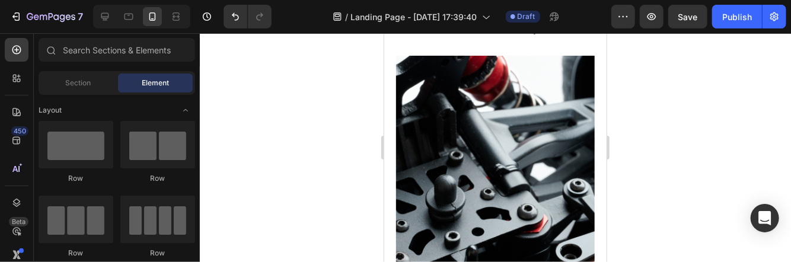
scroll to position [1299, 0]
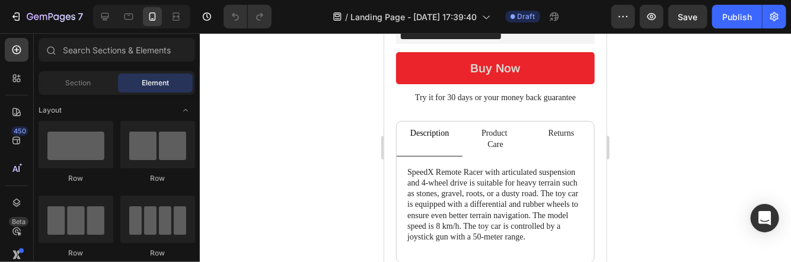
scroll to position [310, 0]
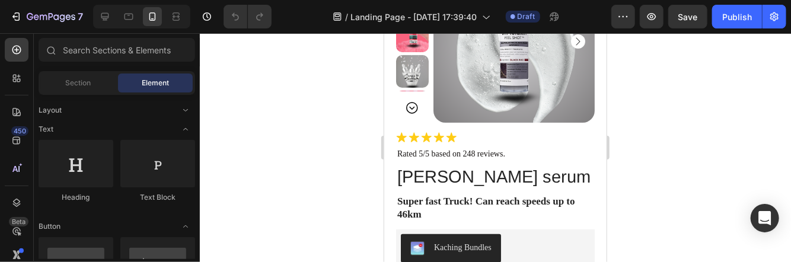
scroll to position [130, 0]
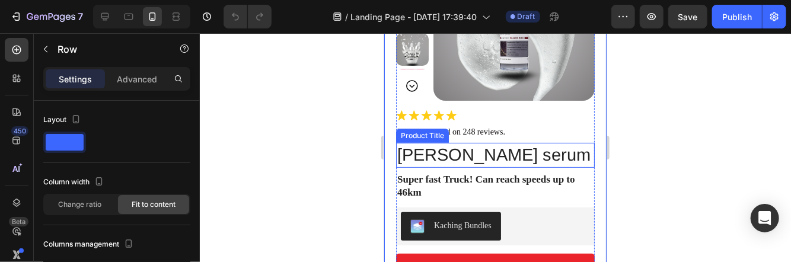
click at [475, 156] on h1 "[PERSON_NAME] serum" at bounding box center [494, 154] width 199 height 25
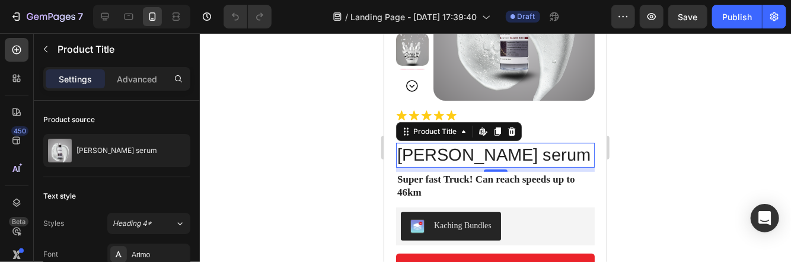
click at [495, 155] on h1 "[PERSON_NAME] serum" at bounding box center [494, 154] width 199 height 25
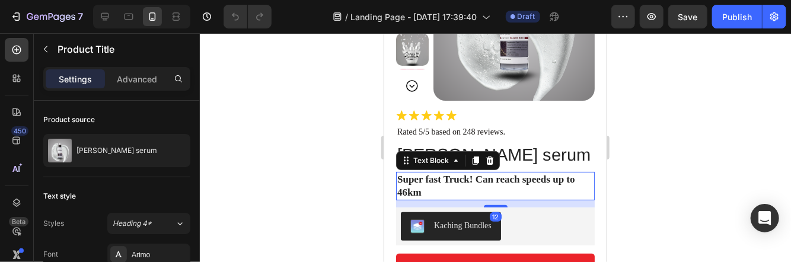
click at [552, 195] on p "Super fast Truck! Can reach speeds up to 46km" at bounding box center [495, 185] width 196 height 26
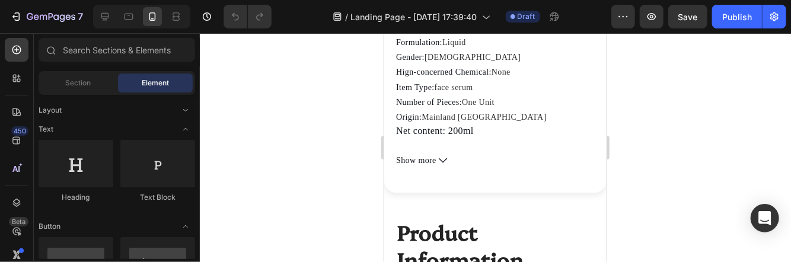
scroll to position [615, 0]
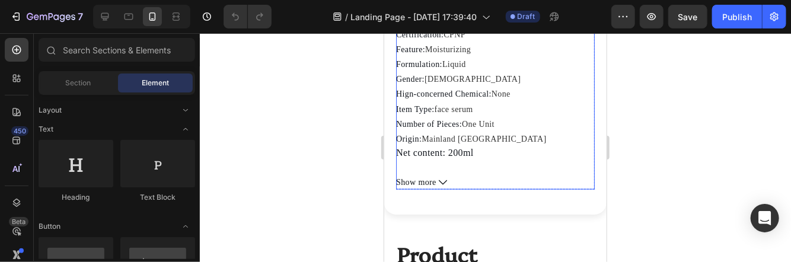
click at [439, 186] on icon at bounding box center [442, 182] width 8 height 8
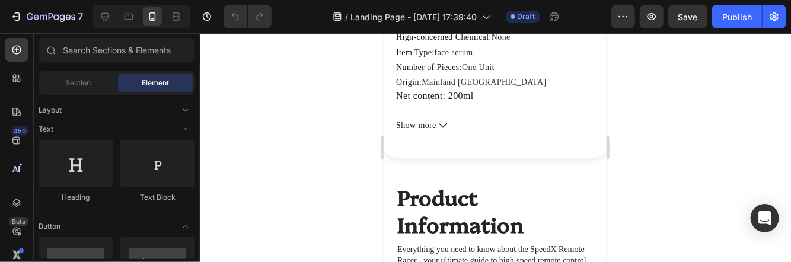
scroll to position [661, 0]
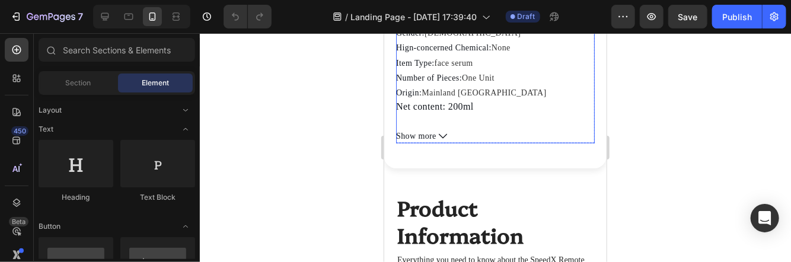
click at [432, 143] on span "Show more" at bounding box center [415, 135] width 40 height 15
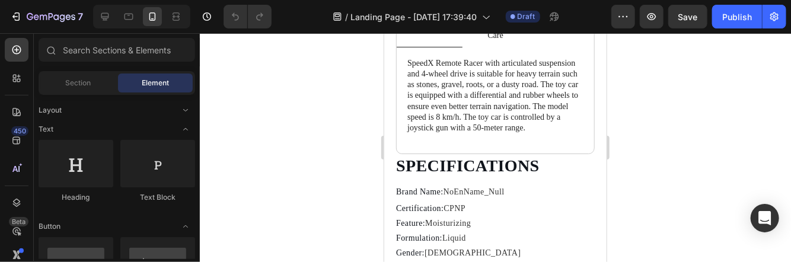
scroll to position [405, 0]
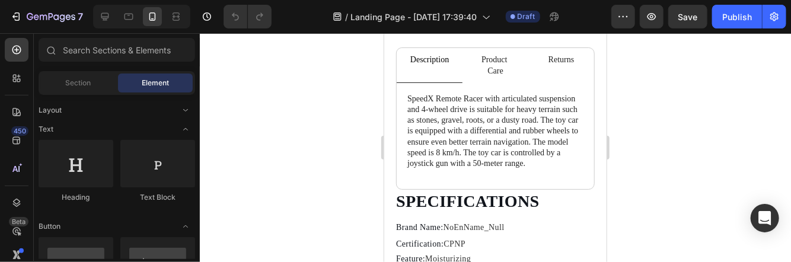
drag, startPoint x: 600, startPoint y: 62, endPoint x: 992, endPoint y: 91, distance: 392.8
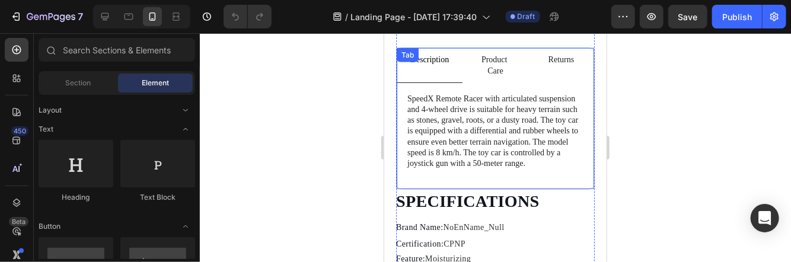
click at [483, 71] on p "Product Care" at bounding box center [494, 64] width 43 height 21
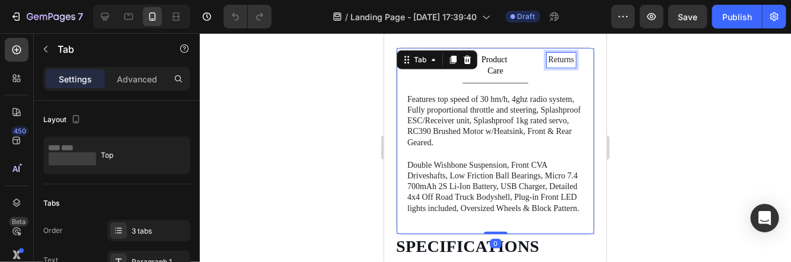
click at [552, 61] on p "Returns" at bounding box center [561, 59] width 26 height 11
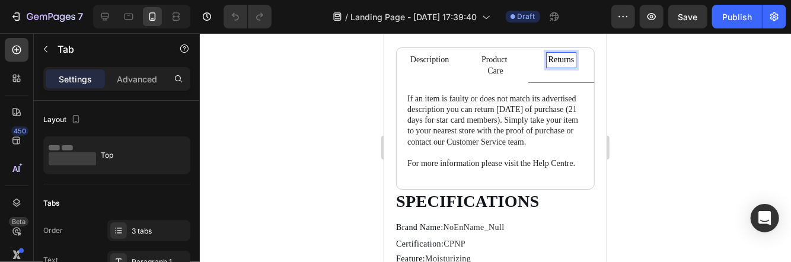
click at [565, 55] on p "Returns" at bounding box center [561, 59] width 26 height 11
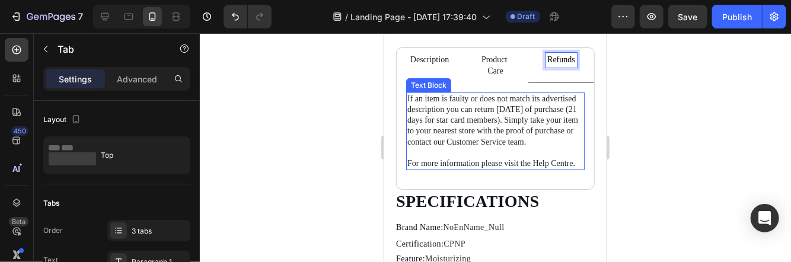
click at [542, 145] on p "If an item is faulty or does not match its advertised description you can retur…" at bounding box center [495, 120] width 176 height 54
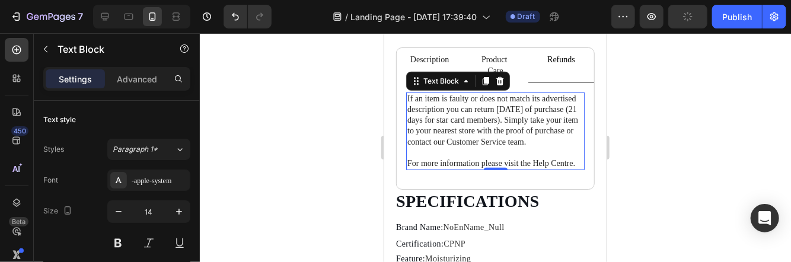
drag, startPoint x: 551, startPoint y: 167, endPoint x: 424, endPoint y: 94, distance: 146.3
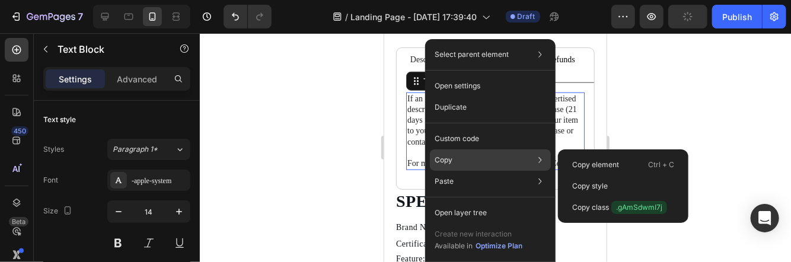
click at [430, 155] on div "Copy Copy element Ctrl + C Copy style Copy class .gAmSdwmI7j" at bounding box center [490, 159] width 121 height 21
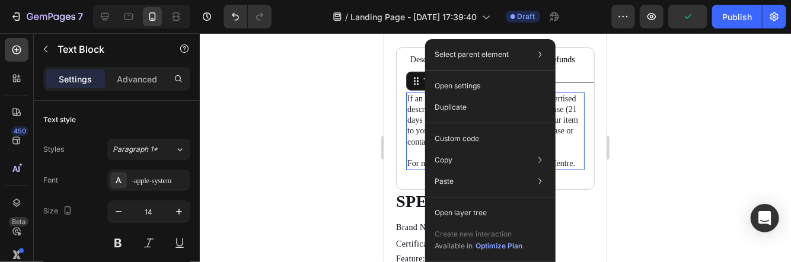
click at [412, 147] on p "If an item is faulty or does not match its advertised description you can retur…" at bounding box center [495, 120] width 176 height 54
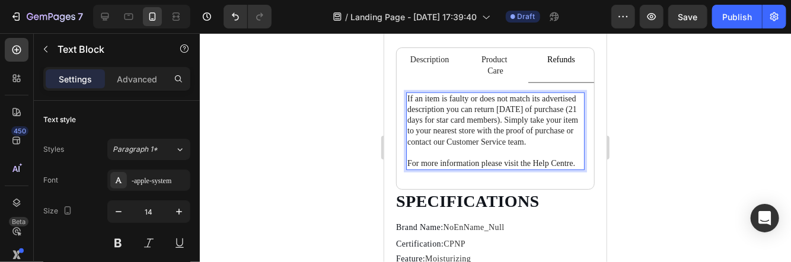
drag, startPoint x: 426, startPoint y: 178, endPoint x: 431, endPoint y: 158, distance: 20.8
drag, startPoint x: 431, startPoint y: 158, endPoint x: 426, endPoint y: 184, distance: 26.6
click at [426, 168] on p "For more information please visit the Help Centre." at bounding box center [495, 163] width 176 height 11
click at [430, 168] on p "For more information please visit the Help Centre." at bounding box center [495, 163] width 176 height 11
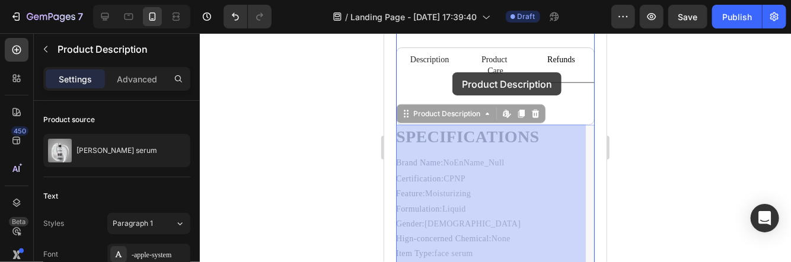
drag, startPoint x: 487, startPoint y: 244, endPoint x: 454, endPoint y: 46, distance: 200.0
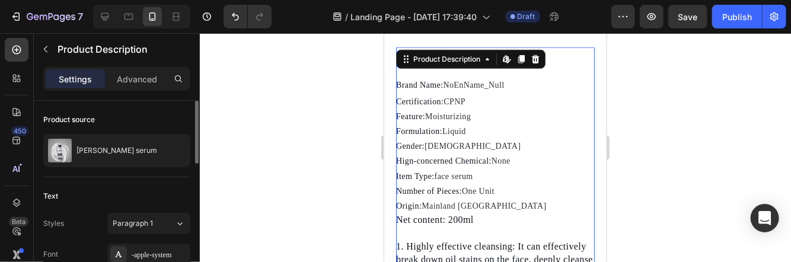
click at [114, 111] on div "Product source" at bounding box center [116, 119] width 147 height 19
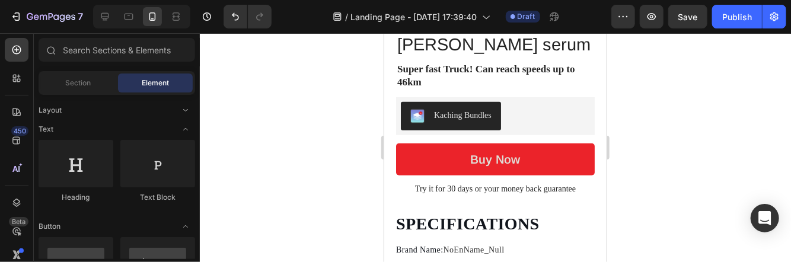
scroll to position [206, 0]
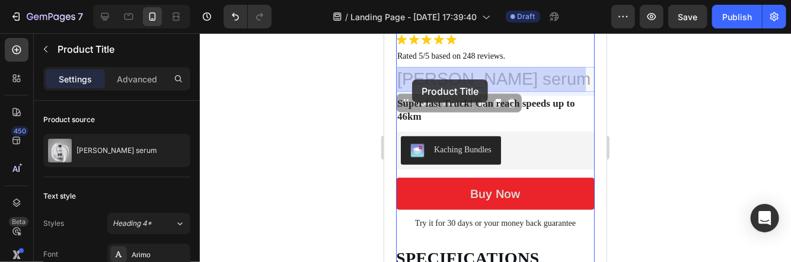
drag, startPoint x: 444, startPoint y: 76, endPoint x: 413, endPoint y: 78, distance: 31.5
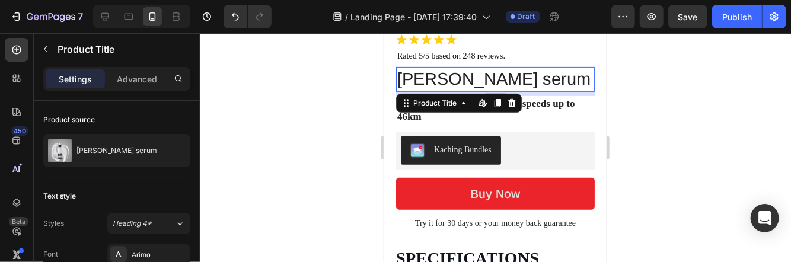
click at [440, 75] on h1 "[PERSON_NAME] serum" at bounding box center [494, 78] width 199 height 25
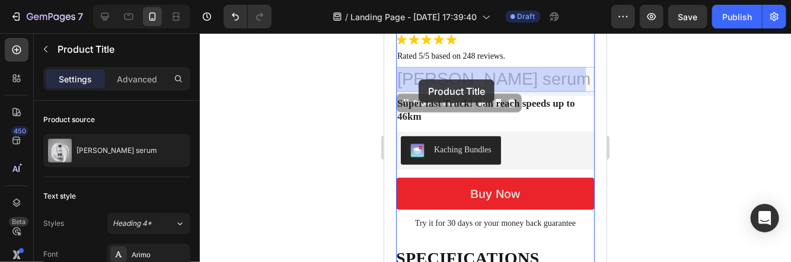
drag, startPoint x: 433, startPoint y: 76, endPoint x: 418, endPoint y: 79, distance: 15.0
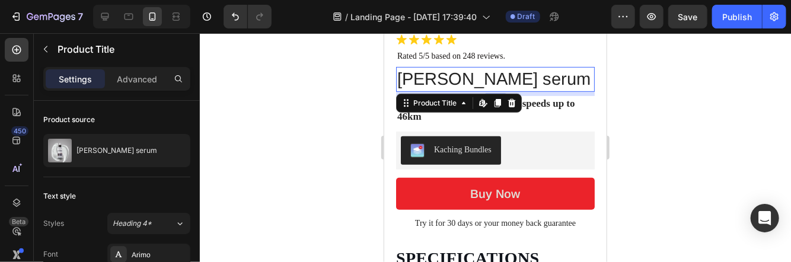
click at [412, 78] on h1 "[PERSON_NAME] serum" at bounding box center [494, 78] width 199 height 25
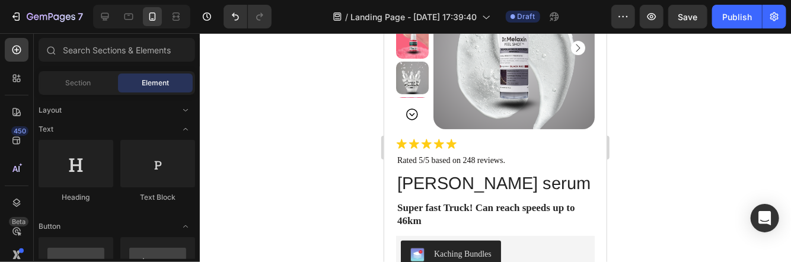
scroll to position [85, 0]
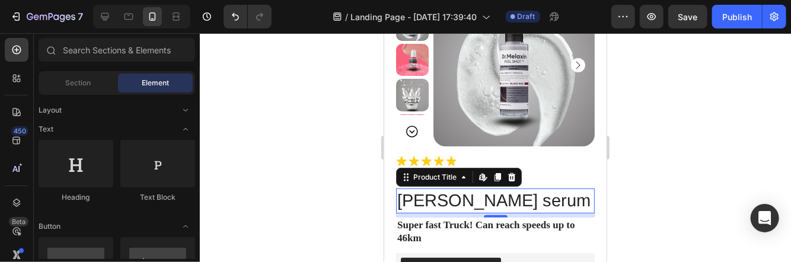
click at [401, 190] on h1 "[PERSON_NAME] serum" at bounding box center [494, 200] width 199 height 25
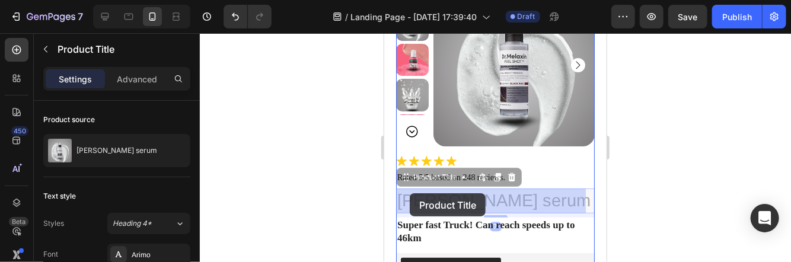
drag, startPoint x: 401, startPoint y: 192, endPoint x: 409, endPoint y: 193, distance: 7.7
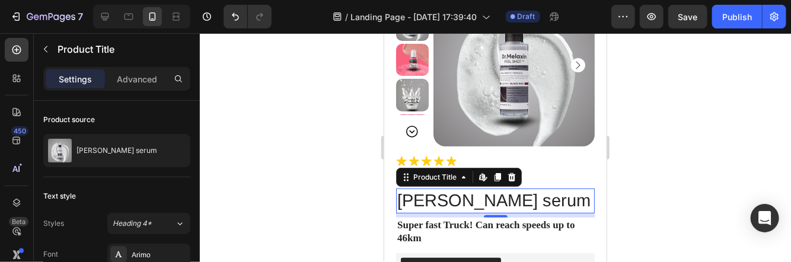
click at [359, 191] on div at bounding box center [495, 147] width 591 height 229
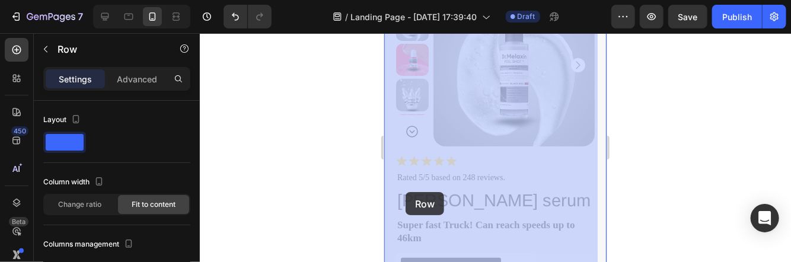
drag, startPoint x: 389, startPoint y: 189, endPoint x: 398, endPoint y: 186, distance: 9.4
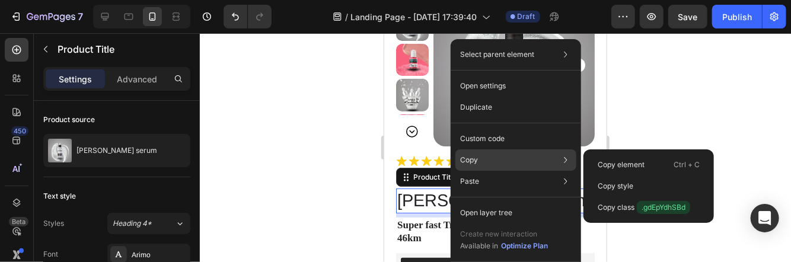
click at [481, 165] on div "Copy Copy element Ctrl + C Copy style Copy class .gdEpYdhSBd" at bounding box center [515, 159] width 121 height 21
click at [493, 158] on div "Copy Copy element Ctrl + C Copy style Copy class .gdEpYdhSBd" at bounding box center [515, 159] width 121 height 21
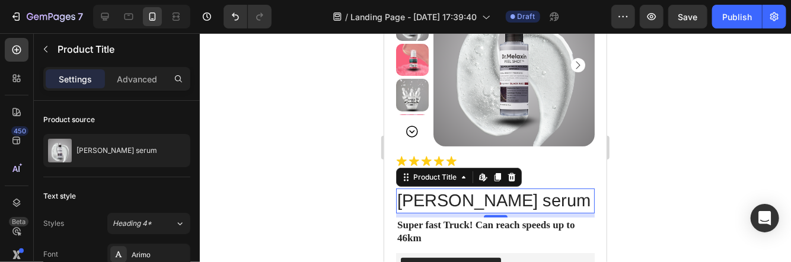
click at [718, 187] on div at bounding box center [495, 147] width 591 height 229
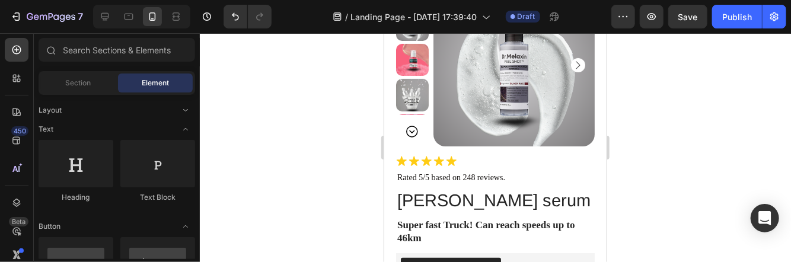
drag, startPoint x: 718, startPoint y: 187, endPoint x: 660, endPoint y: 97, distance: 107.0
click at [660, 97] on div at bounding box center [495, 147] width 591 height 229
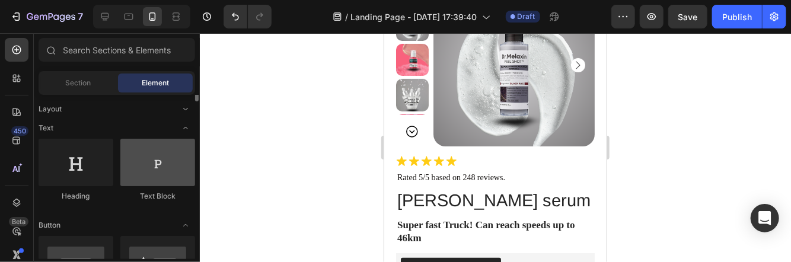
scroll to position [0, 0]
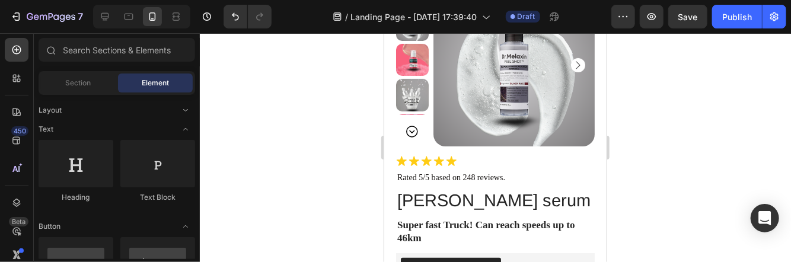
click at [718, 106] on div at bounding box center [495, 147] width 591 height 229
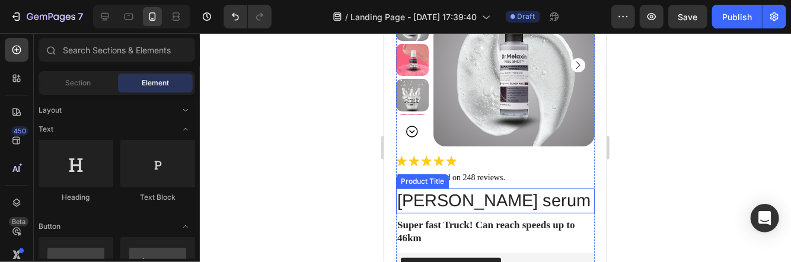
click at [423, 192] on h1 "[PERSON_NAME] serum" at bounding box center [494, 200] width 199 height 25
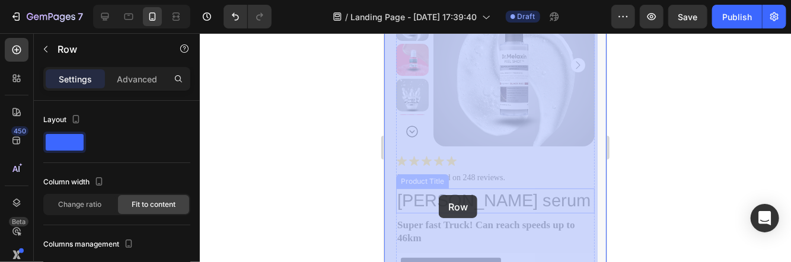
drag, startPoint x: 392, startPoint y: 196, endPoint x: 442, endPoint y: 193, distance: 49.3
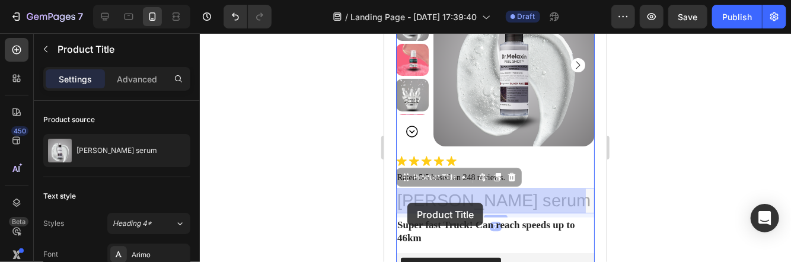
drag, startPoint x: 442, startPoint y: 202, endPoint x: 431, endPoint y: 202, distance: 10.7
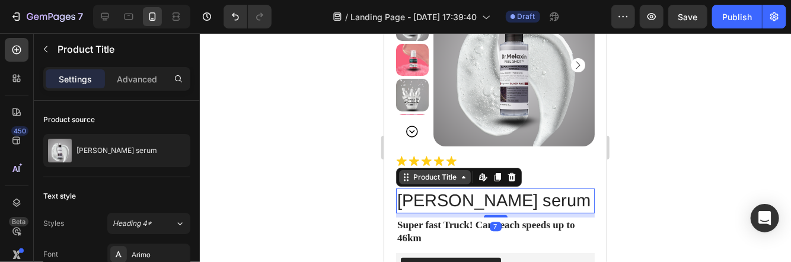
drag, startPoint x: 408, startPoint y: 202, endPoint x: 413, endPoint y: 183, distance: 19.5
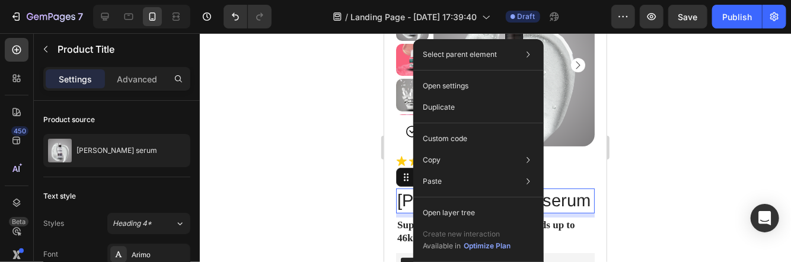
click at [341, 172] on div at bounding box center [495, 147] width 591 height 229
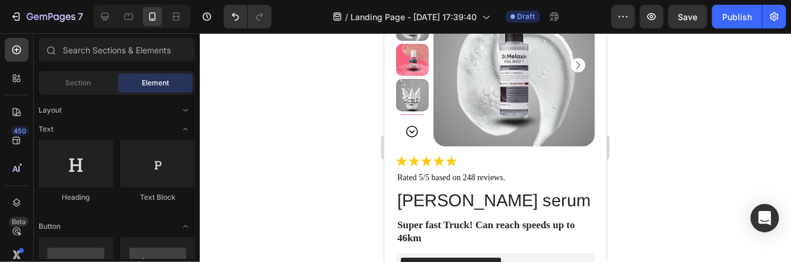
click at [759, 87] on div at bounding box center [495, 147] width 591 height 229
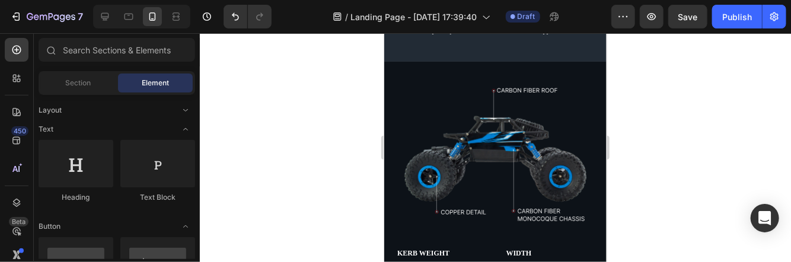
scroll to position [5282, 0]
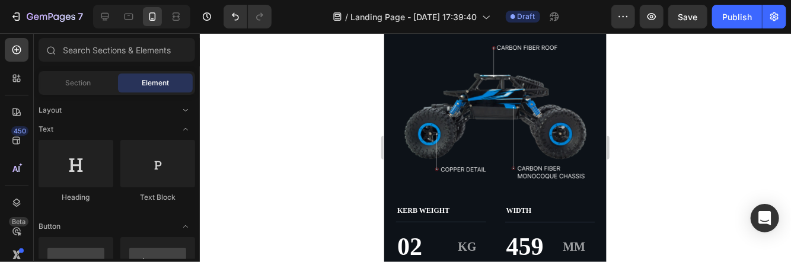
drag, startPoint x: 602, startPoint y: 50, endPoint x: 1007, endPoint y: 231, distance: 443.6
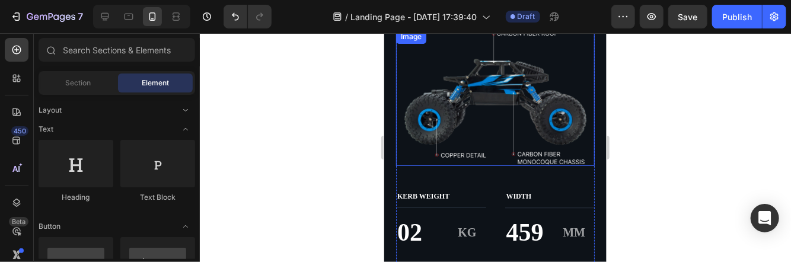
click at [573, 75] on img at bounding box center [494, 97] width 199 height 137
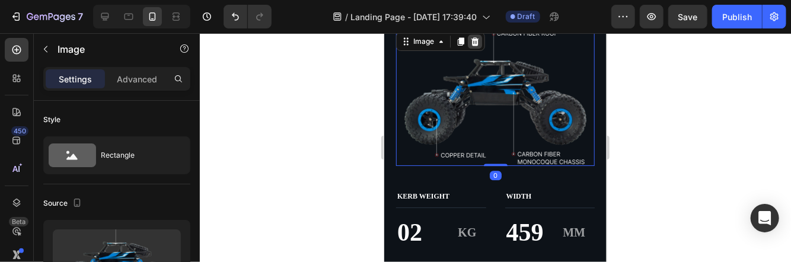
click at [472, 40] on icon at bounding box center [475, 40] width 8 height 8
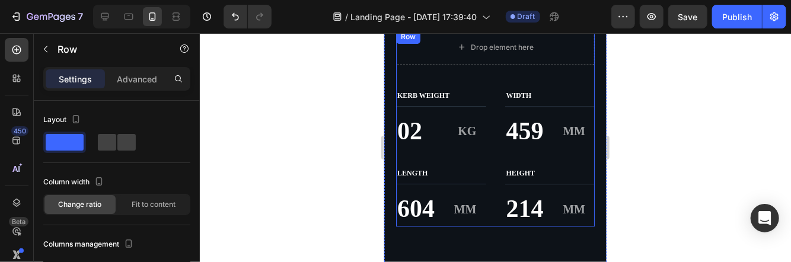
click at [499, 75] on div "KERB WEIGHT Text Block 02 Text Block KG Text Block Row LENGTH Text Block 604 Te…" at bounding box center [494, 145] width 199 height 161
click at [471, 41] on icon at bounding box center [469, 40] width 8 height 8
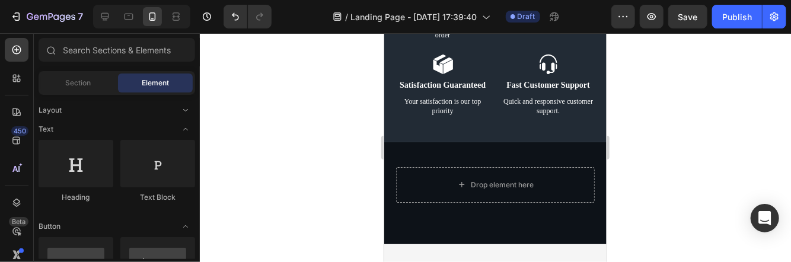
scroll to position [5126, 0]
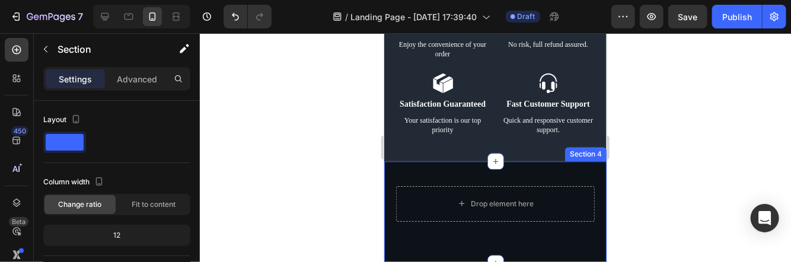
click at [553, 231] on div "Drop element here Section 4" at bounding box center [494, 212] width 222 height 102
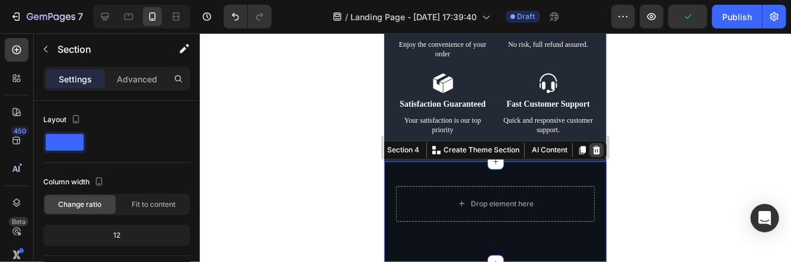
click at [592, 150] on div at bounding box center [596, 149] width 14 height 14
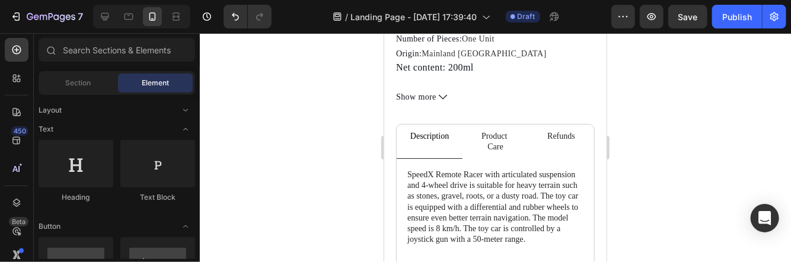
scroll to position [571, 0]
